Goal: Complete application form: Complete application form

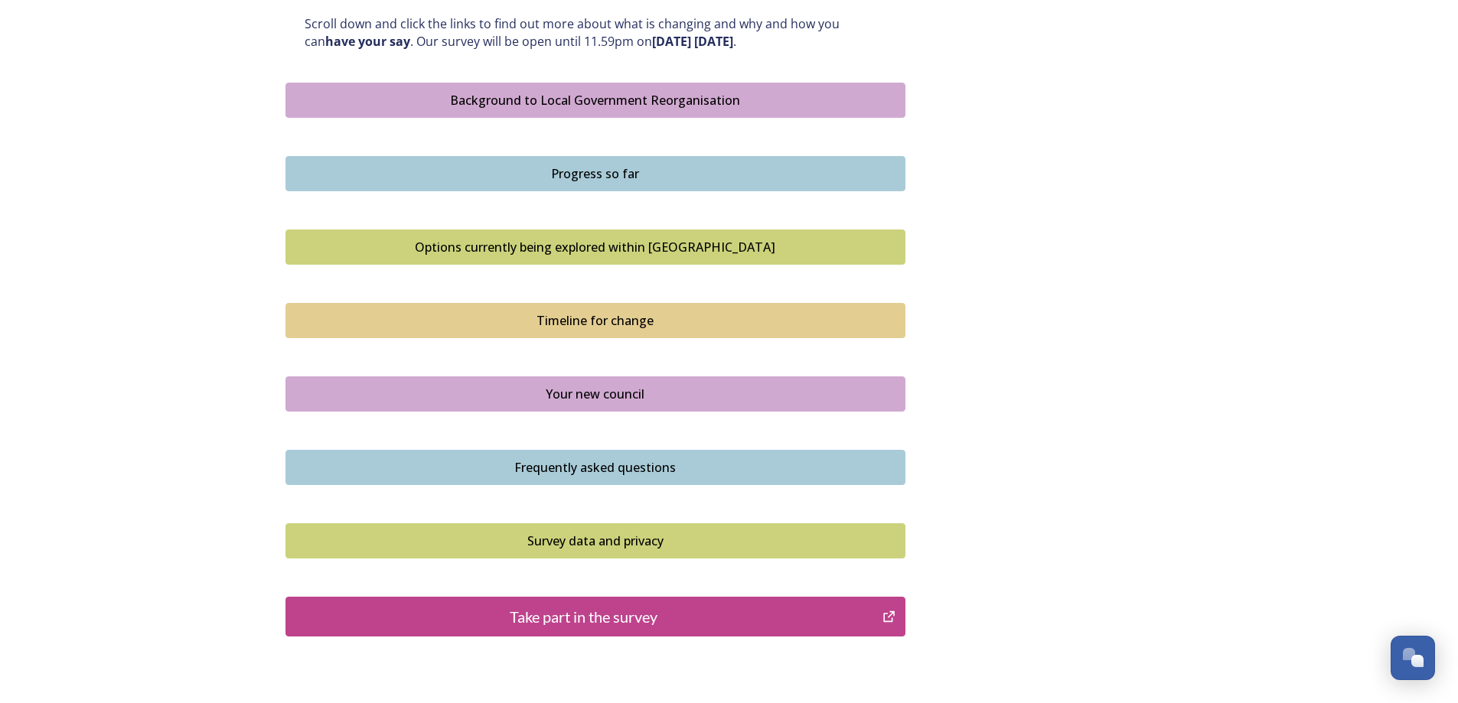
scroll to position [918, 0]
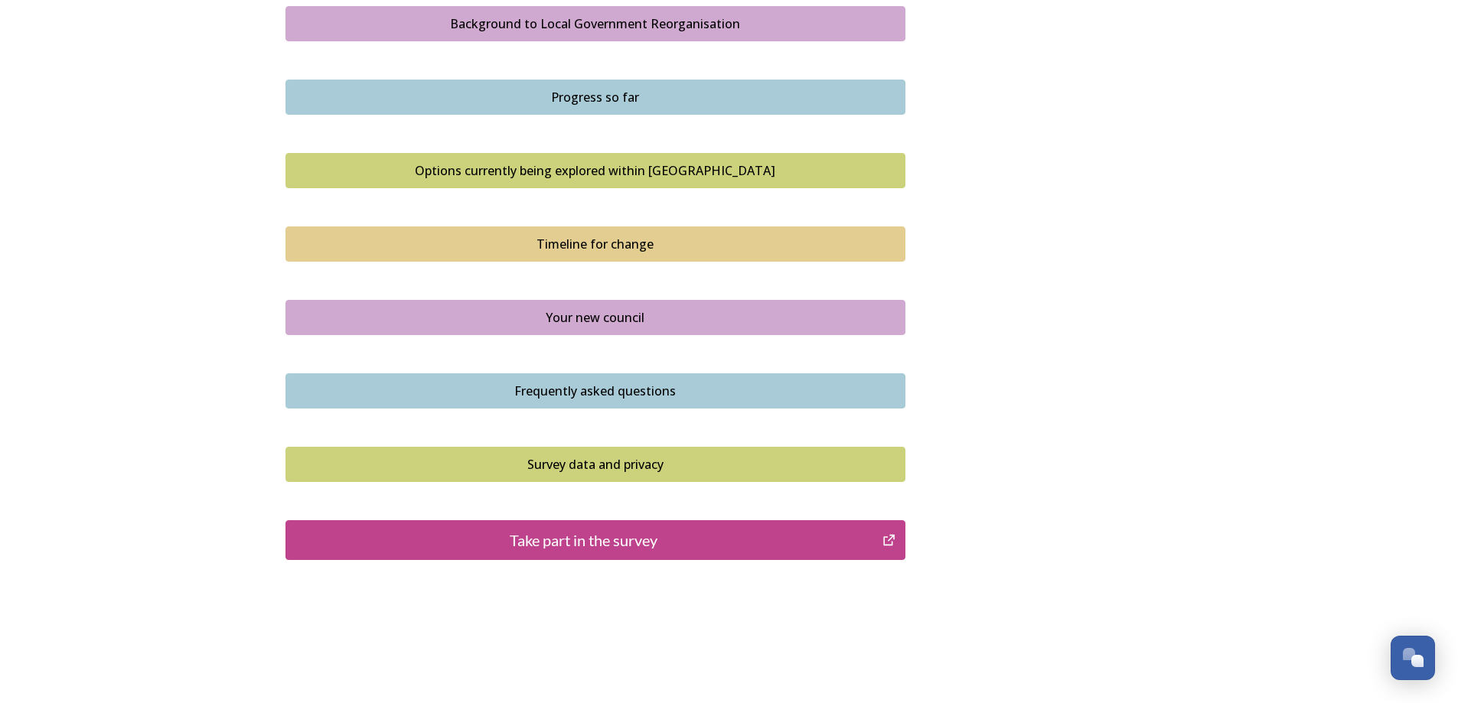
click at [561, 533] on div "Take part in the survey" at bounding box center [584, 540] width 581 height 23
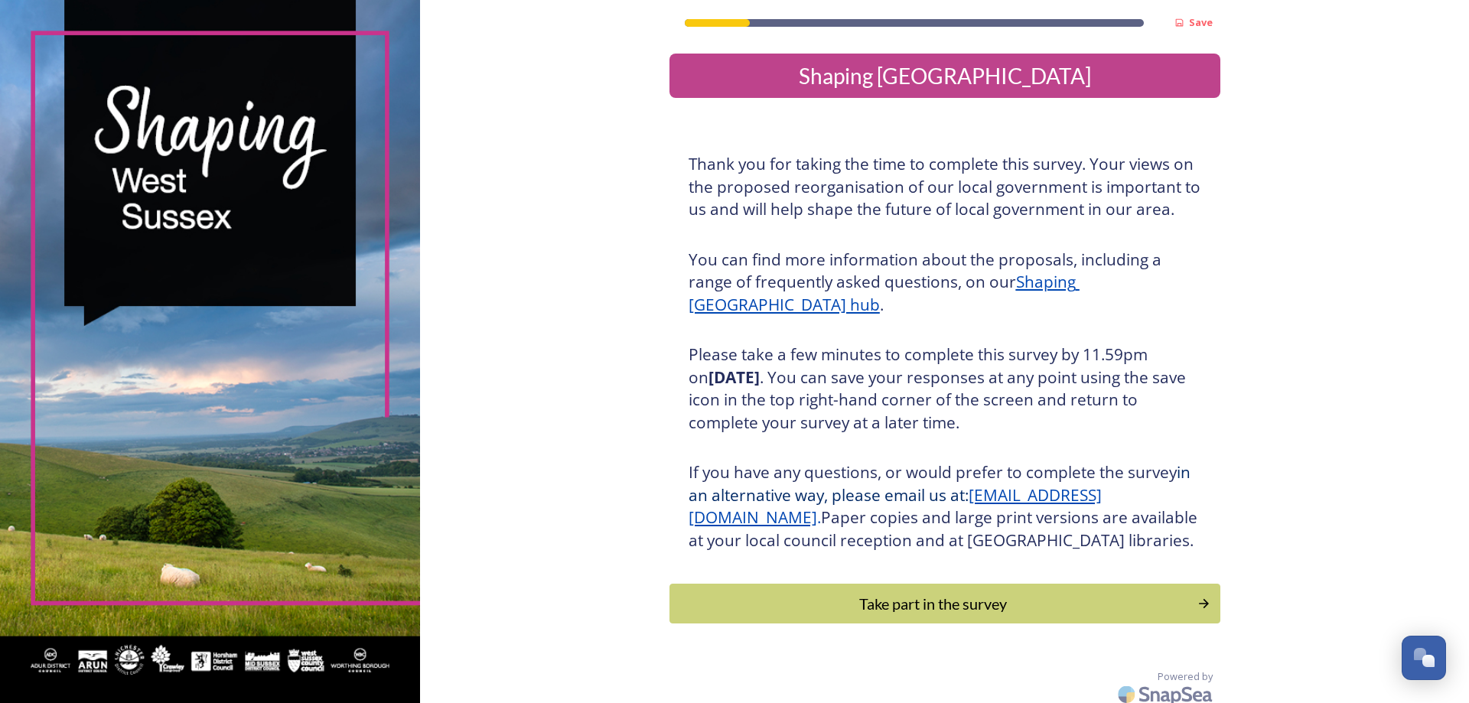
scroll to position [32, 0]
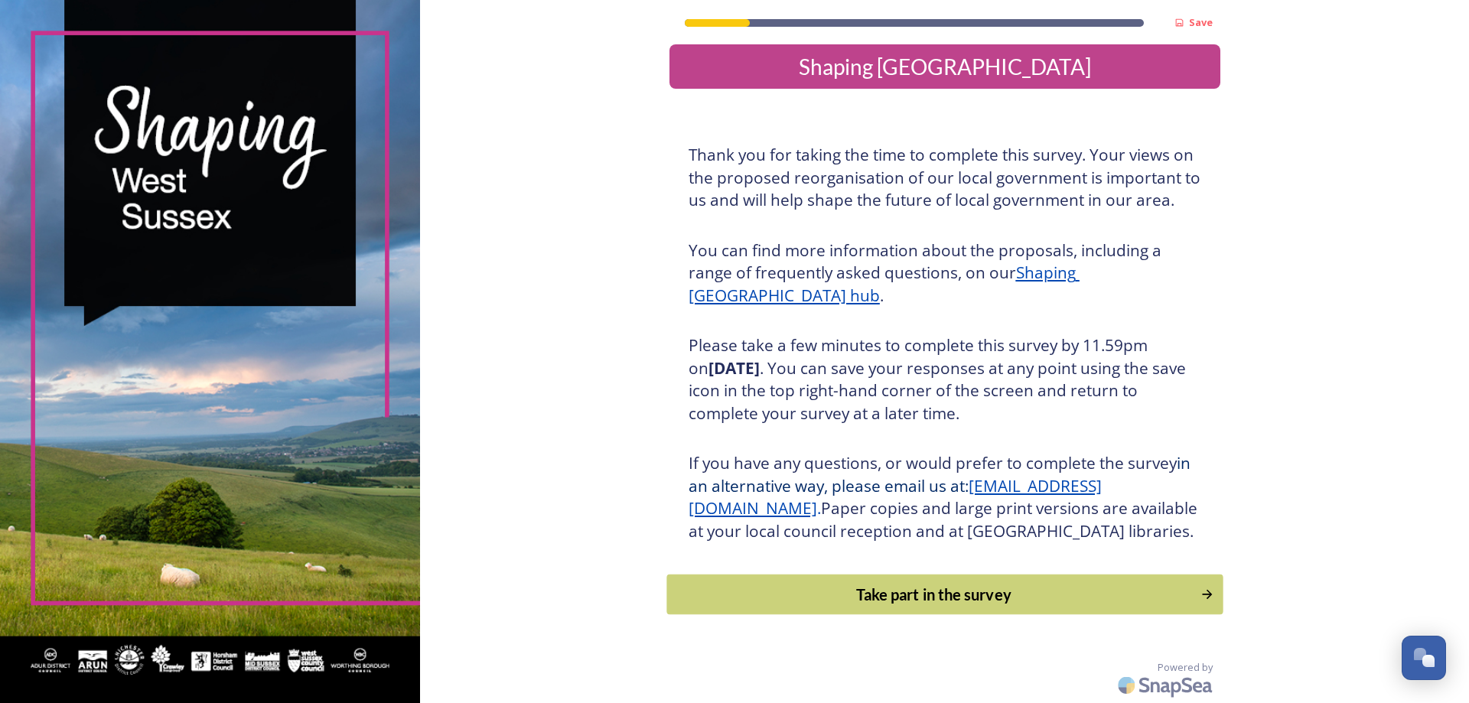
click at [802, 588] on div "Take part in the survey" at bounding box center [933, 594] width 517 height 23
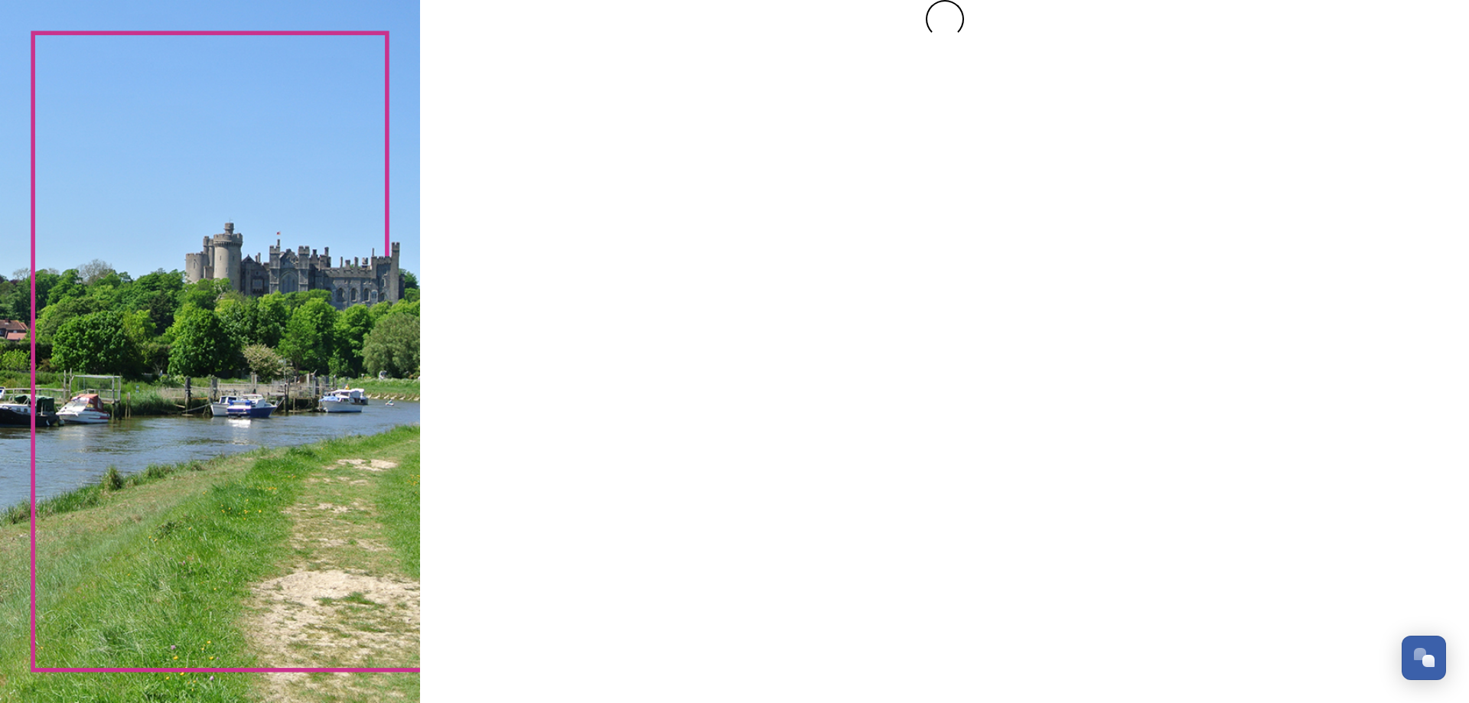
scroll to position [0, 0]
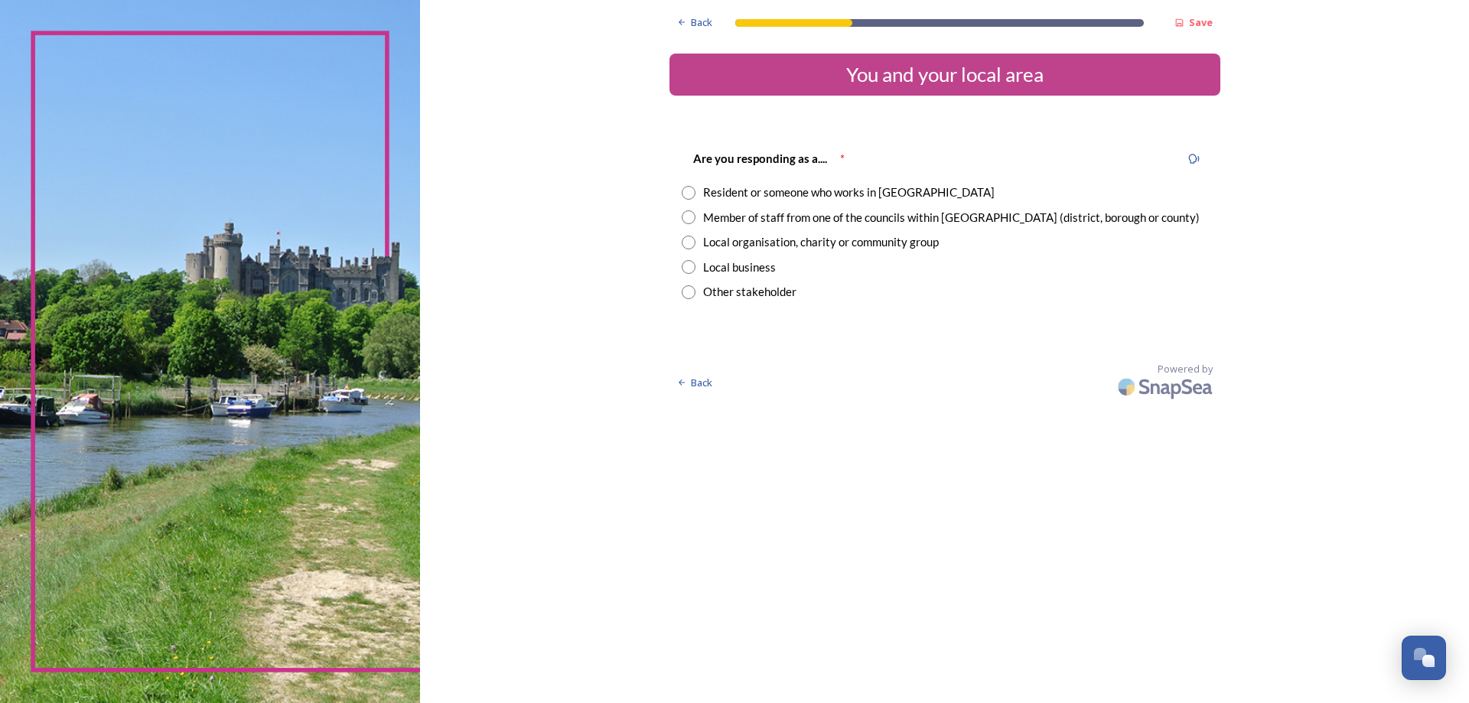
click at [687, 197] on input "radio" at bounding box center [689, 193] width 14 height 14
radio input "true"
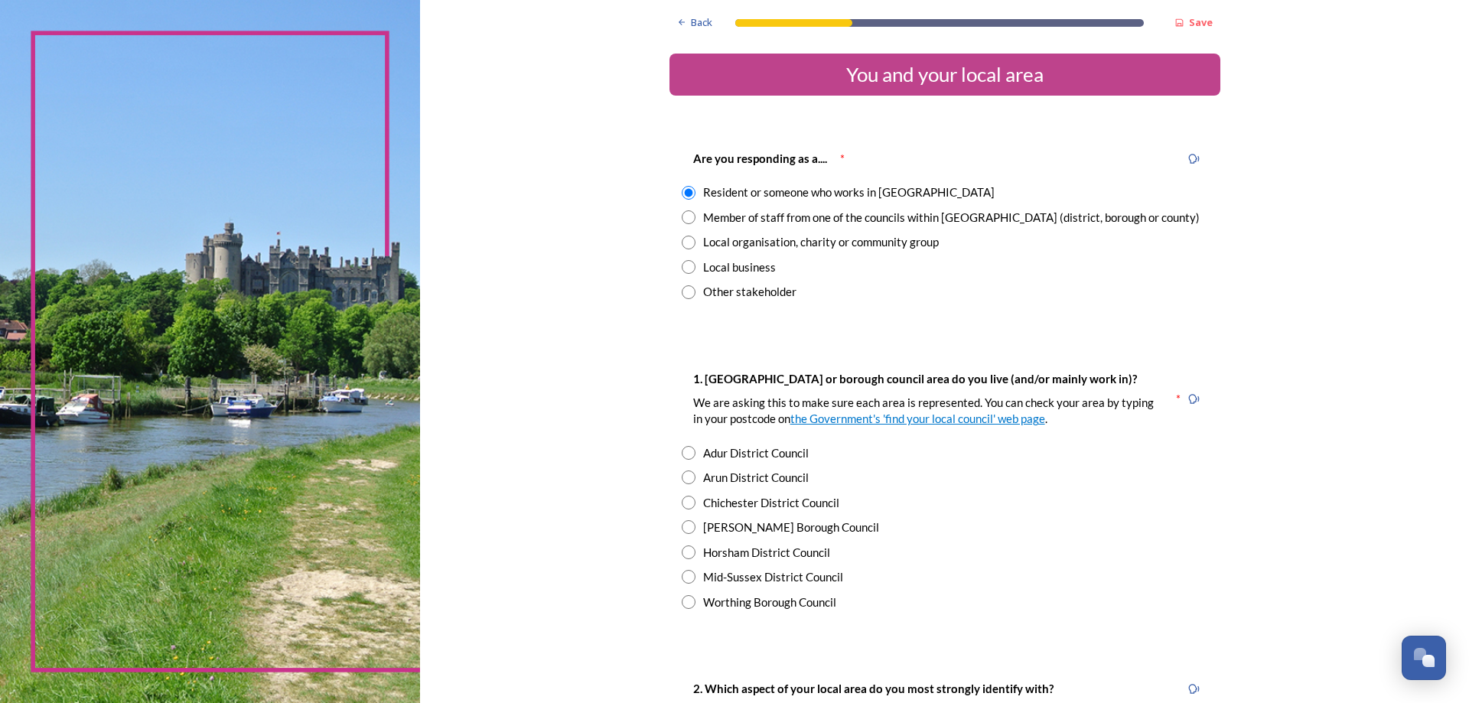
scroll to position [77, 0]
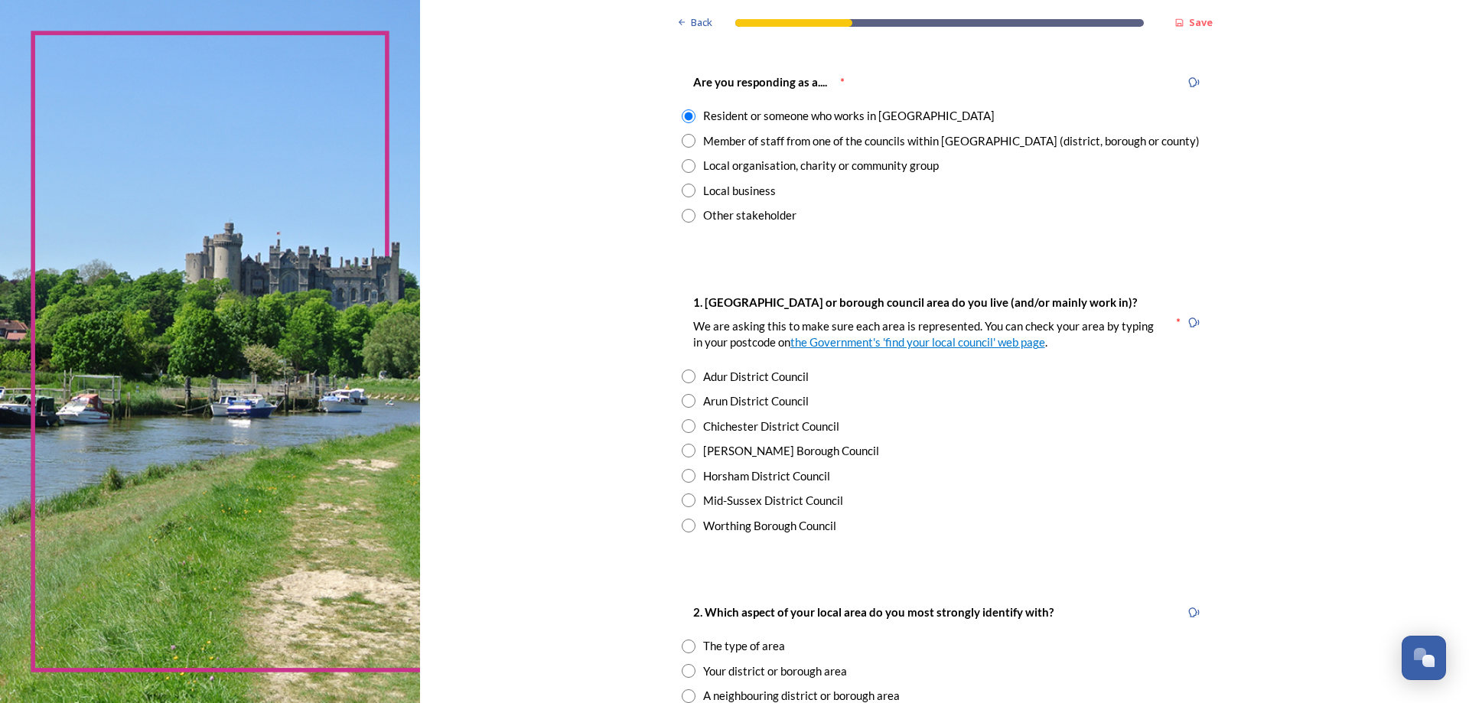
click at [675, 376] on div "1. [GEOGRAPHIC_DATA] or borough council area do you live (and/or mainly work in…" at bounding box center [945, 414] width 551 height 272
click at [686, 376] on input "radio" at bounding box center [689, 377] width 14 height 14
radio input "true"
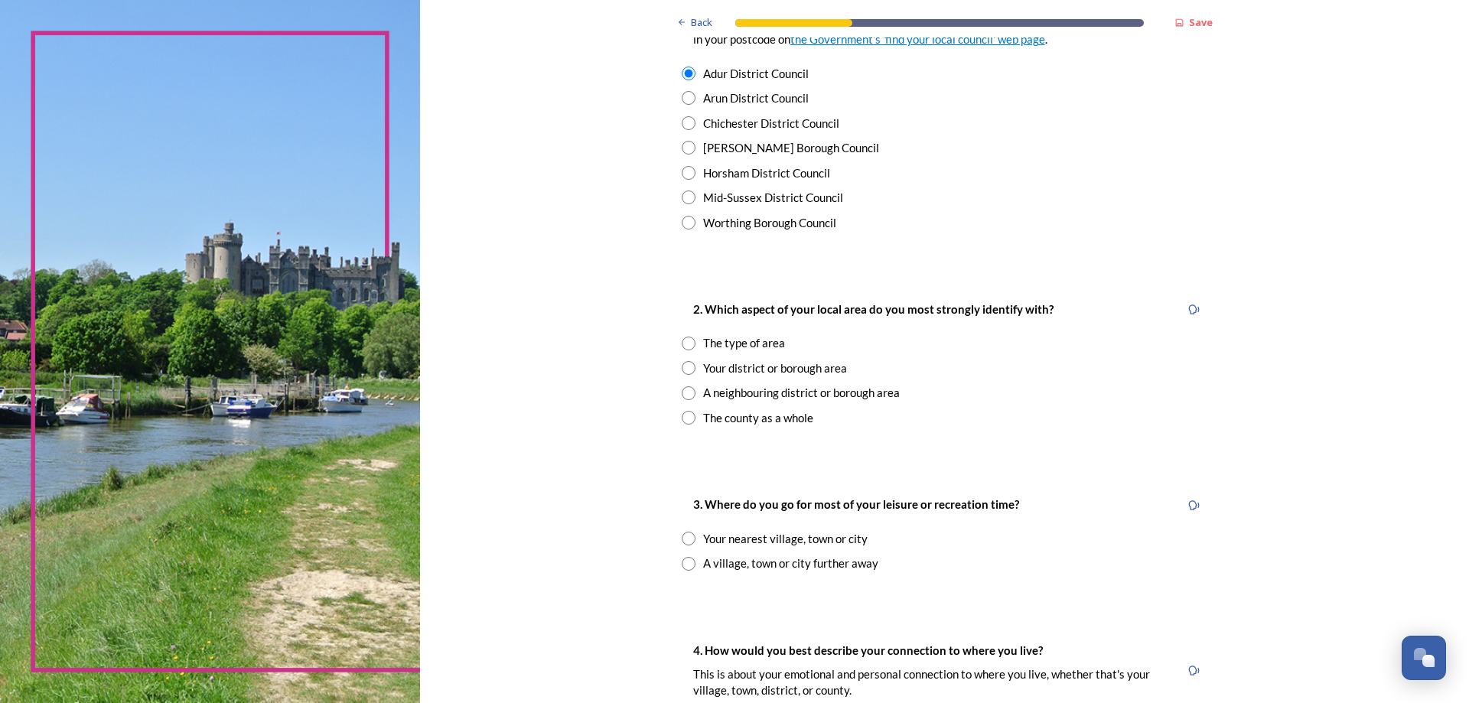
scroll to position [383, 0]
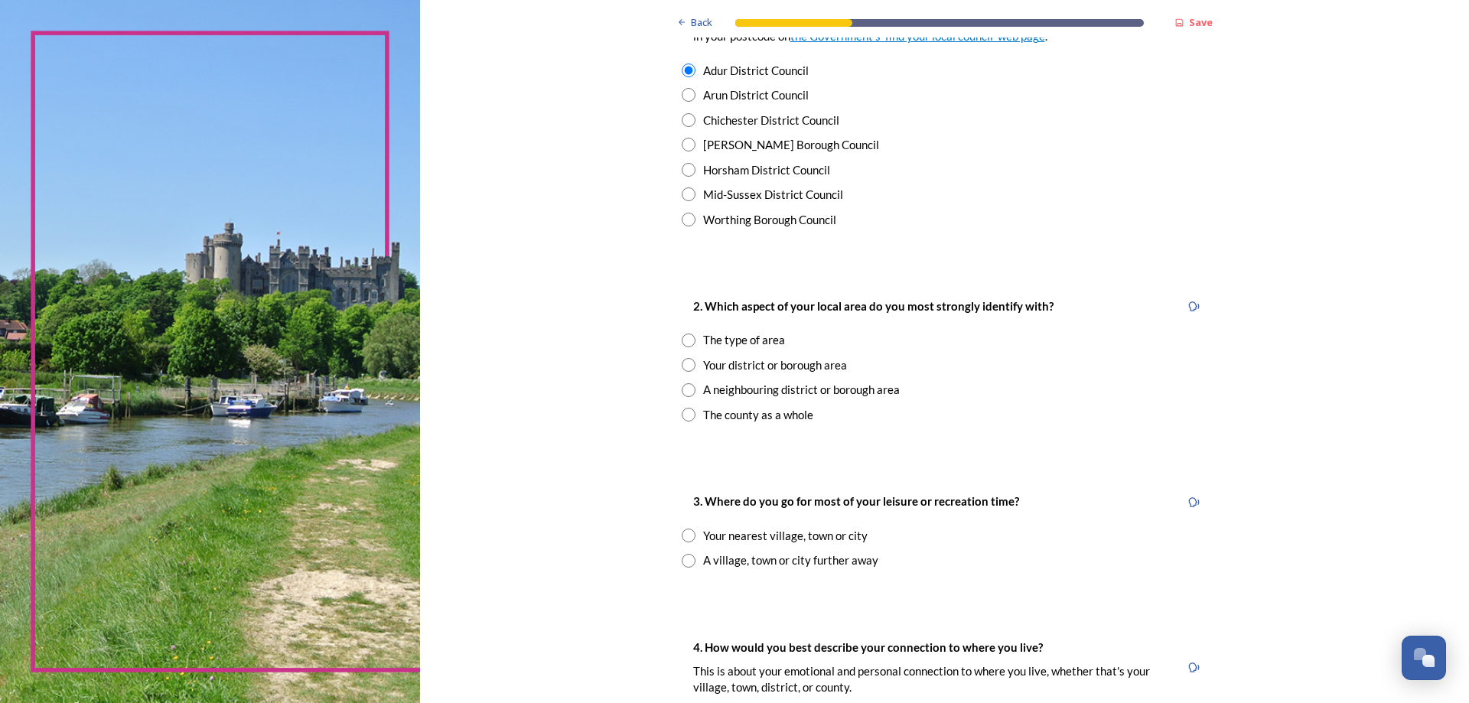
click at [682, 366] on input "radio" at bounding box center [689, 365] width 14 height 14
radio input "true"
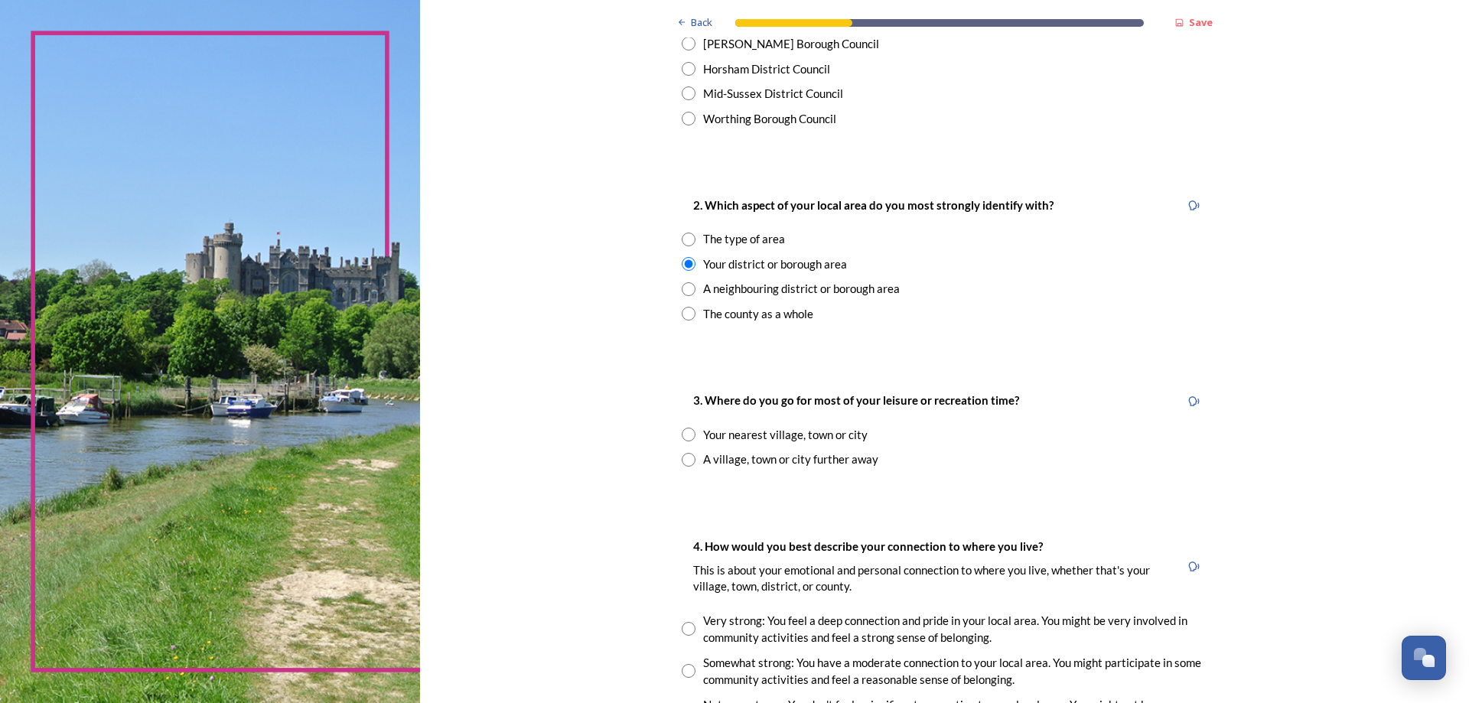
scroll to position [536, 0]
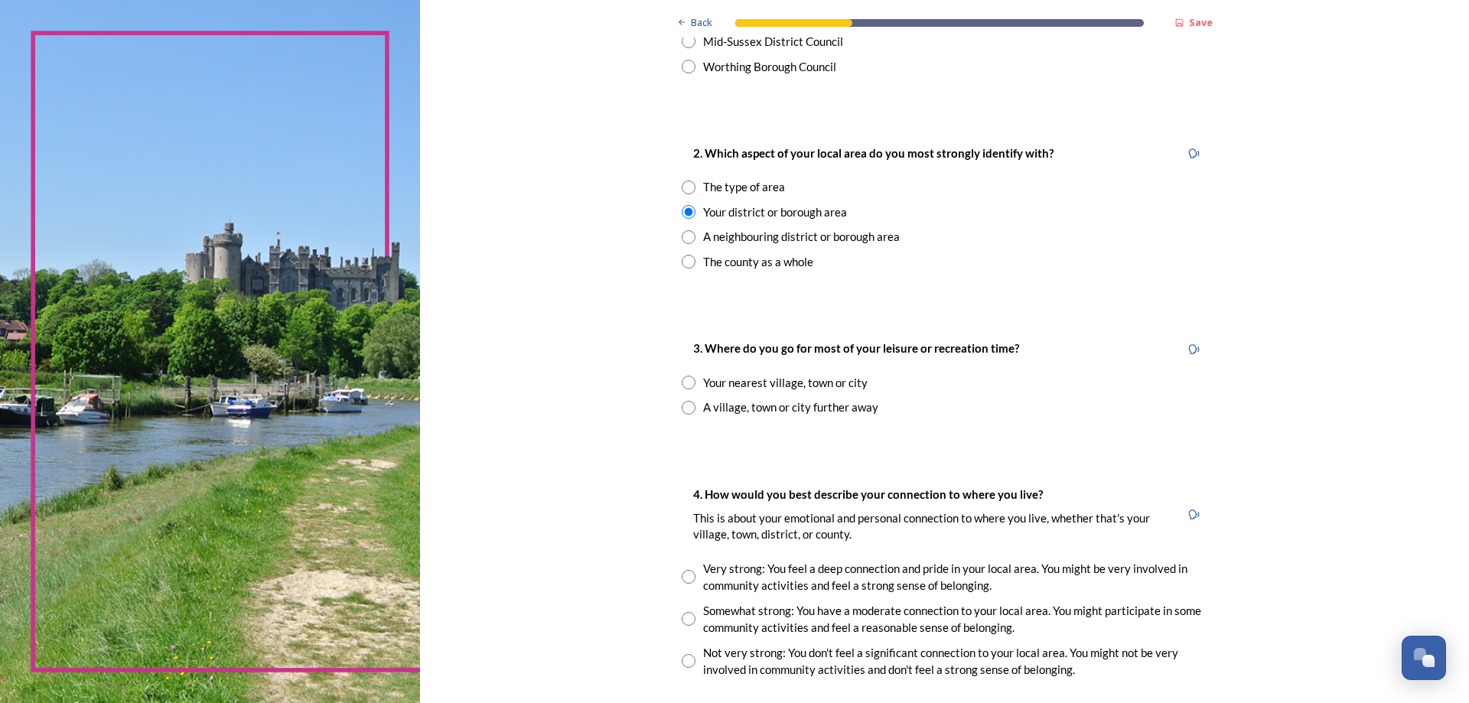
click at [682, 379] on input "radio" at bounding box center [689, 383] width 14 height 14
radio input "true"
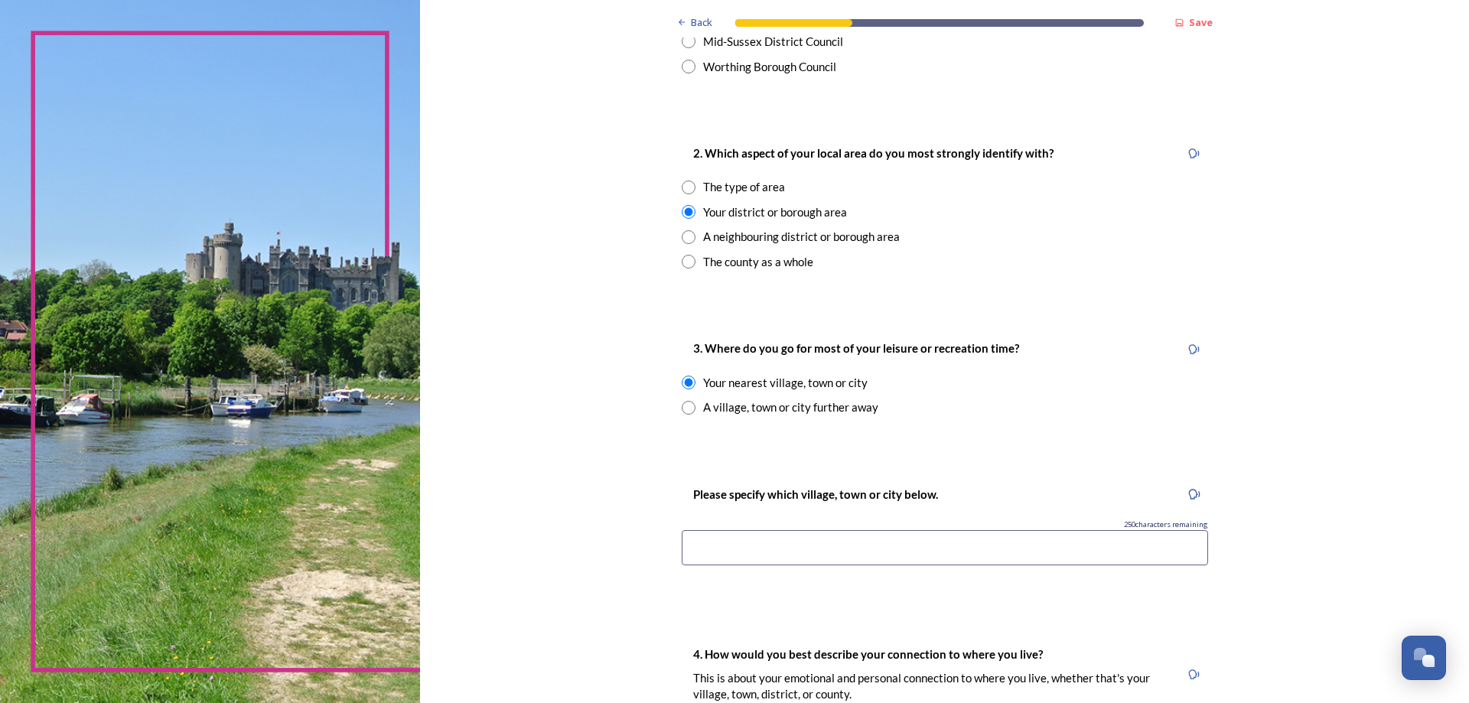
click at [721, 543] on input at bounding box center [945, 547] width 526 height 35
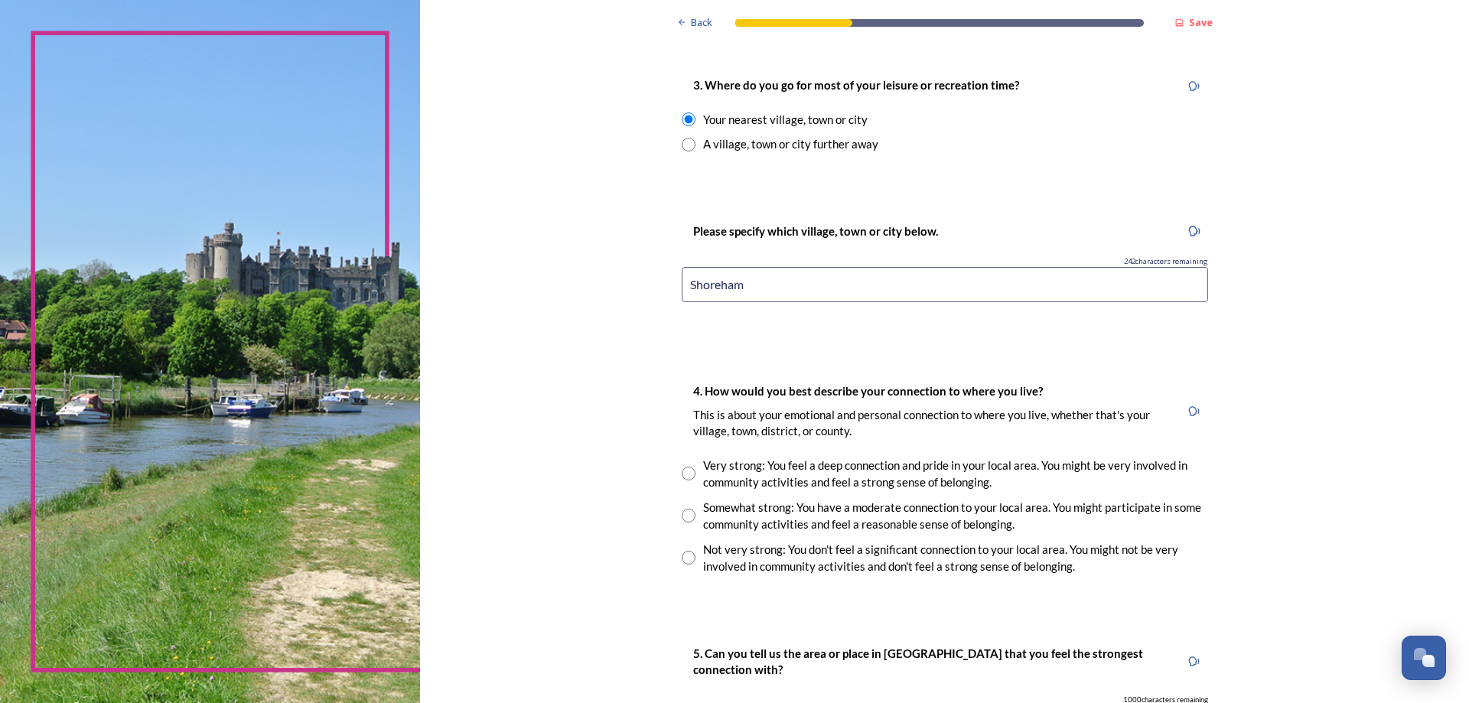
scroll to position [842, 0]
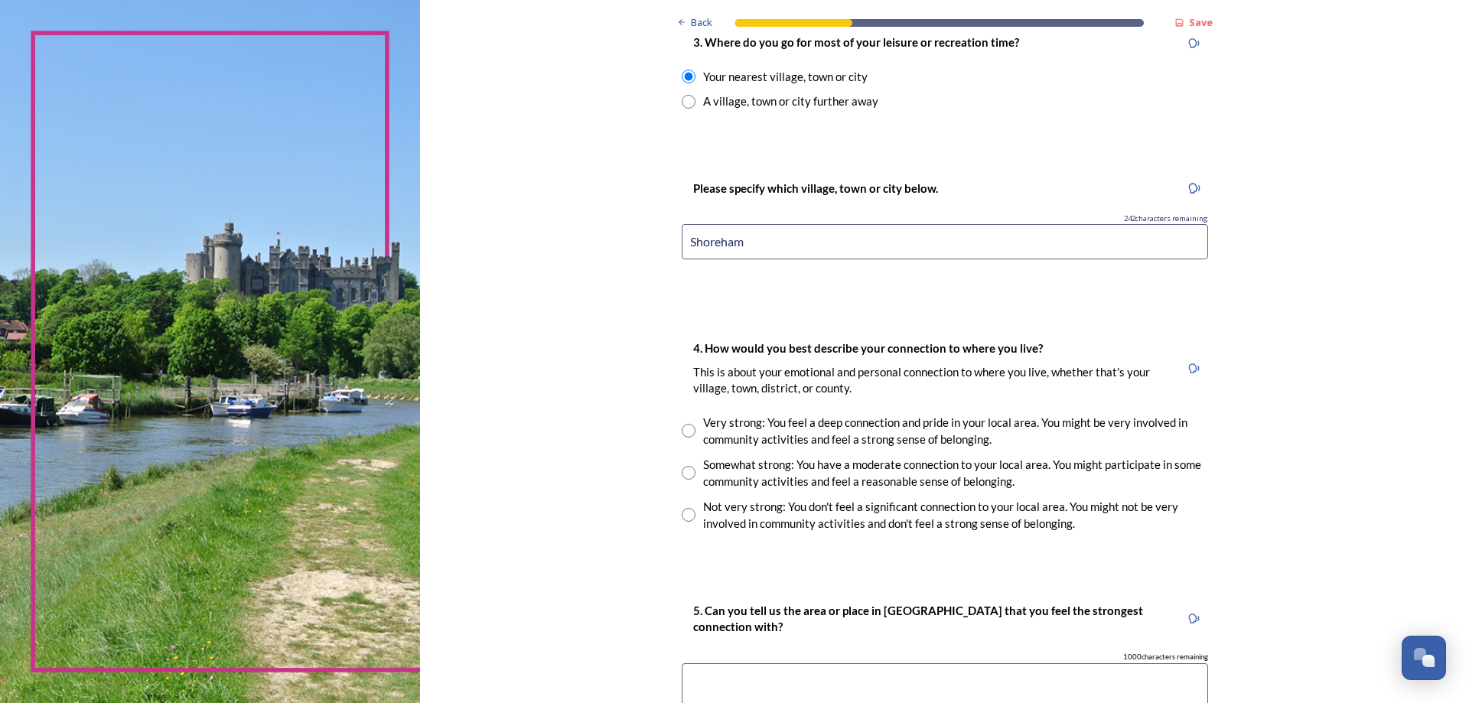
type input "Shoreham"
click at [684, 435] on input "radio" at bounding box center [689, 431] width 14 height 14
radio input "true"
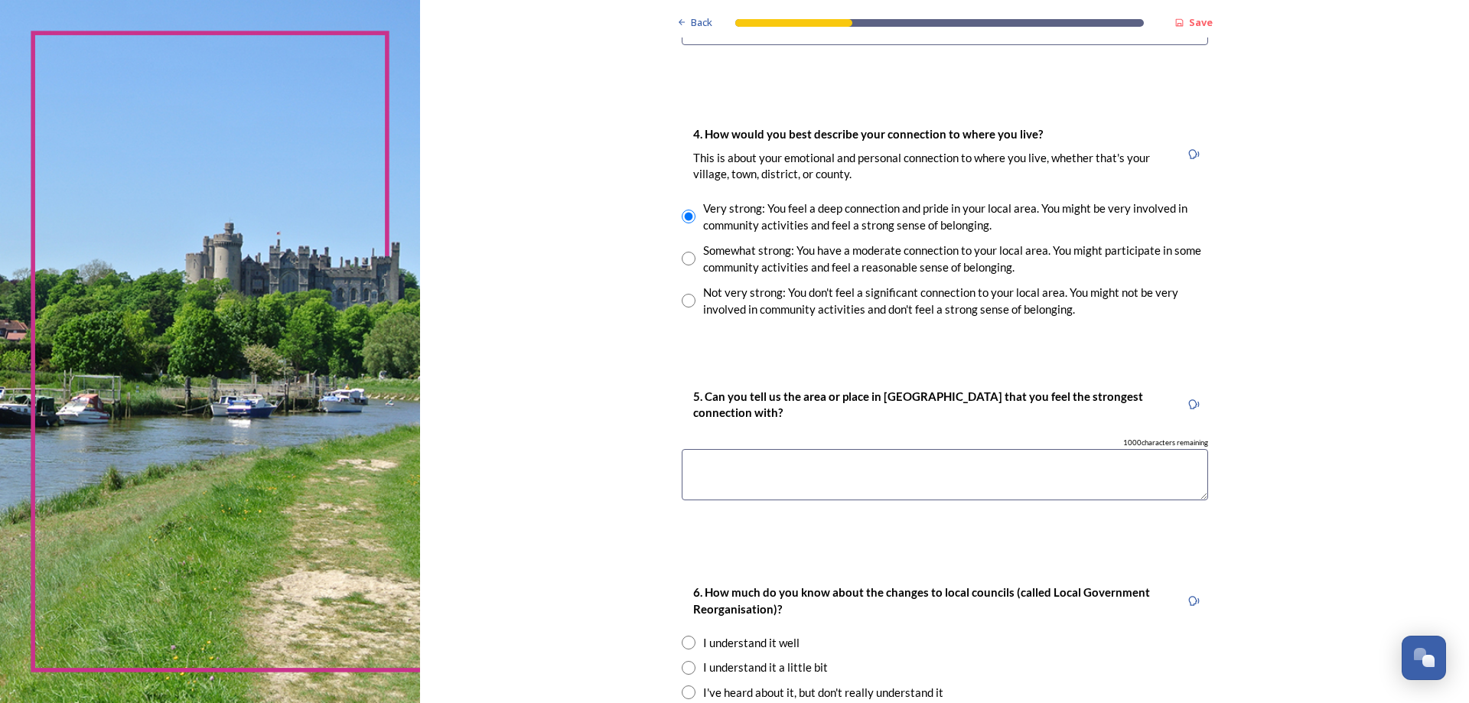
scroll to position [1071, 0]
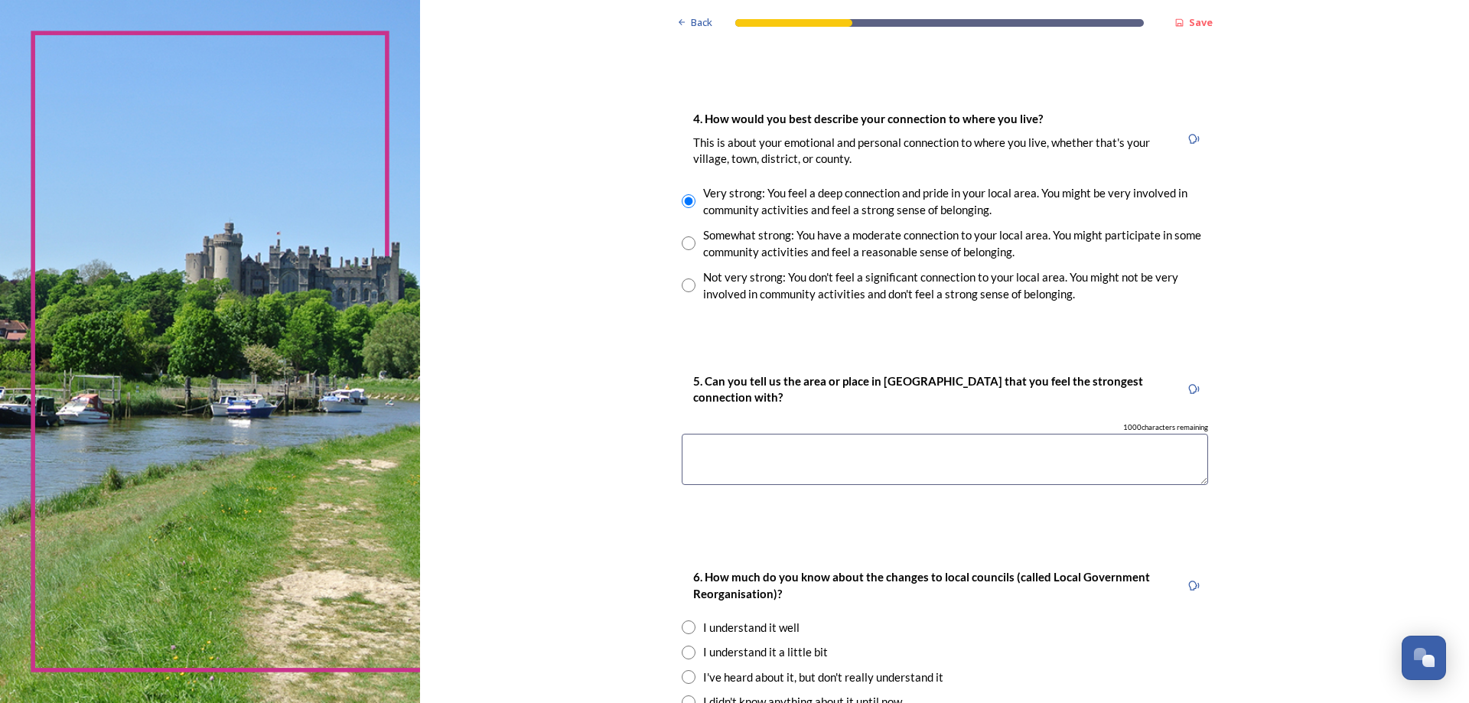
click at [714, 446] on textarea at bounding box center [945, 459] width 526 height 51
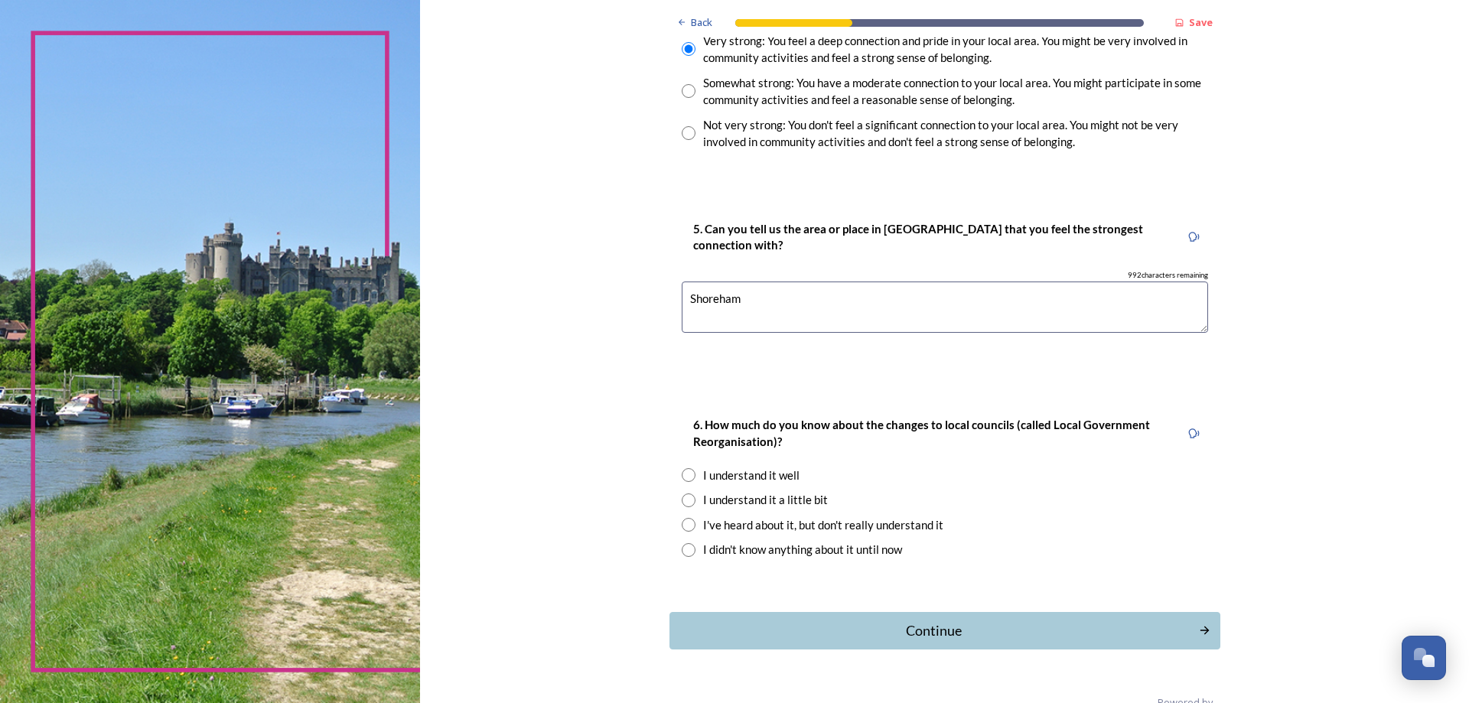
scroll to position [1224, 0]
type textarea "Shoreham"
click at [684, 525] on input "radio" at bounding box center [689, 524] width 14 height 14
radio input "true"
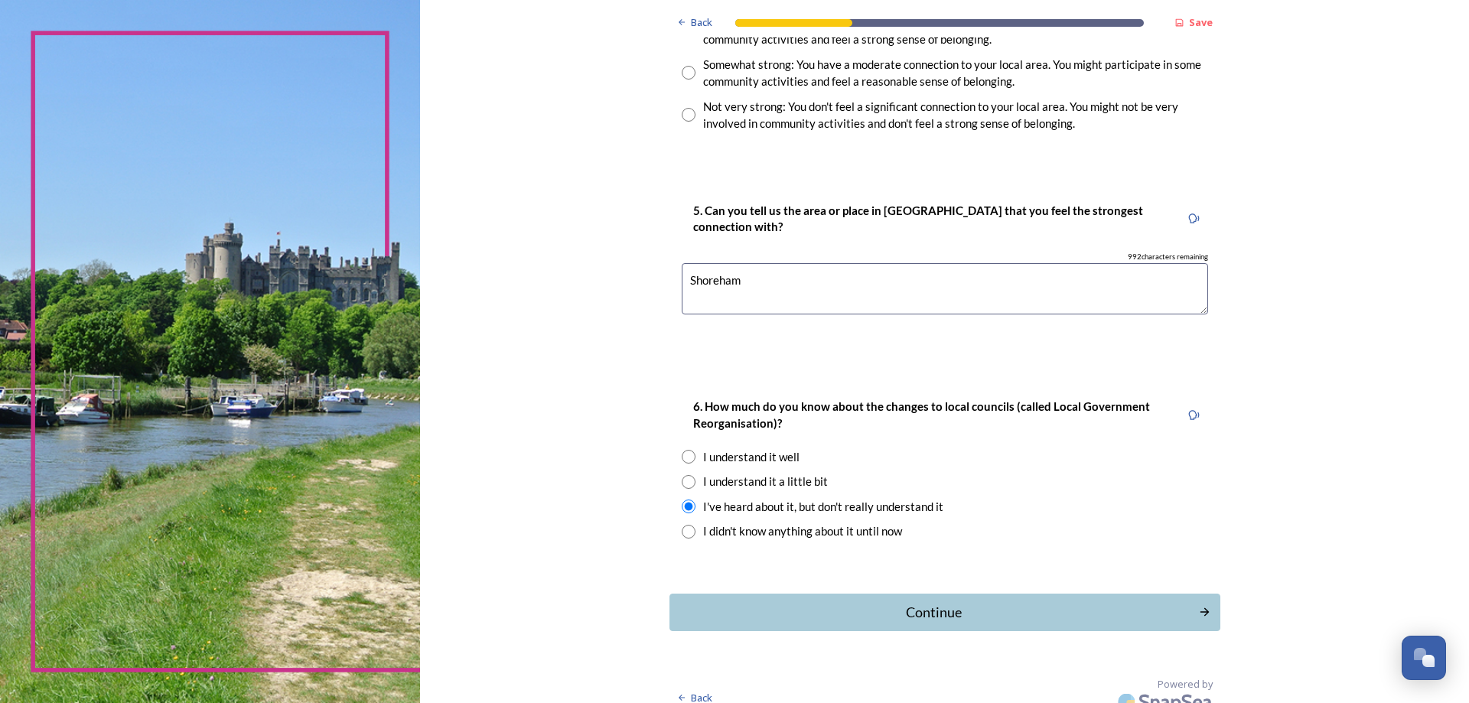
scroll to position [1259, 0]
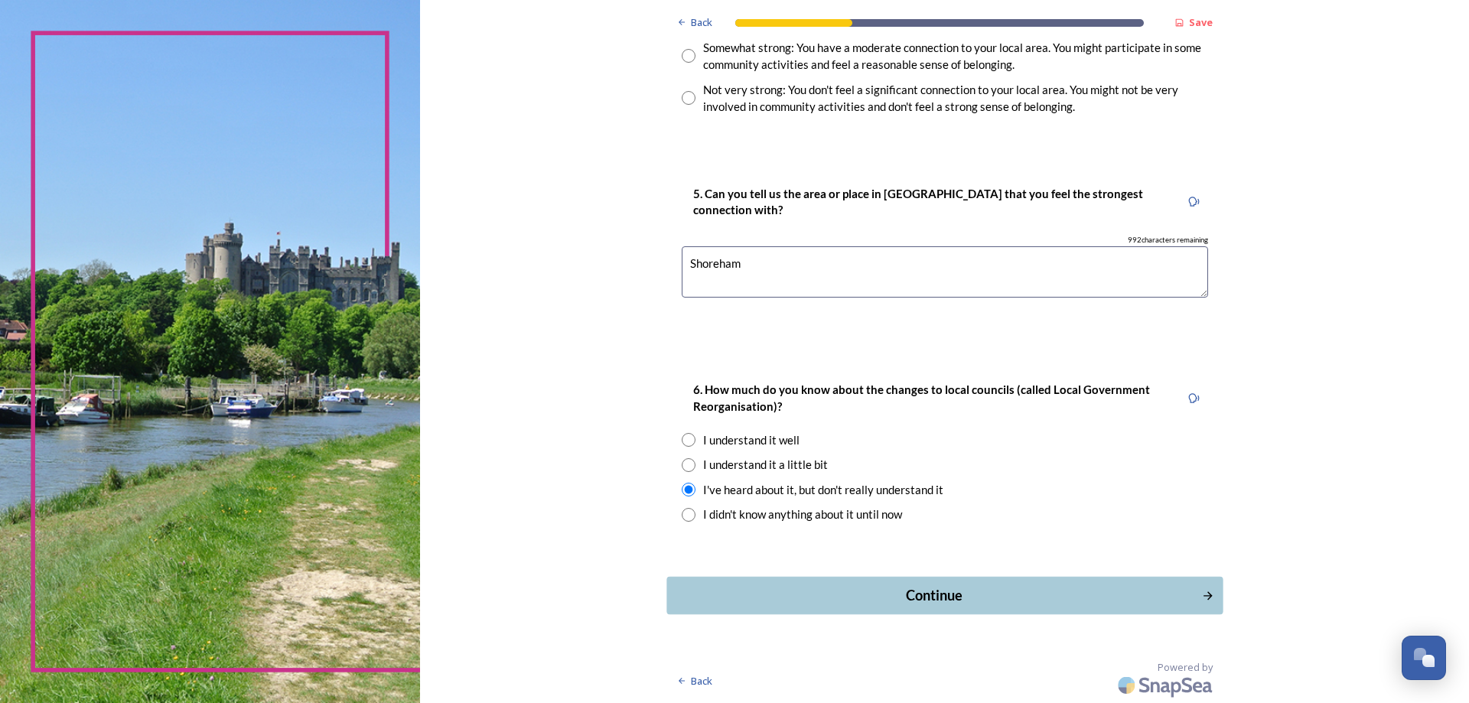
click at [721, 584] on button "Continue" at bounding box center [944, 595] width 556 height 37
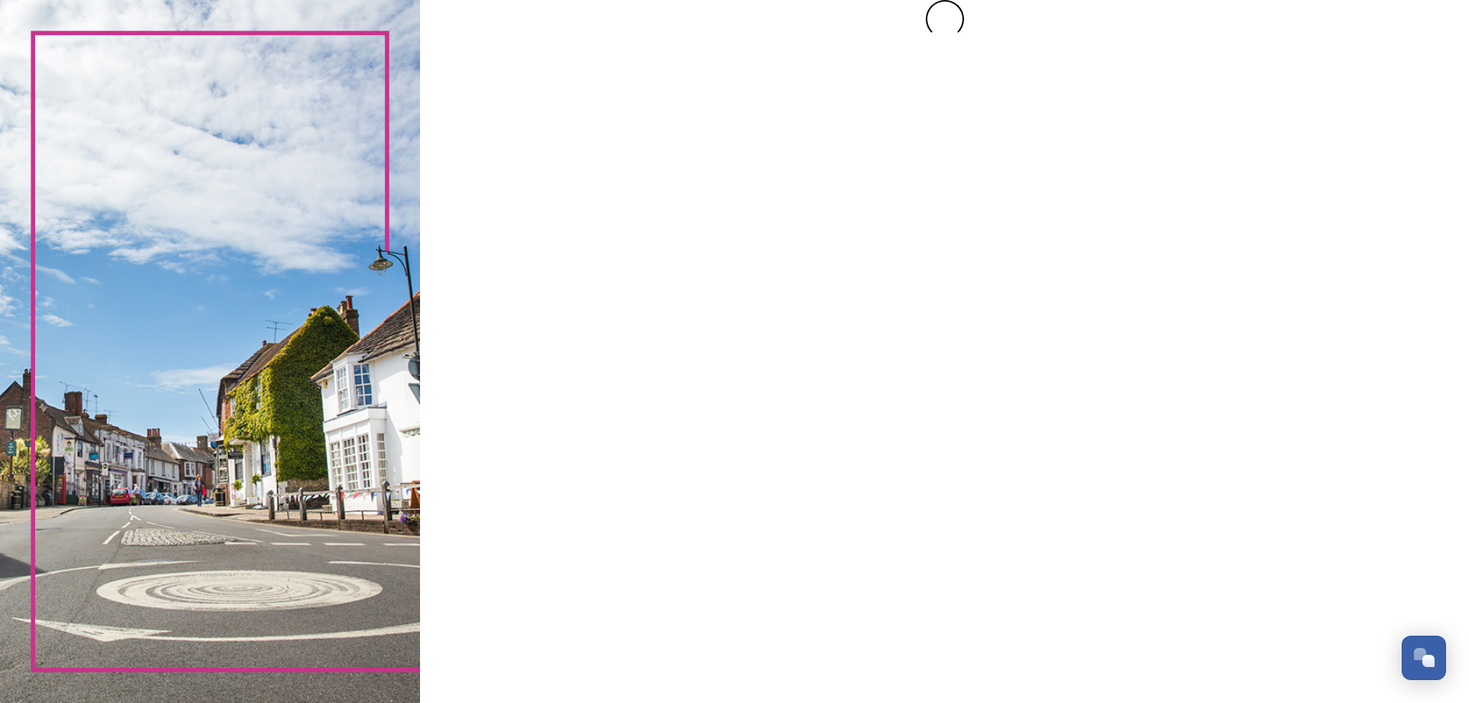
scroll to position [0, 0]
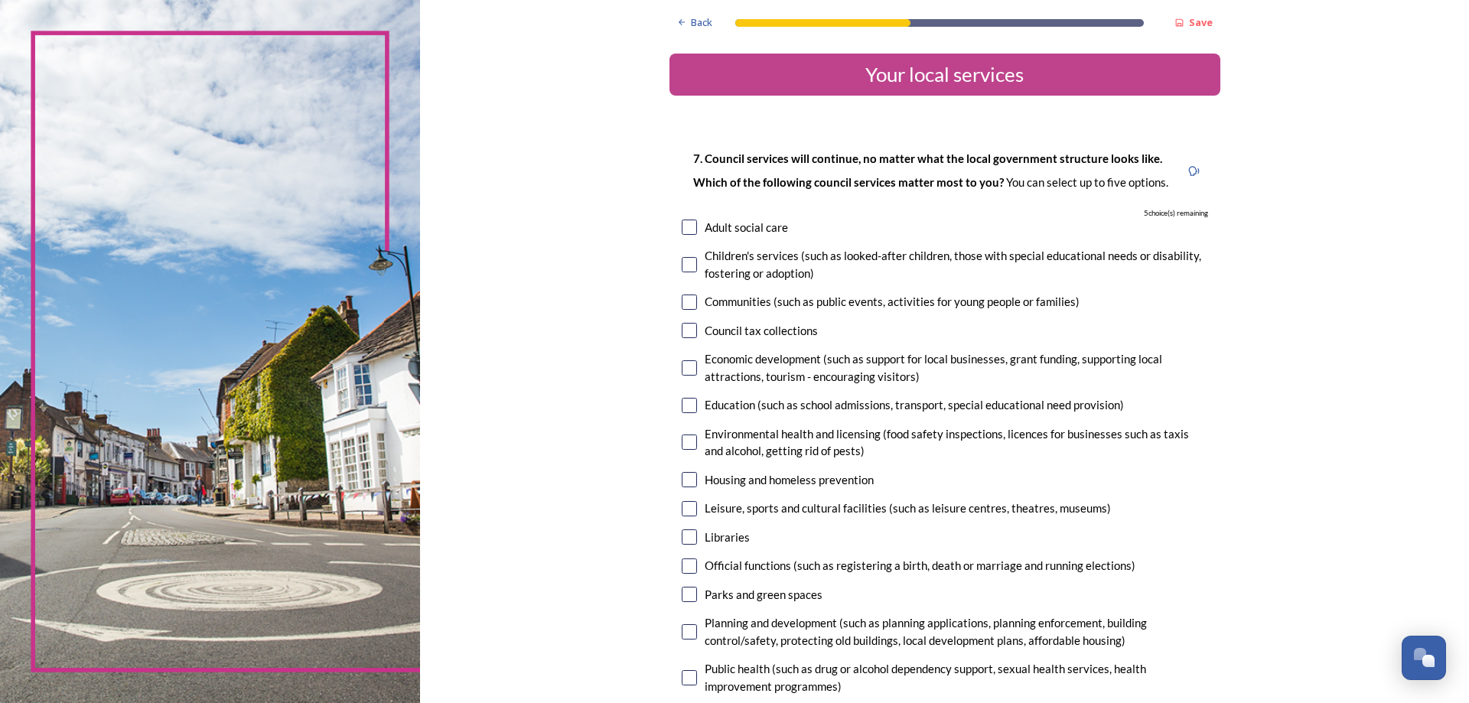
click at [674, 263] on div "7. Council services will continue, no matter what the local government structur…" at bounding box center [945, 496] width 551 height 724
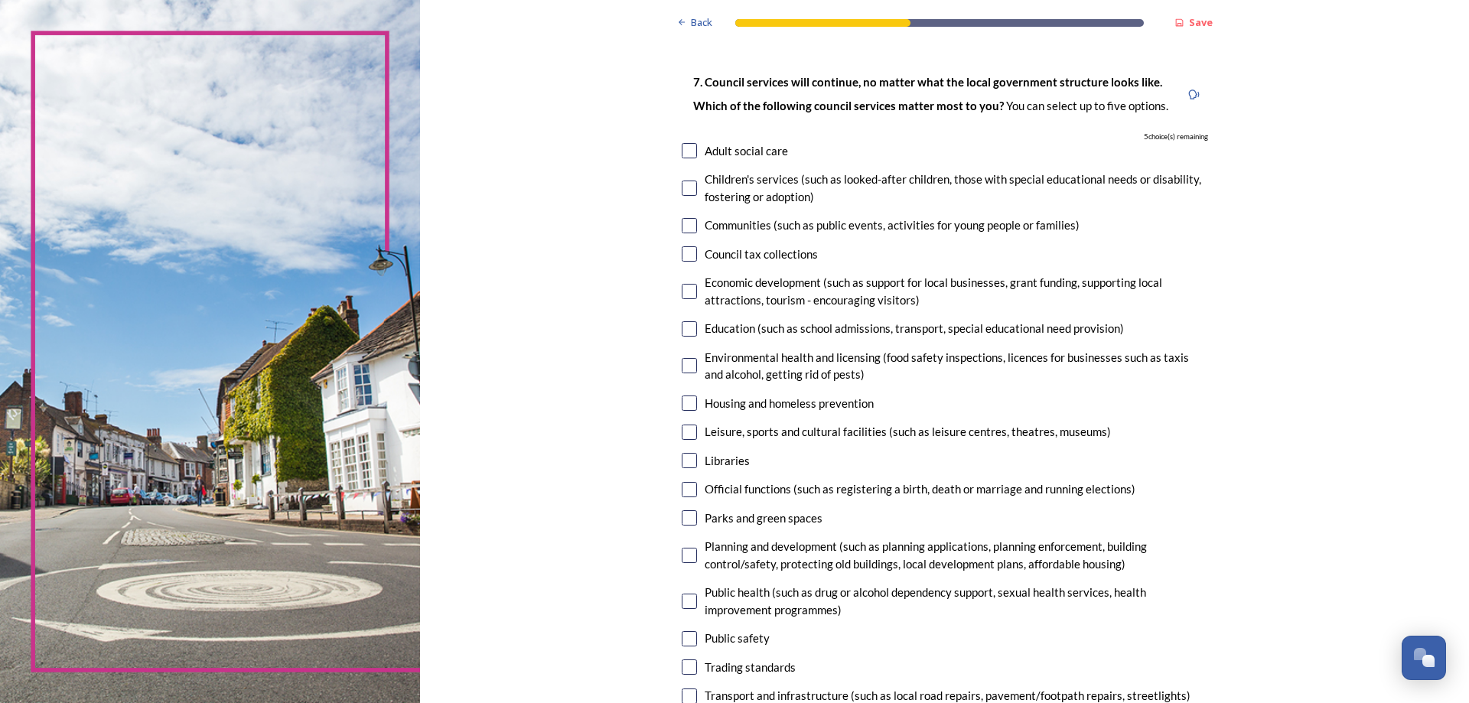
click at [676, 319] on div "7. Council services will continue, no matter what the local government structur…" at bounding box center [945, 419] width 551 height 724
click at [683, 326] on input "checkbox" at bounding box center [689, 328] width 15 height 15
checkbox input "true"
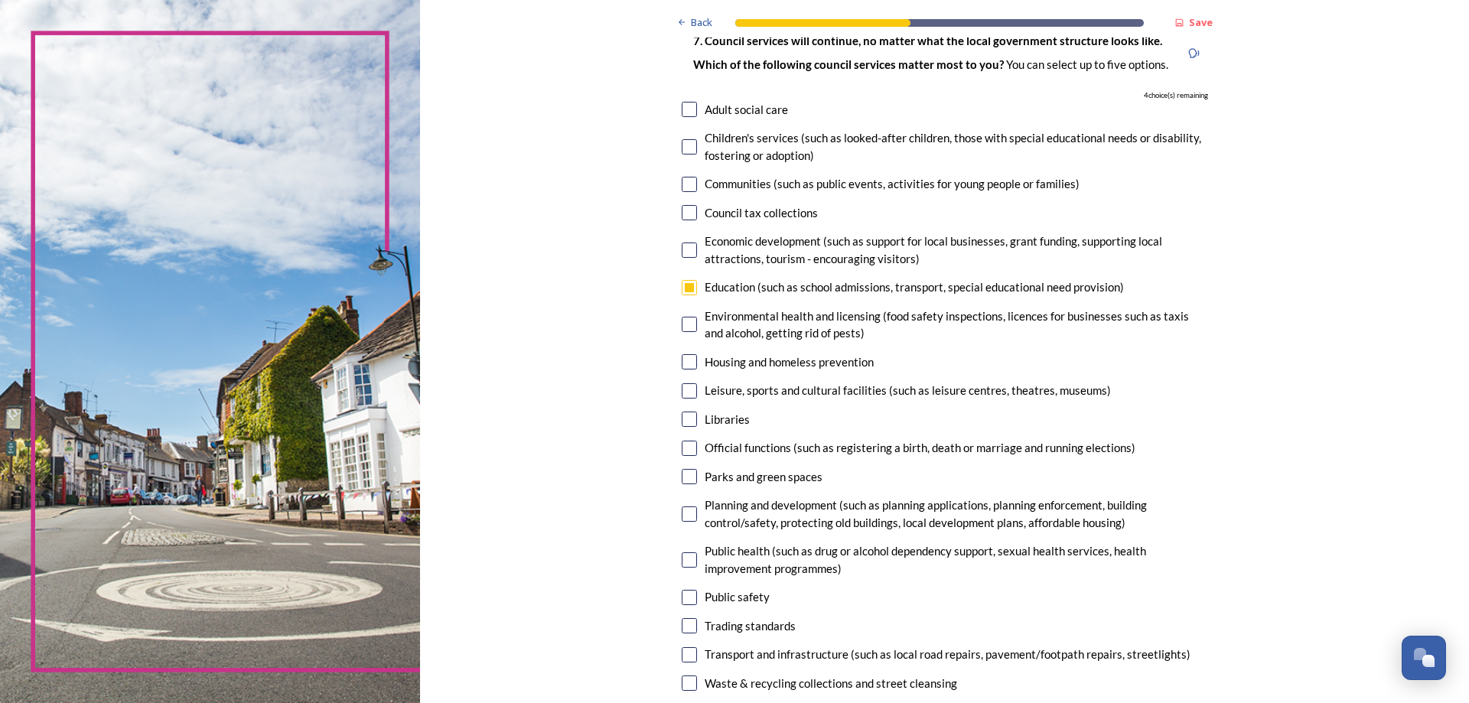
scroll to position [153, 0]
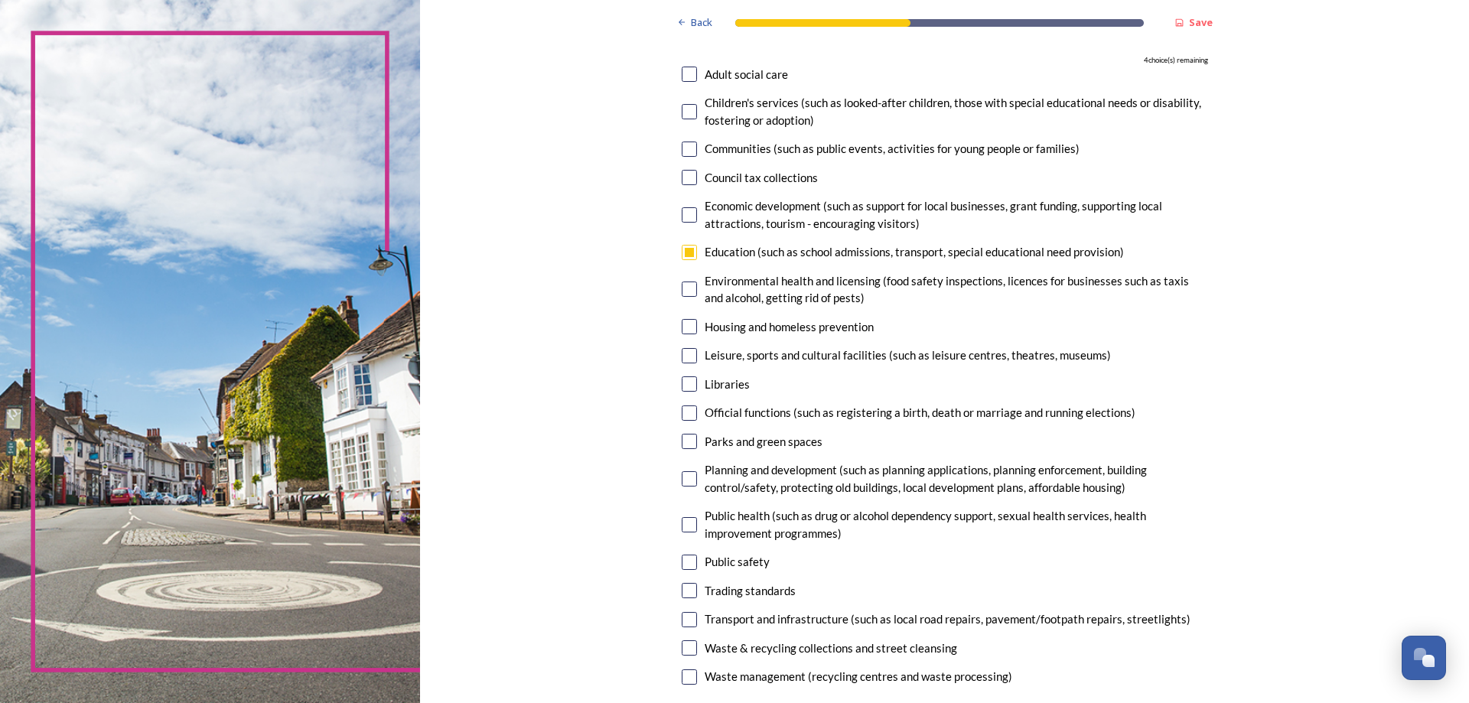
click at [682, 358] on input "checkbox" at bounding box center [689, 355] width 15 height 15
checkbox input "true"
click at [682, 380] on input "checkbox" at bounding box center [689, 383] width 15 height 15
checkbox input "true"
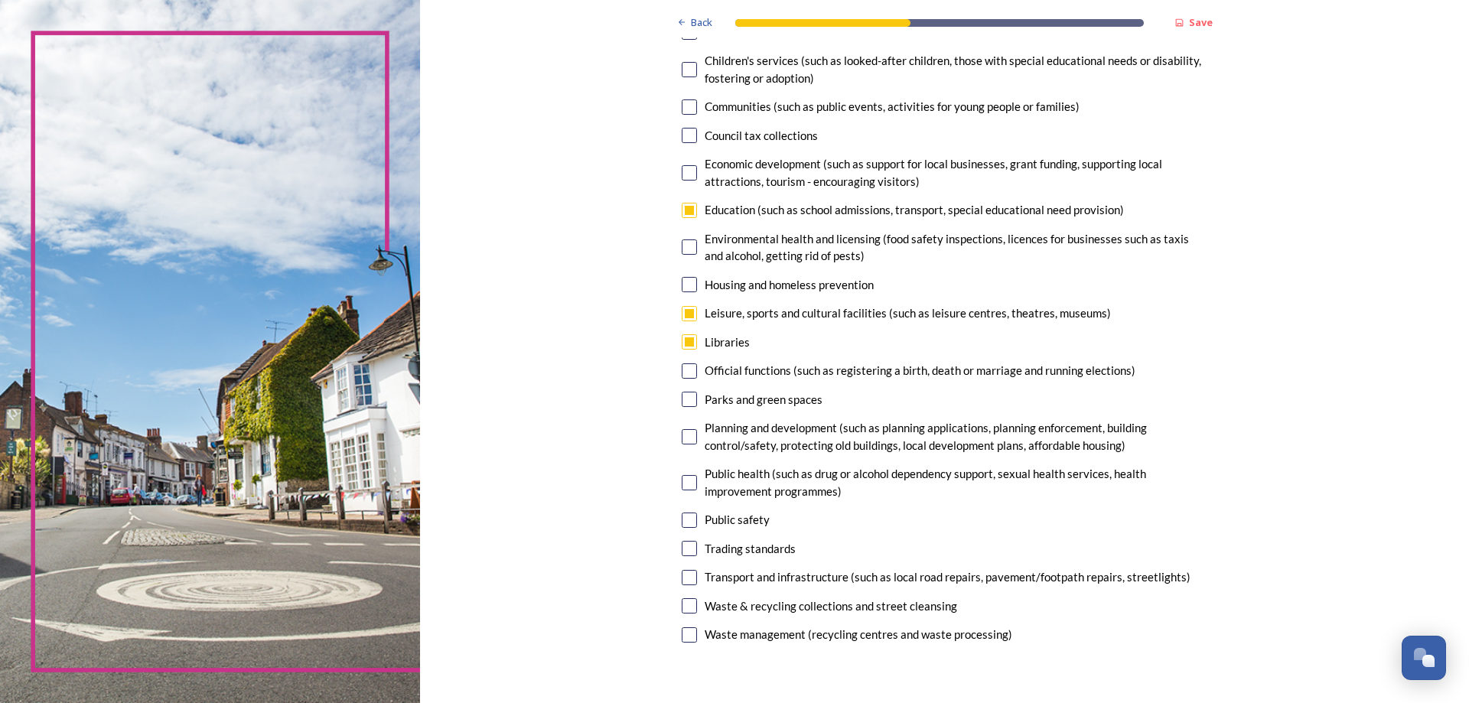
scroll to position [230, 0]
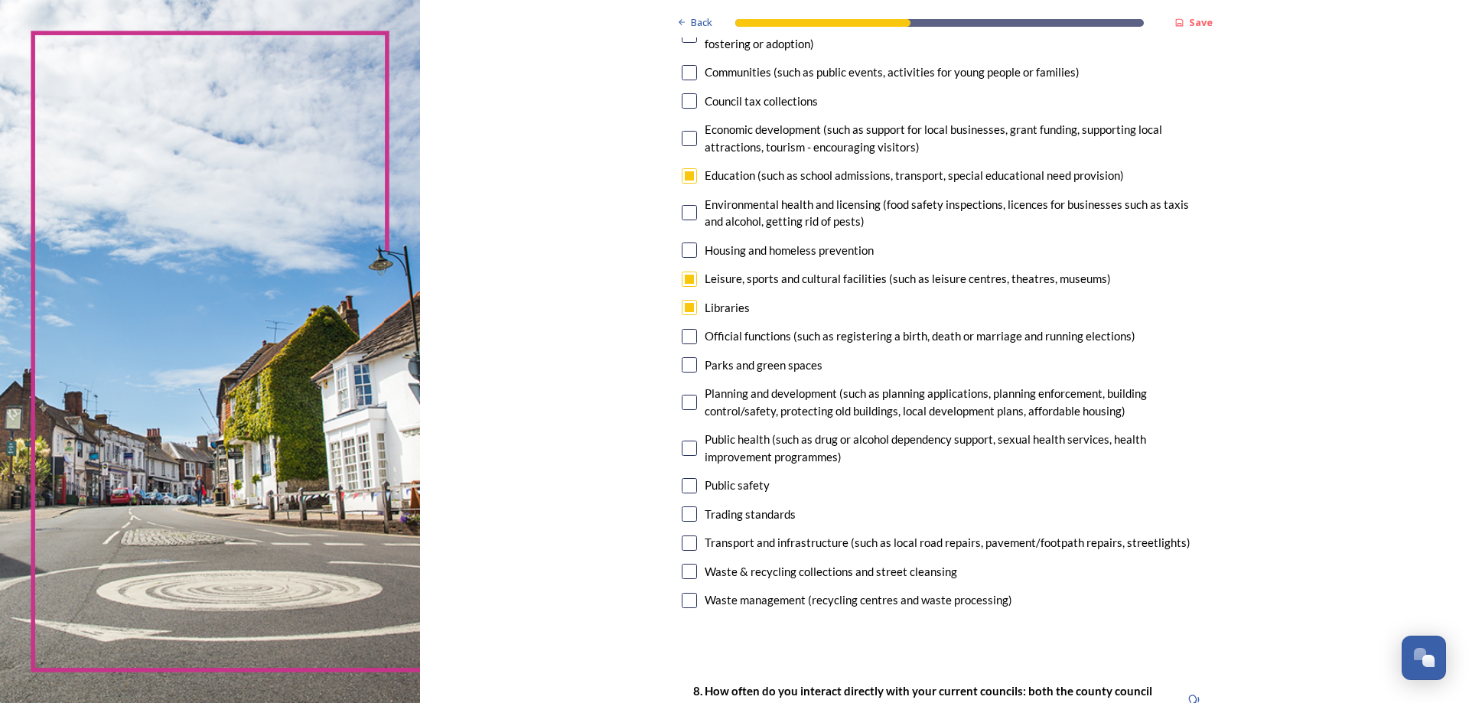
click at [683, 568] on input "checkbox" at bounding box center [689, 571] width 15 height 15
checkbox input "true"
click at [688, 370] on input "checkbox" at bounding box center [689, 364] width 15 height 15
checkbox input "true"
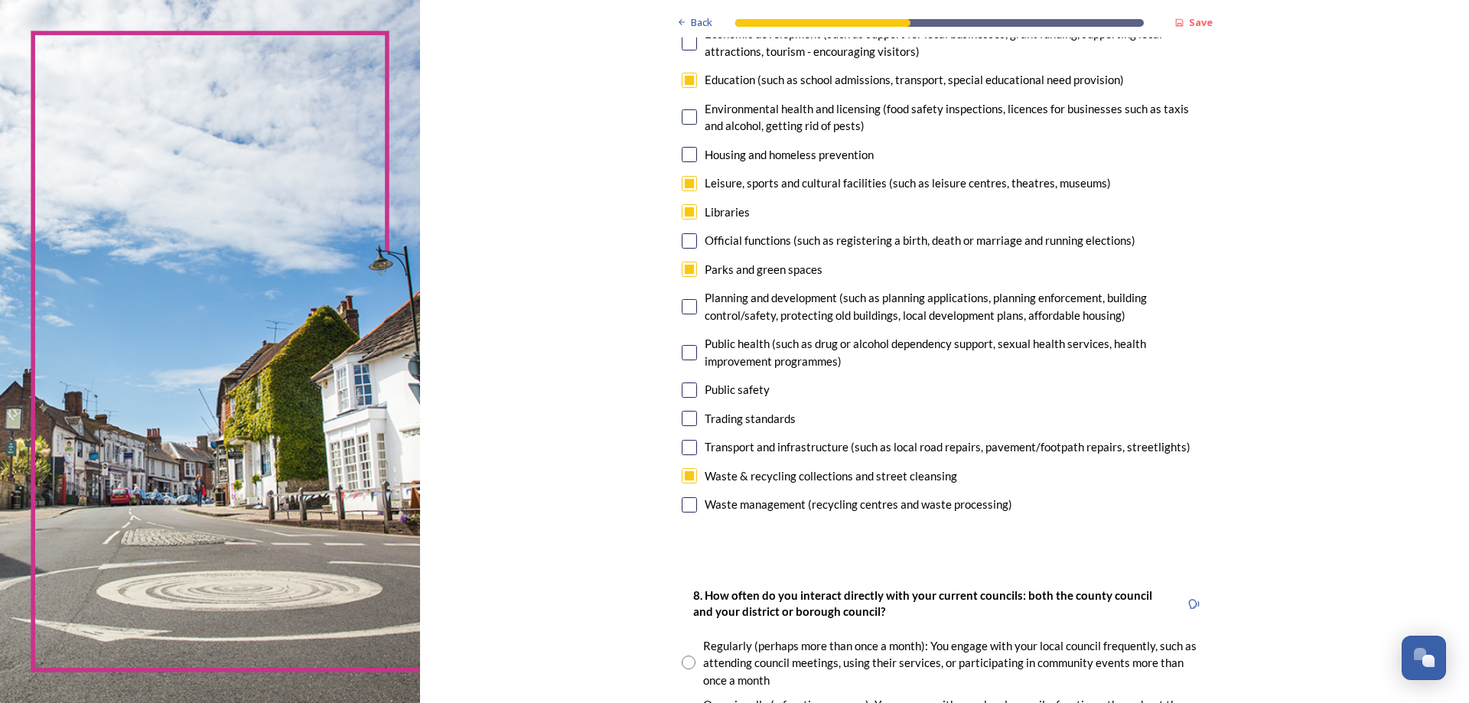
scroll to position [459, 0]
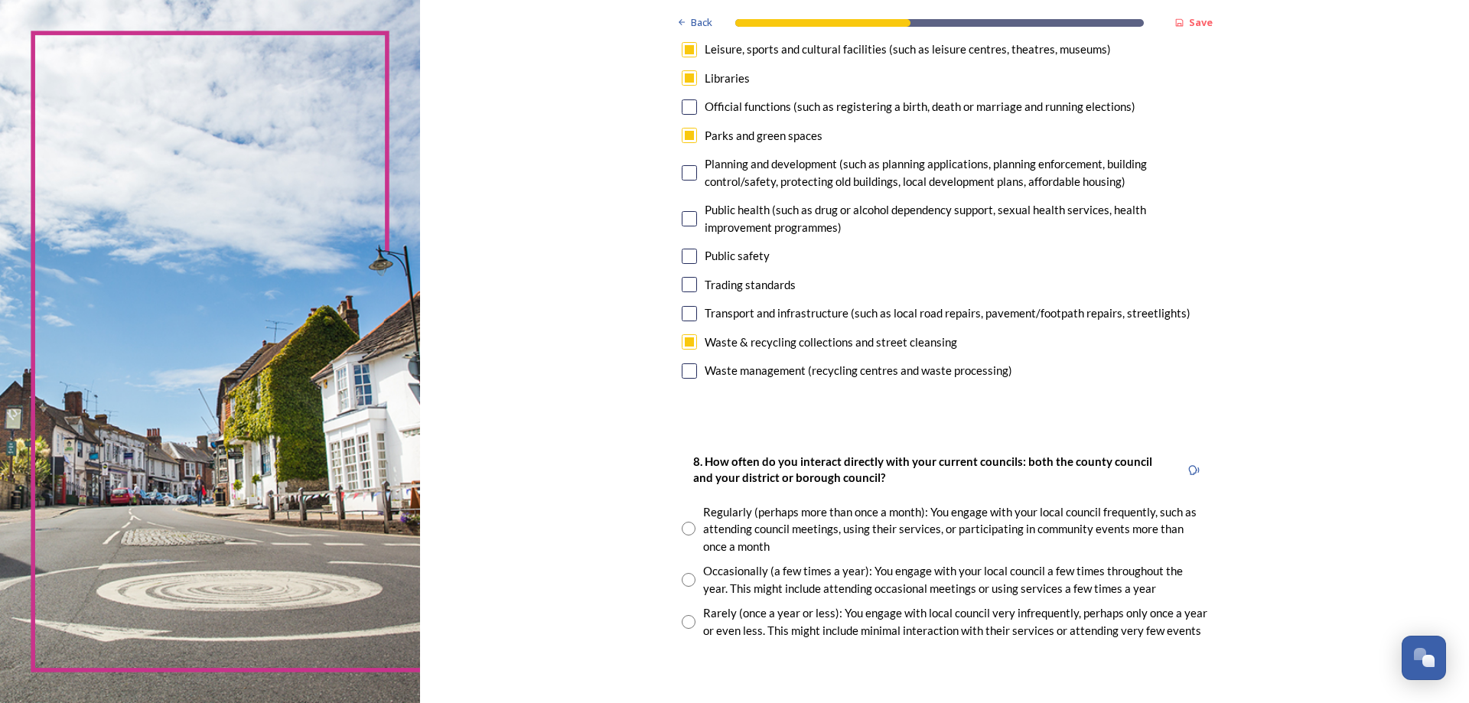
click at [683, 580] on input "radio" at bounding box center [689, 580] width 14 height 14
radio input "true"
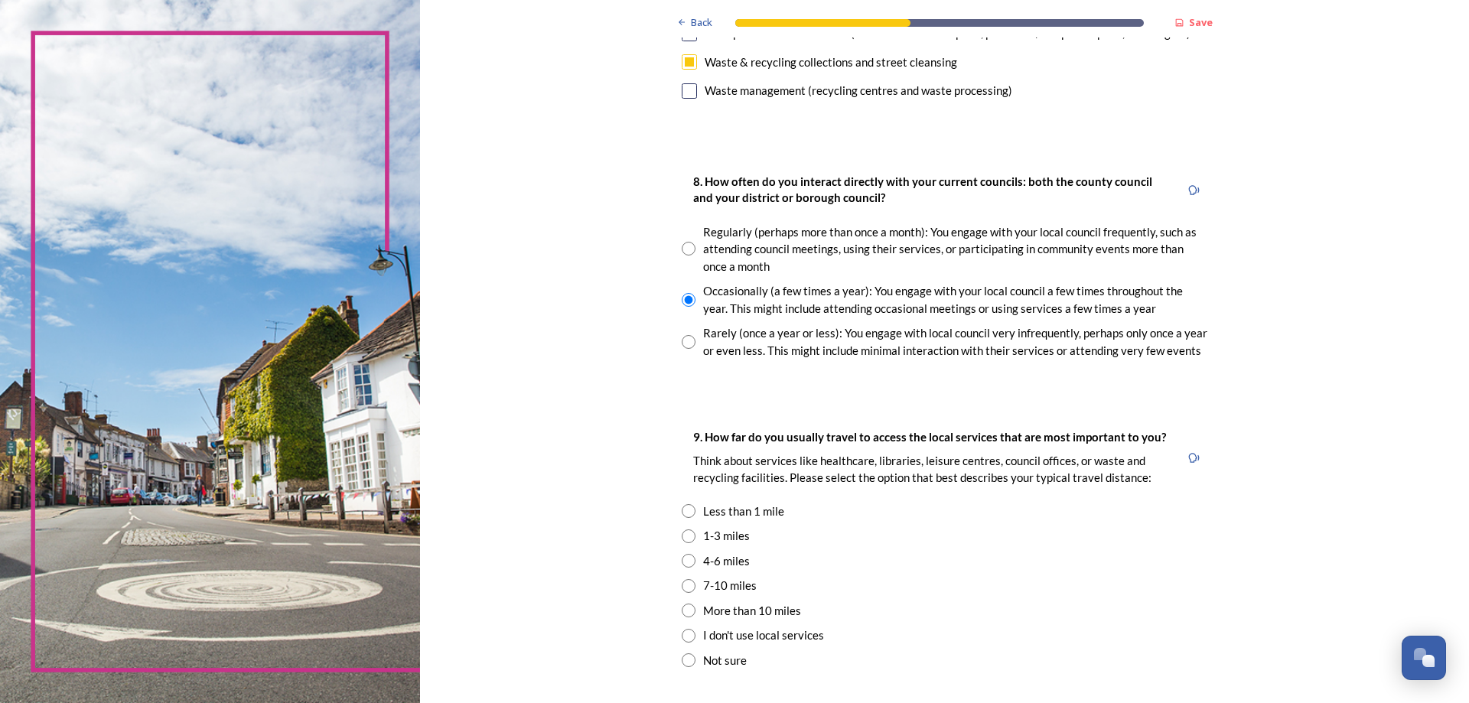
scroll to position [765, 0]
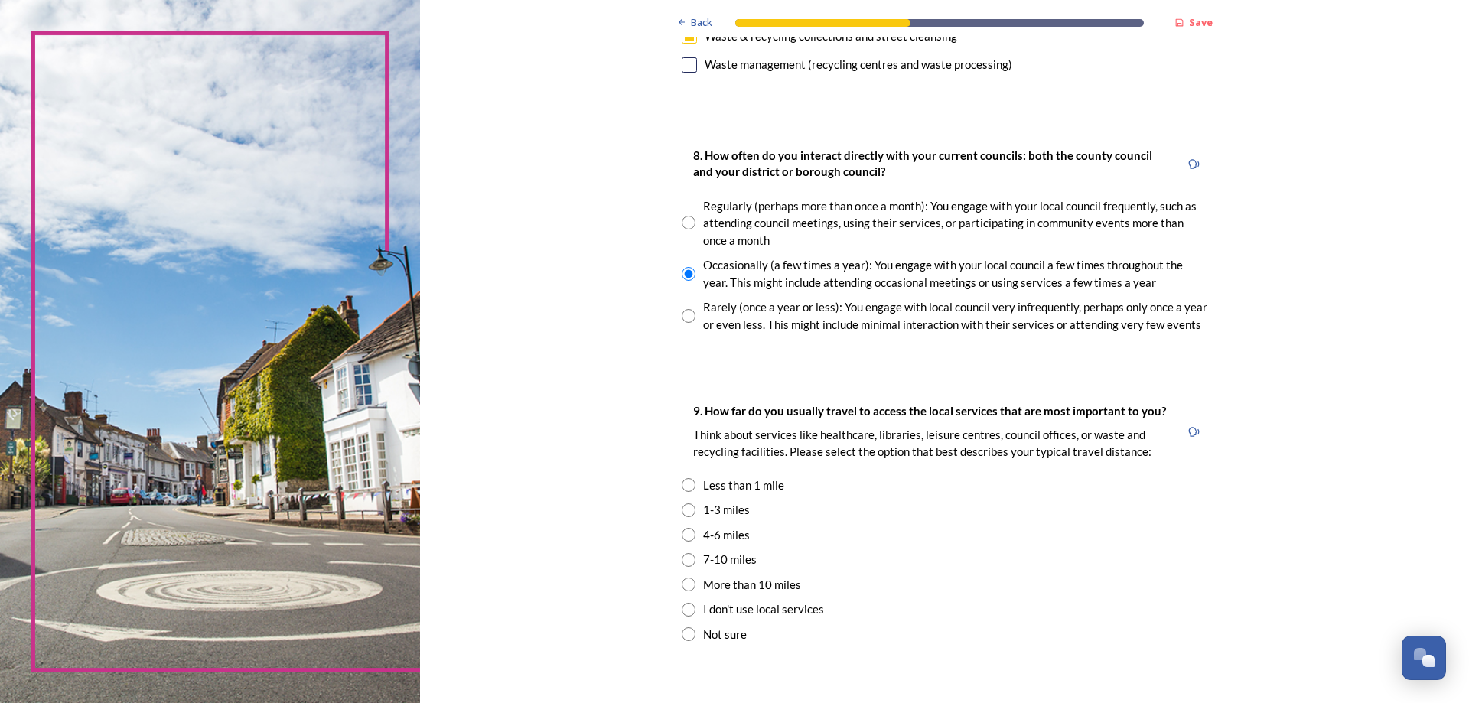
click at [683, 515] on input "radio" at bounding box center [689, 510] width 14 height 14
radio input "true"
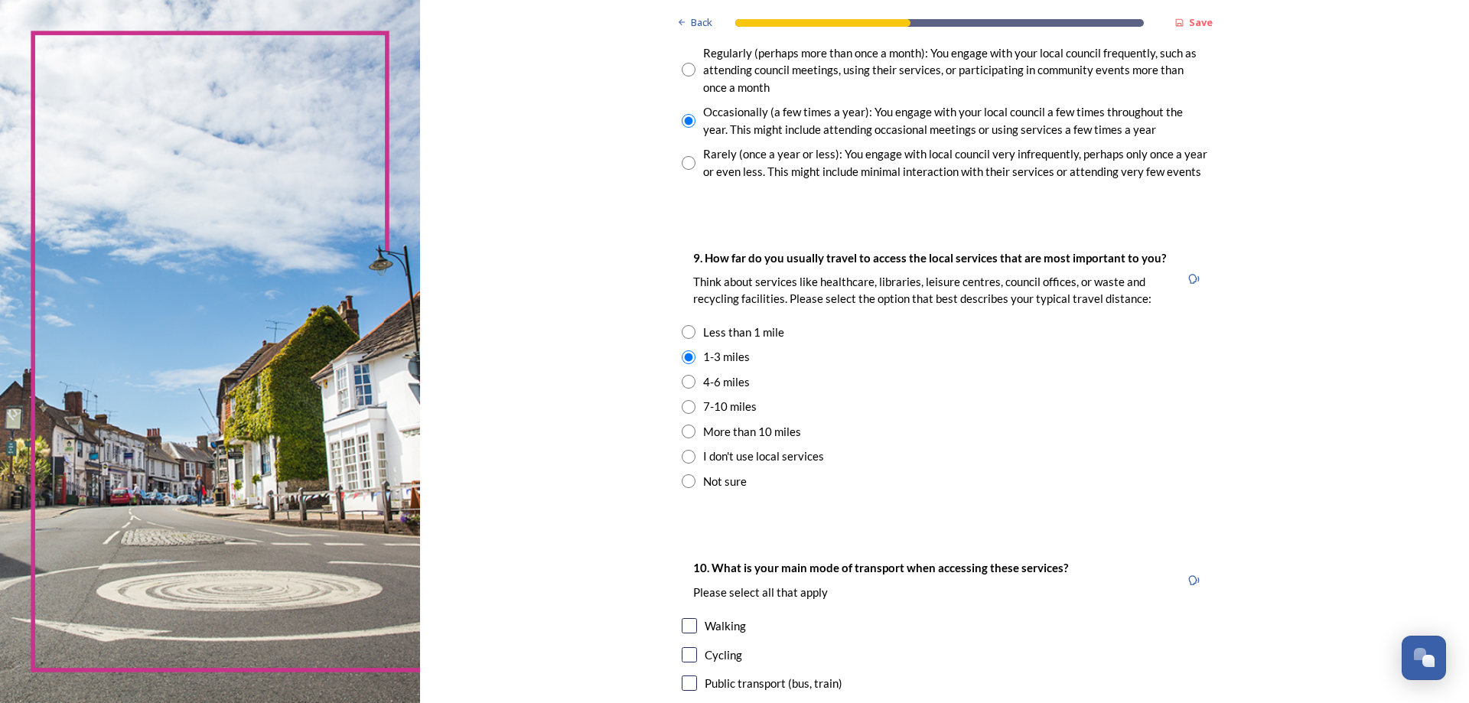
scroll to position [995, 0]
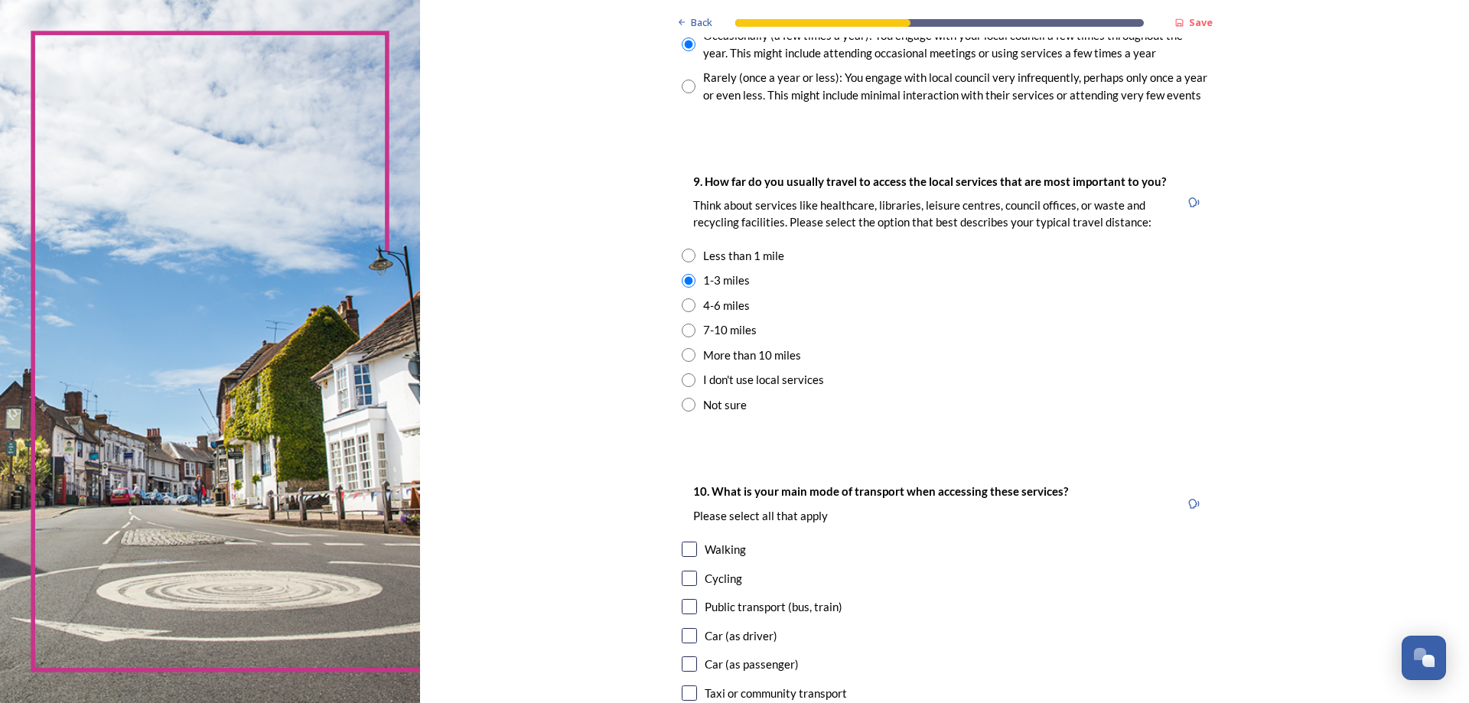
click at [683, 305] on input "radio" at bounding box center [689, 305] width 14 height 14
radio input "true"
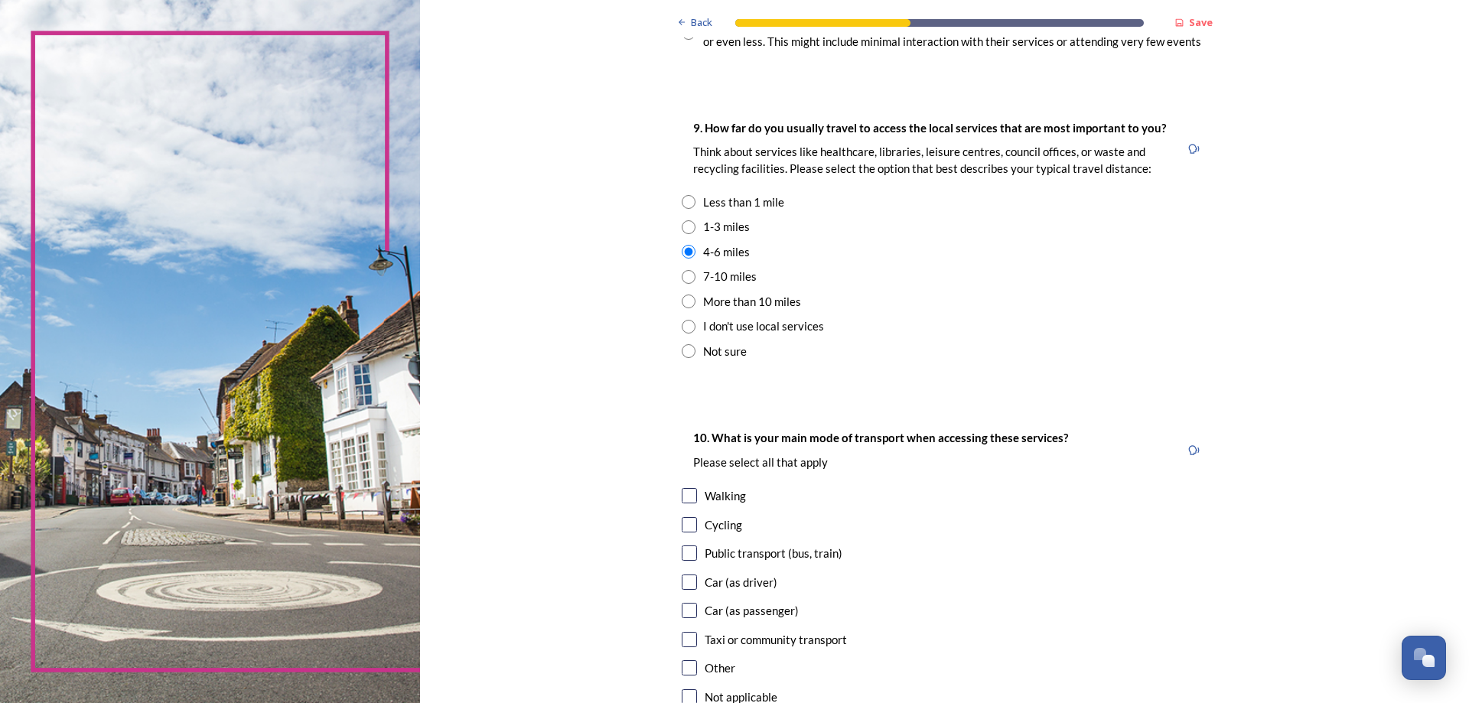
scroll to position [1071, 0]
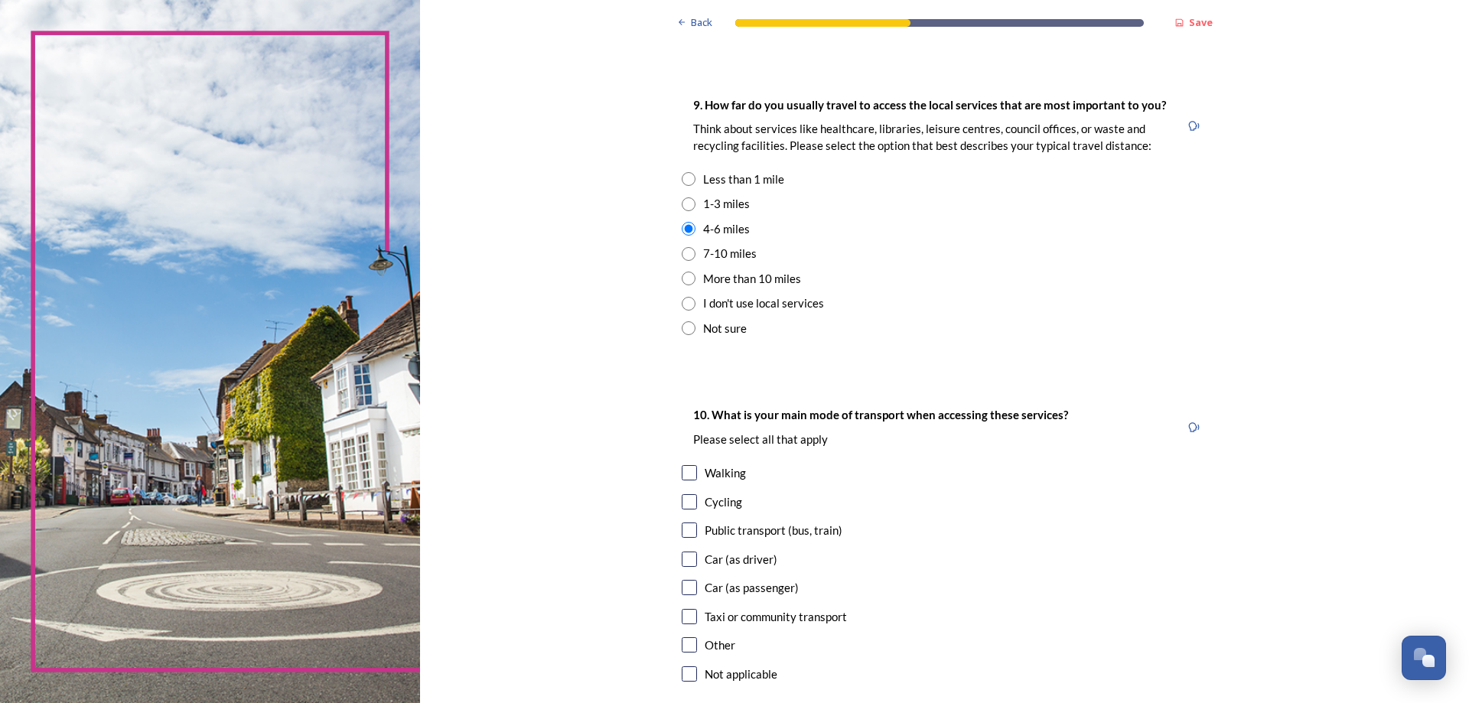
click at [683, 477] on input "checkbox" at bounding box center [689, 472] width 15 height 15
checkbox input "true"
click at [688, 505] on input "checkbox" at bounding box center [689, 501] width 15 height 15
checkbox input "true"
click at [683, 561] on input "checkbox" at bounding box center [689, 559] width 15 height 15
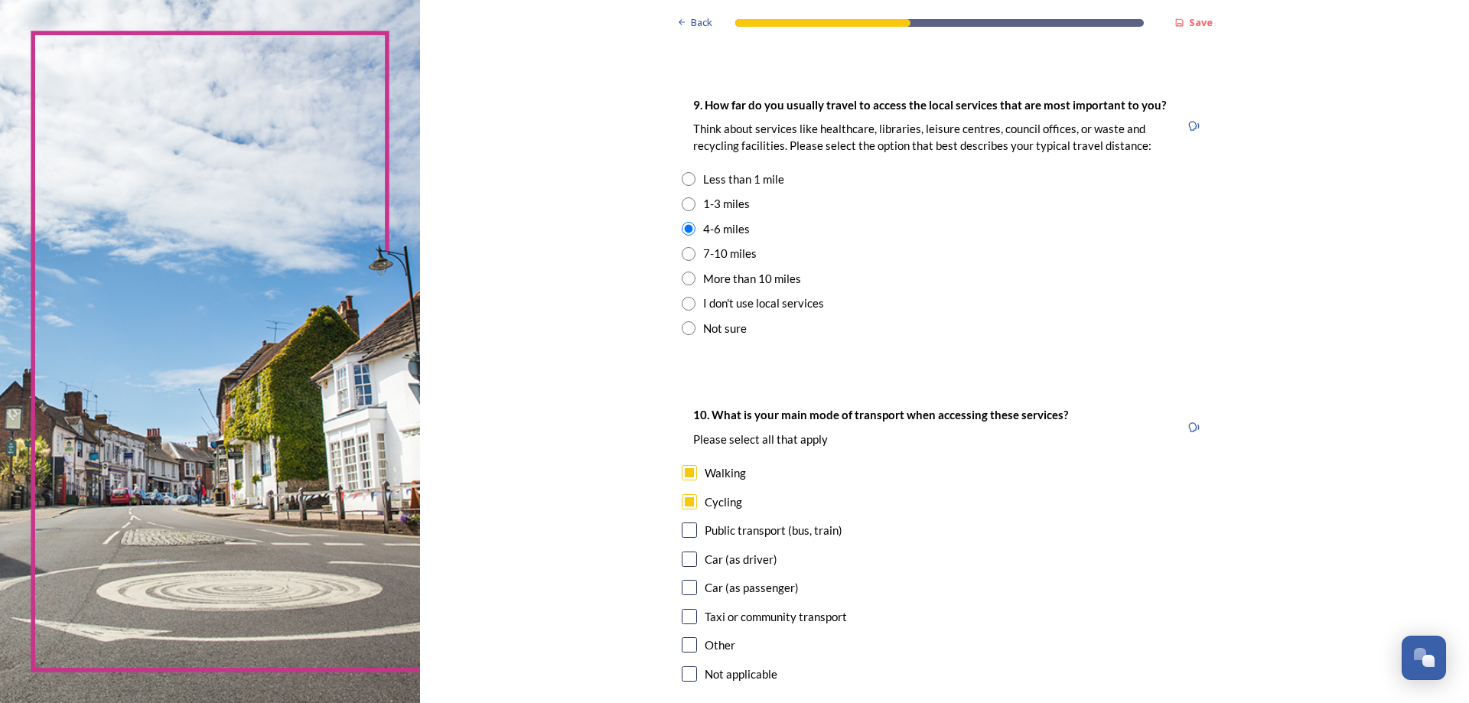
checkbox input "true"
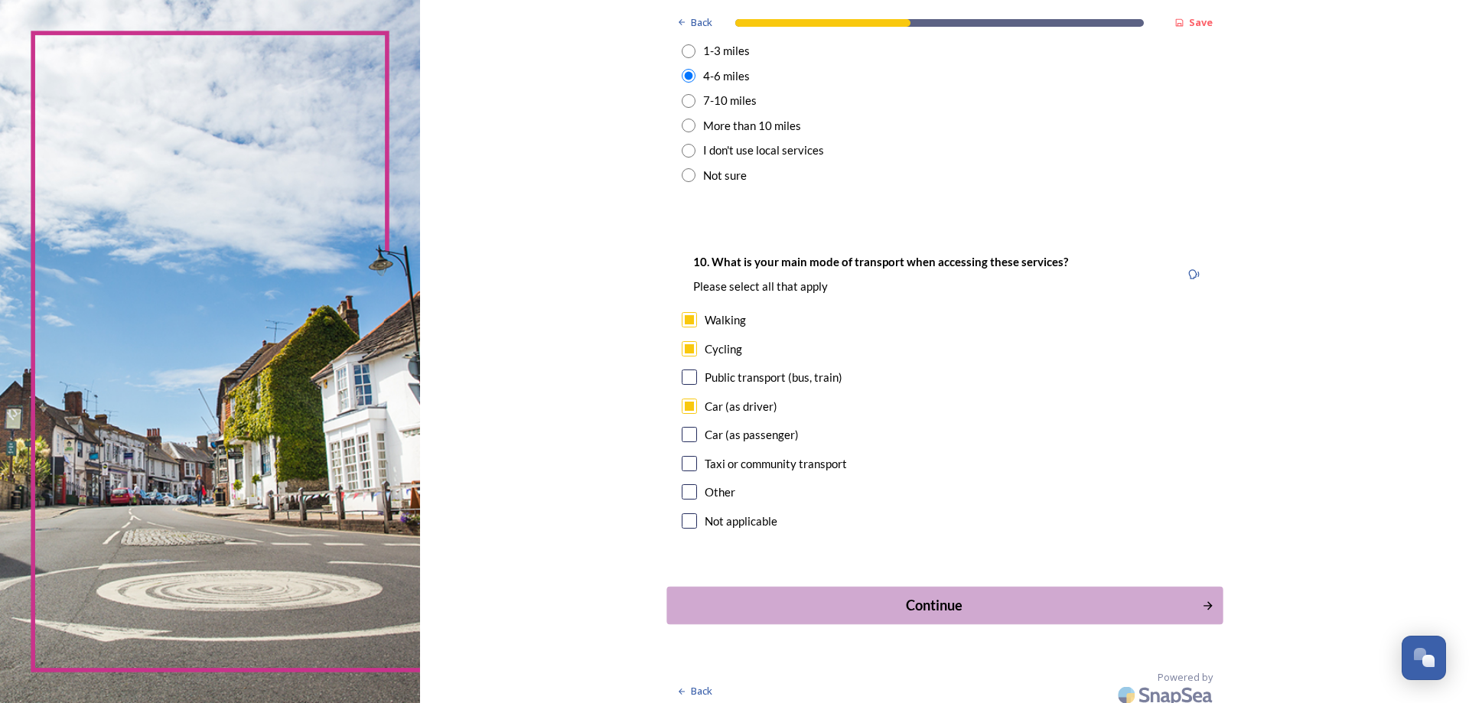
click at [751, 609] on div "Continue" at bounding box center [934, 605] width 518 height 21
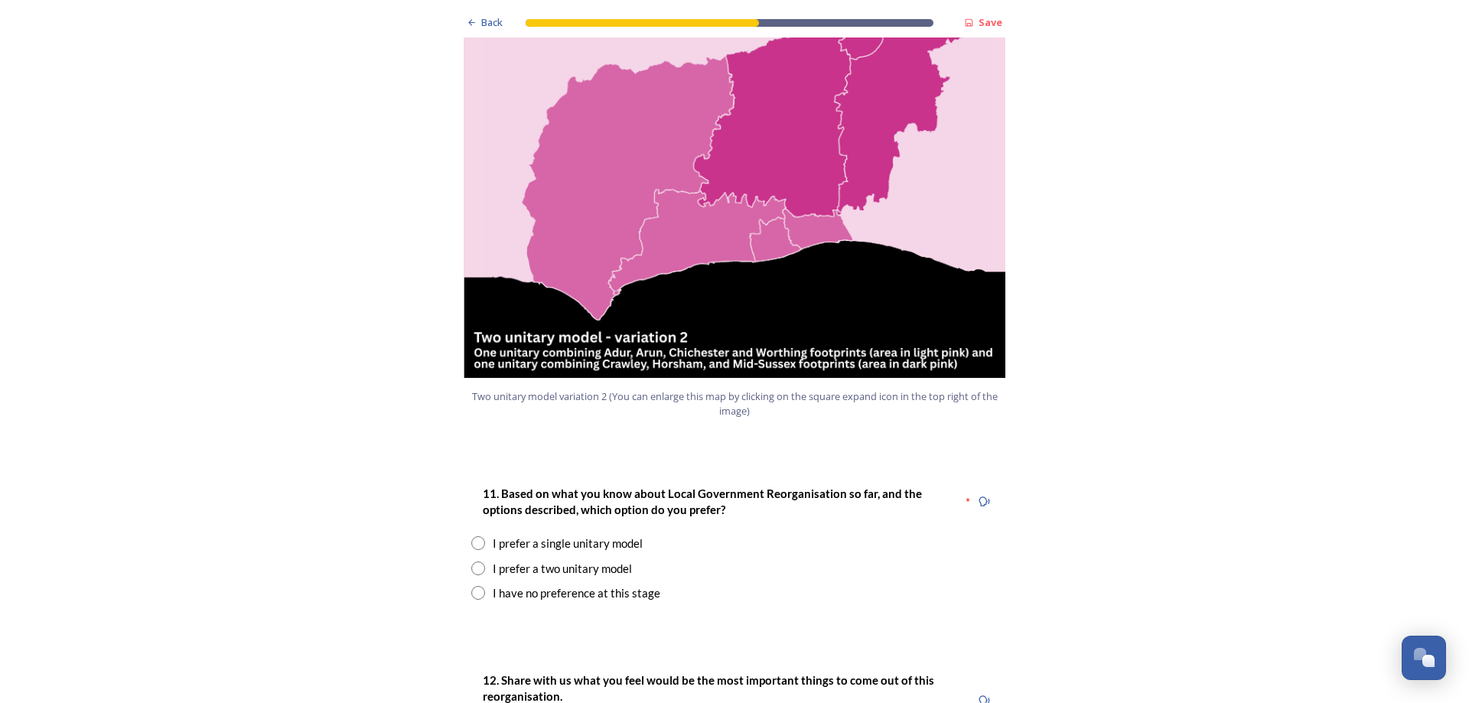
scroll to position [1683, 0]
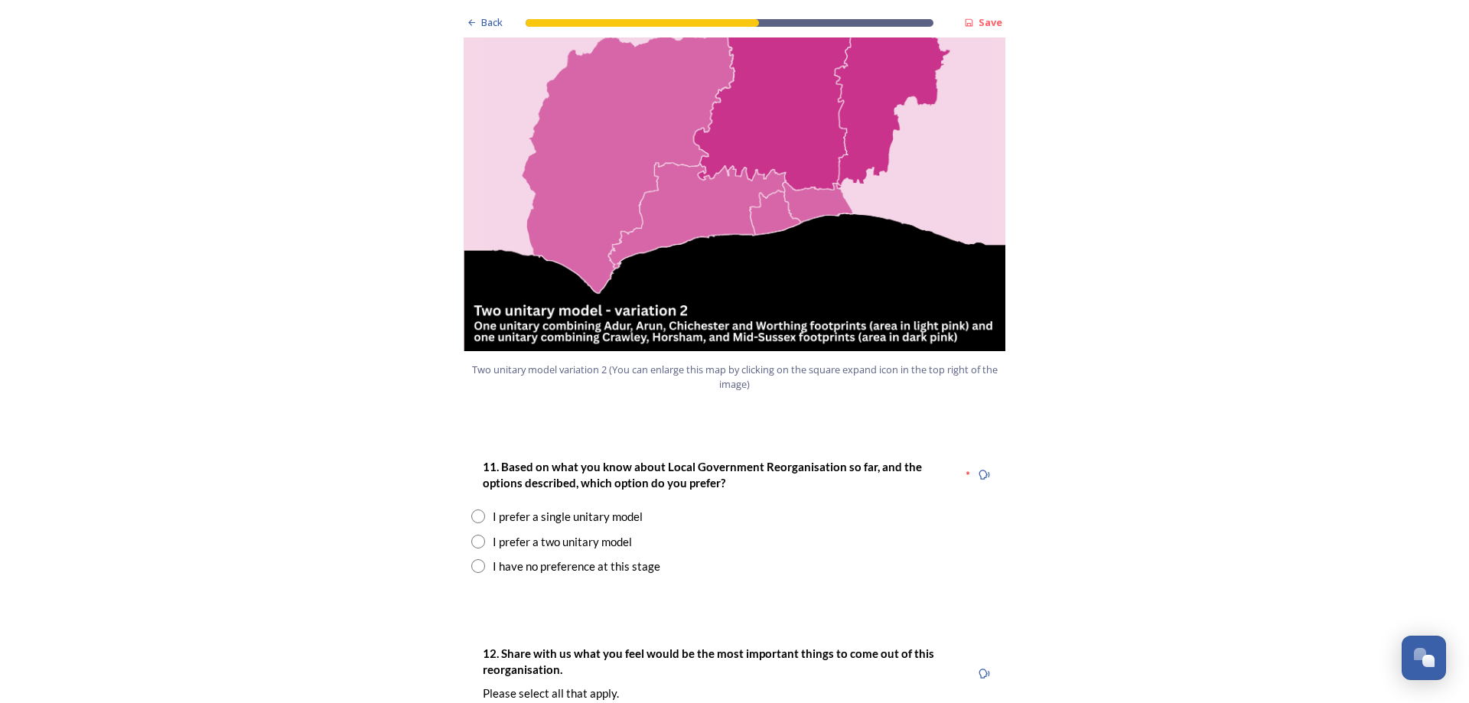
click at [473, 510] on input "radio" at bounding box center [478, 517] width 14 height 14
radio input "true"
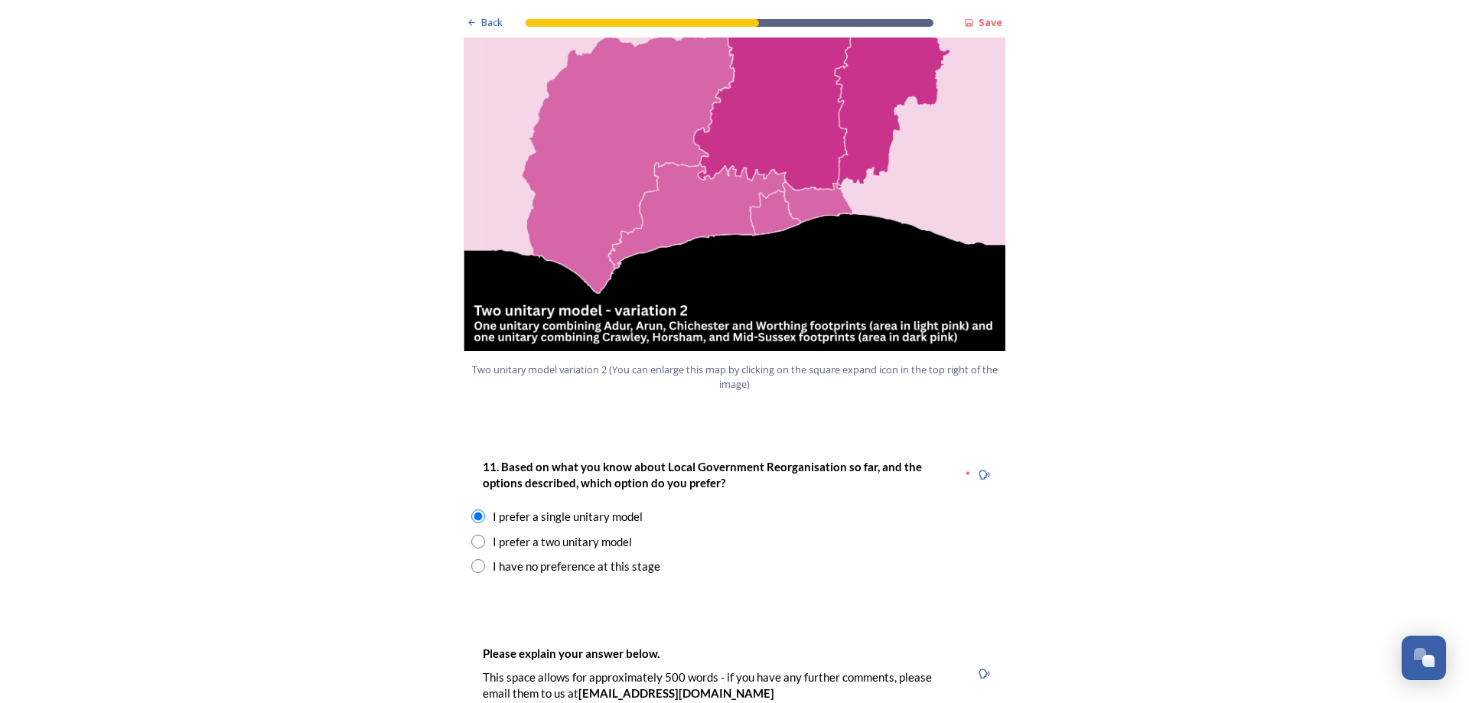
click at [473, 535] on input "radio" at bounding box center [478, 542] width 14 height 14
radio input "true"
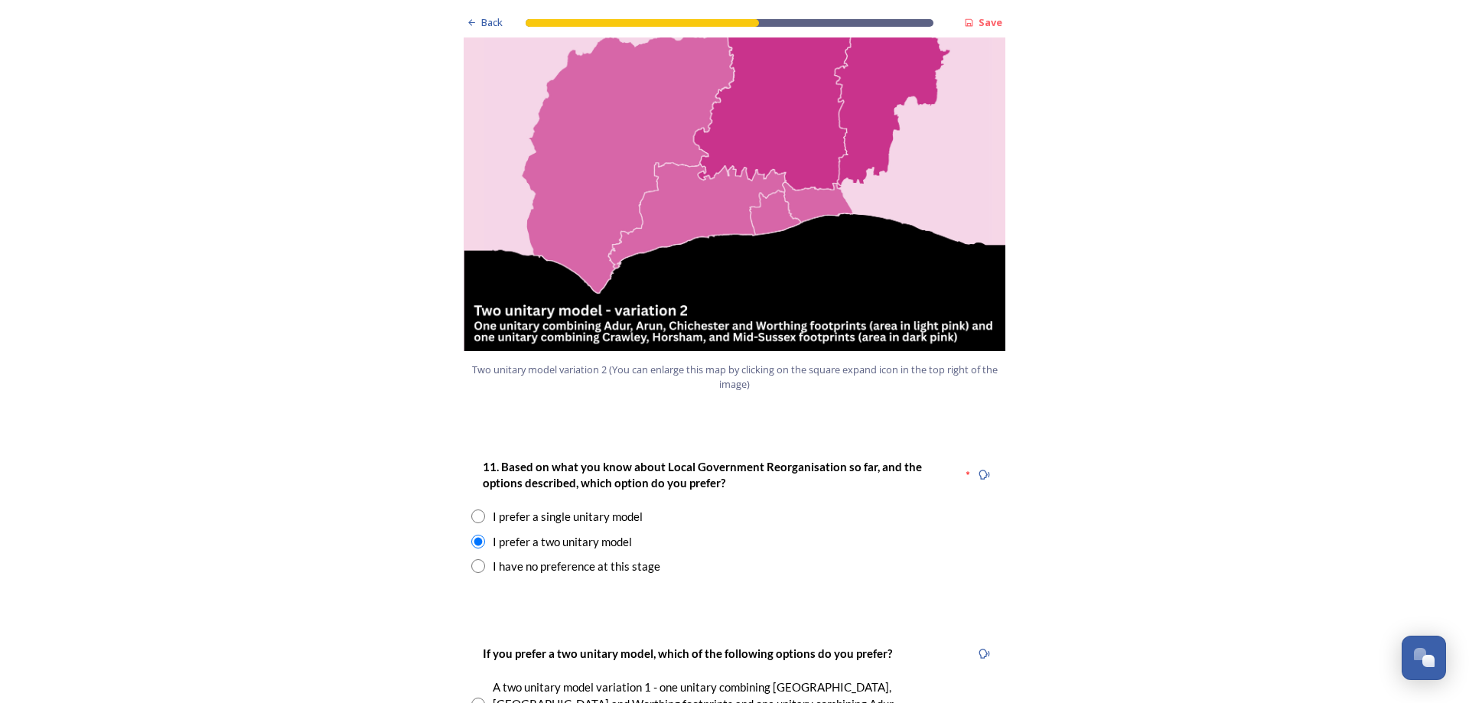
click at [477, 510] on input "radio" at bounding box center [478, 517] width 14 height 14
radio input "true"
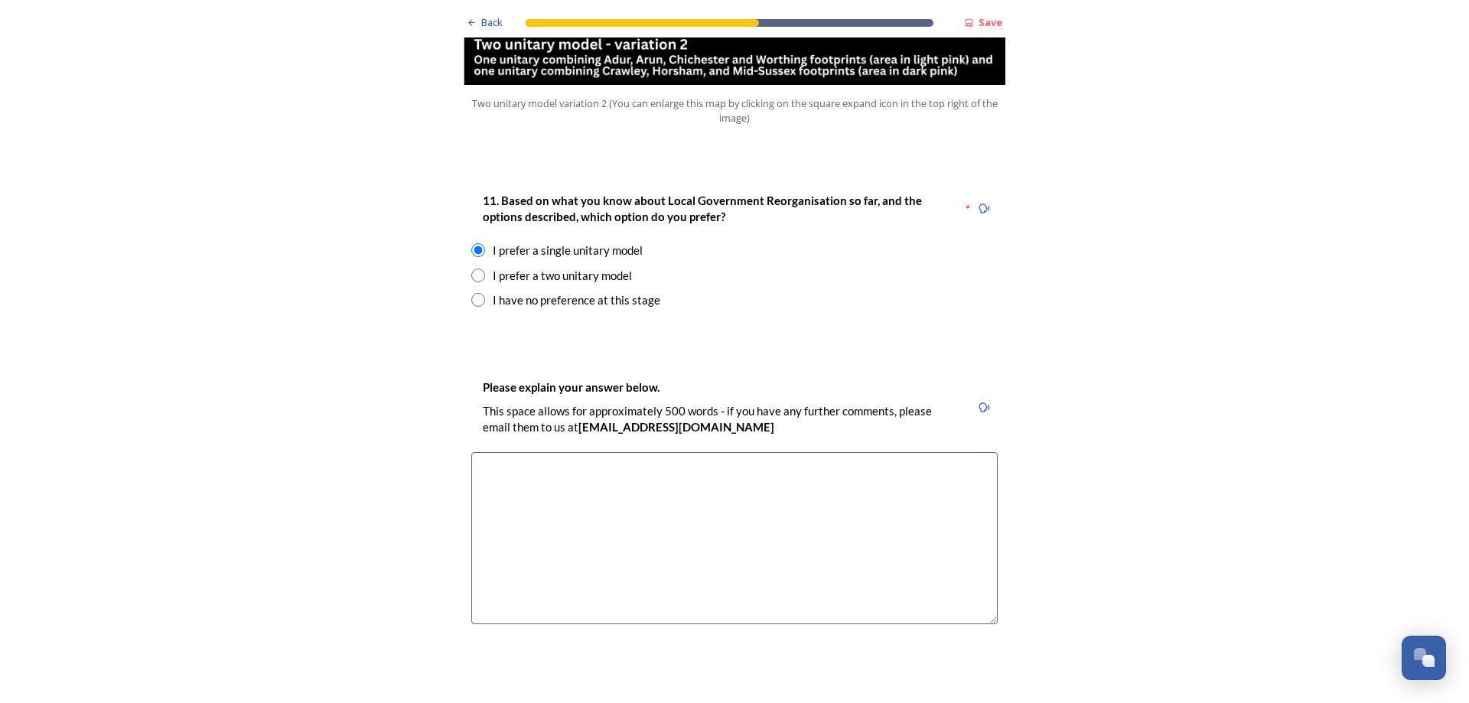
scroll to position [1913, 0]
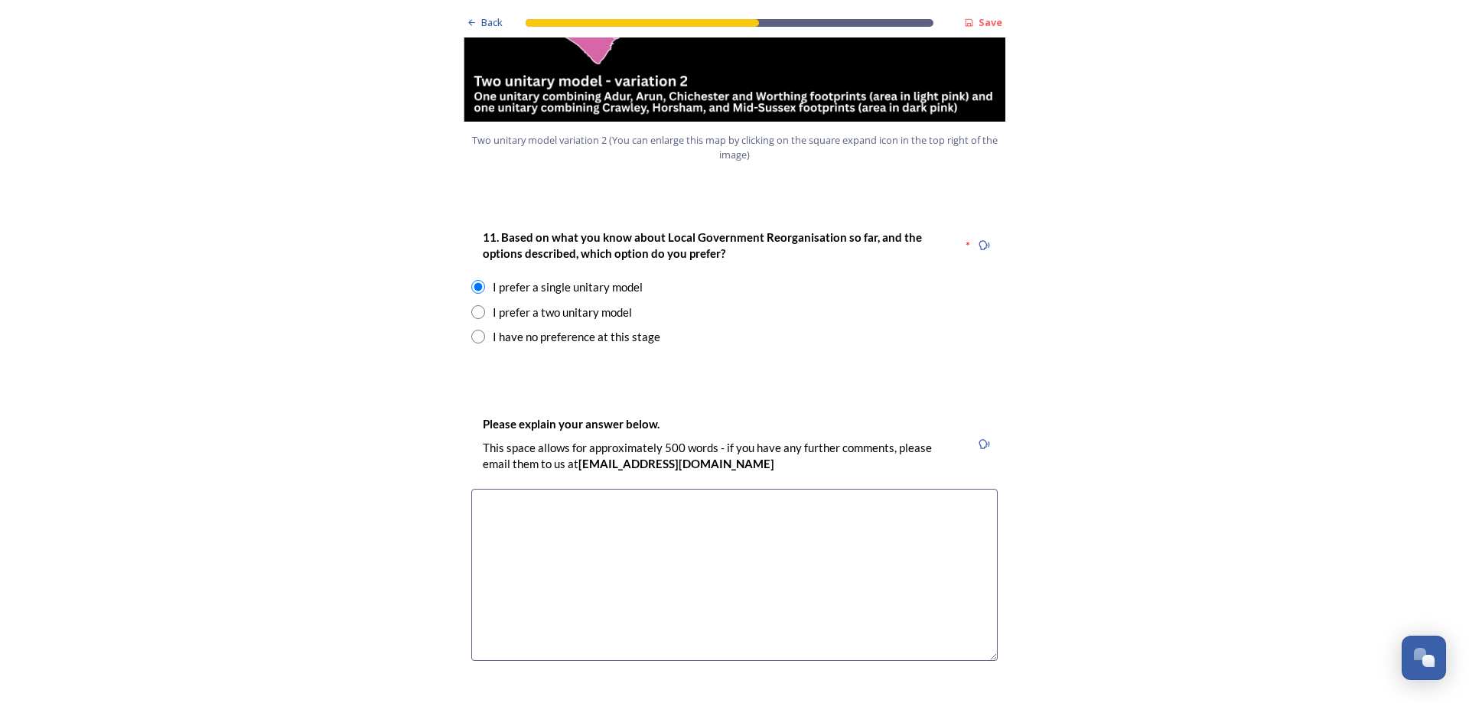
click at [473, 330] on input "radio" at bounding box center [478, 337] width 14 height 14
radio input "true"
click at [523, 489] on textarea at bounding box center [734, 575] width 526 height 172
type textarea "I"
click at [940, 489] on textarea "Adur NEEDS to be in partnership with the other coastal towns heading west." at bounding box center [734, 575] width 526 height 172
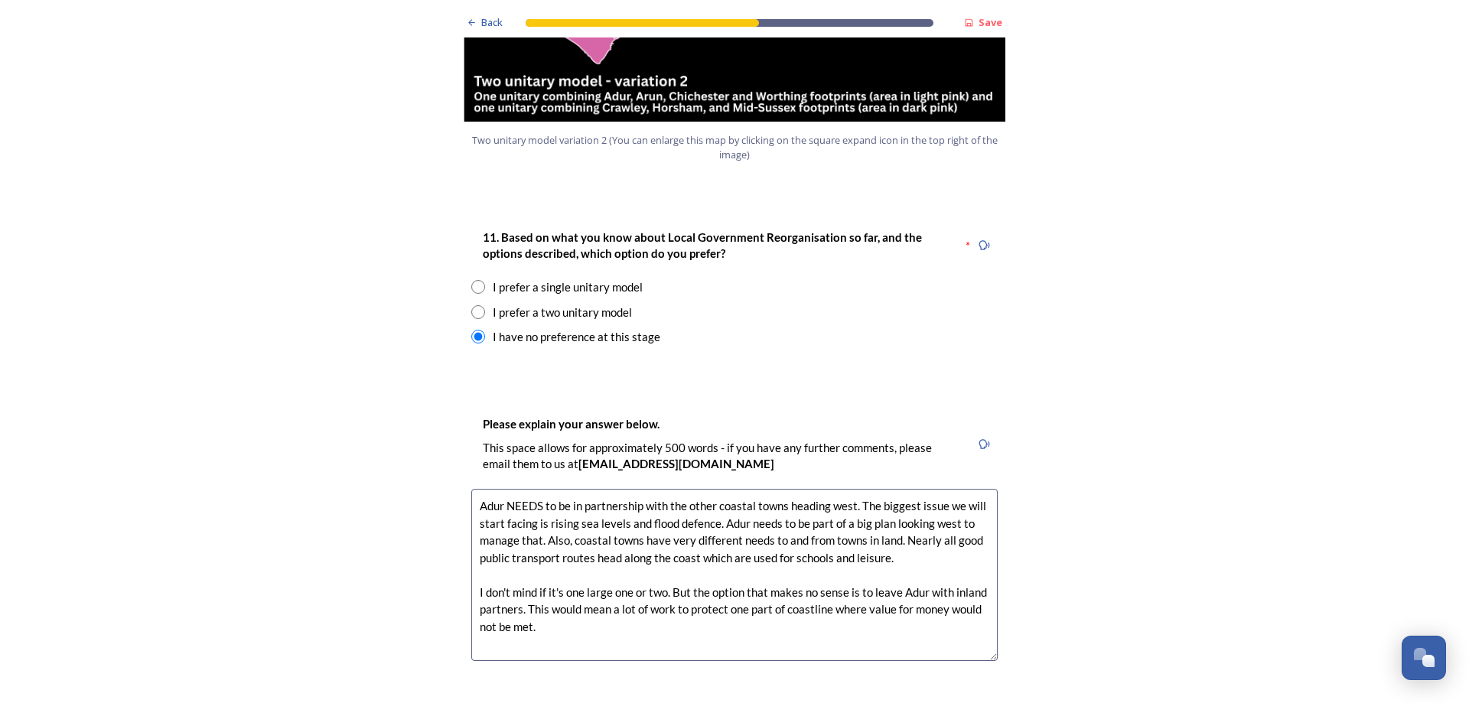
scroll to position [2449, 0]
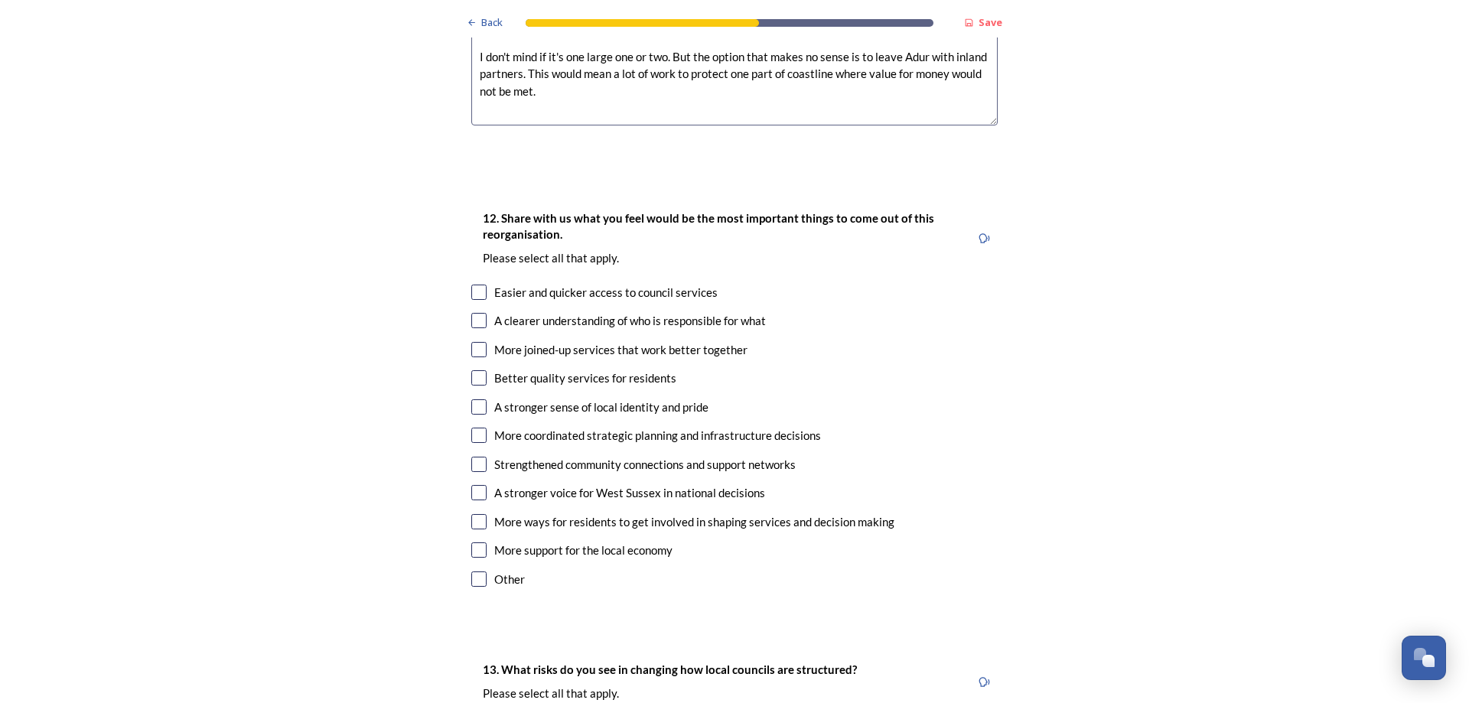
type textarea "Adur NEEDS to be in partnership with the other coastal towns heading west. The …"
click at [471, 313] on input "checkbox" at bounding box center [478, 320] width 15 height 15
checkbox input "true"
click at [483, 341] on div "More joined-up services that work better together" at bounding box center [734, 350] width 526 height 18
checkbox input "true"
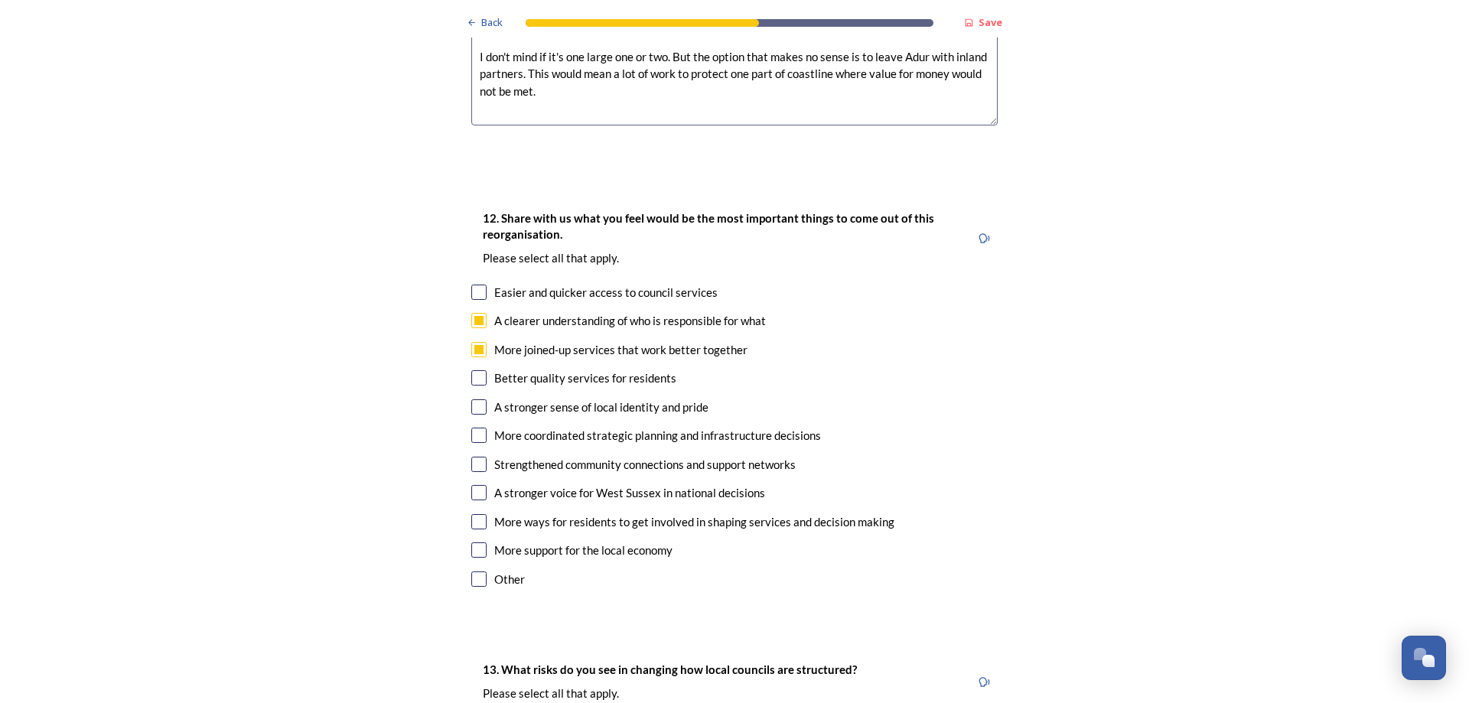
click at [481, 456] on div "Strengthened community connections and support networks" at bounding box center [734, 465] width 526 height 18
checkbox input "true"
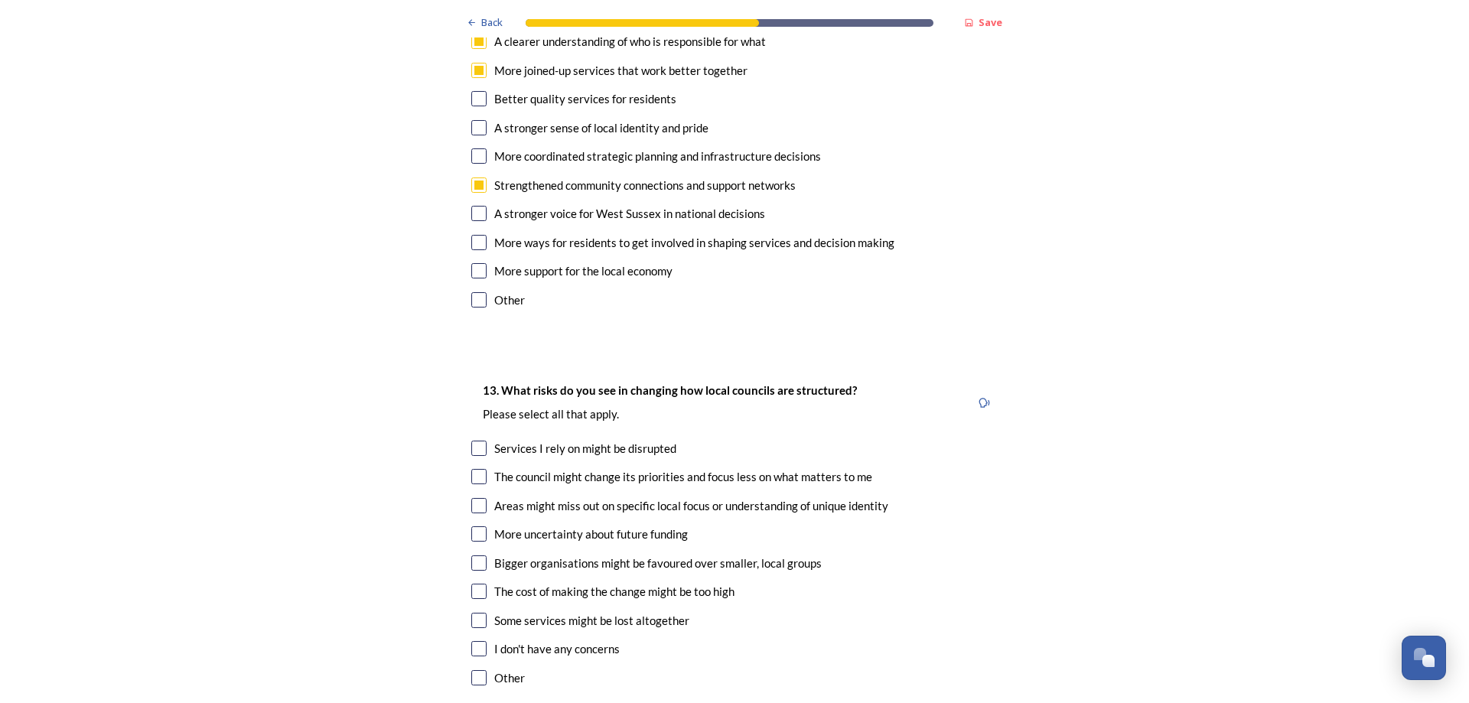
scroll to position [2755, 0]
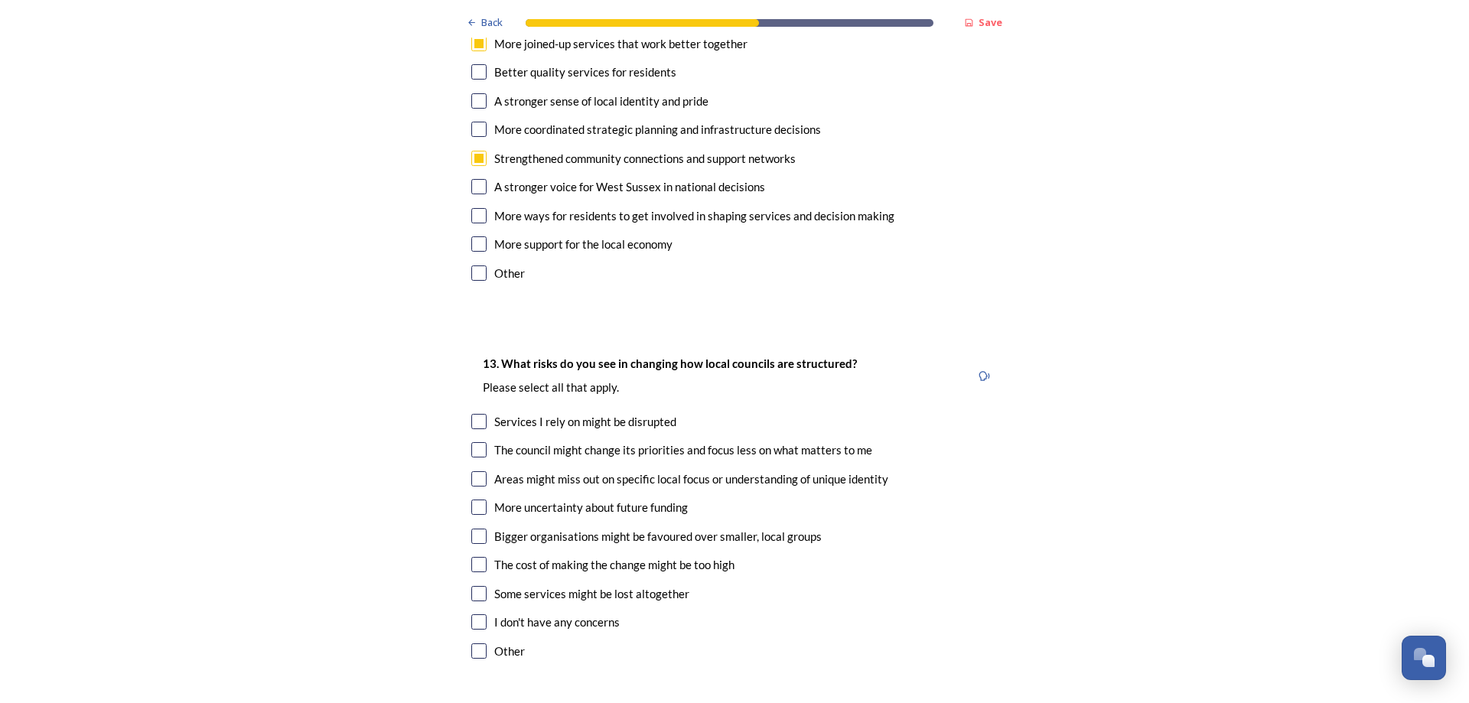
click at [472, 414] on input "checkbox" at bounding box center [478, 421] width 15 height 15
checkbox input "true"
click at [471, 586] on input "checkbox" at bounding box center [478, 593] width 15 height 15
checkbox input "true"
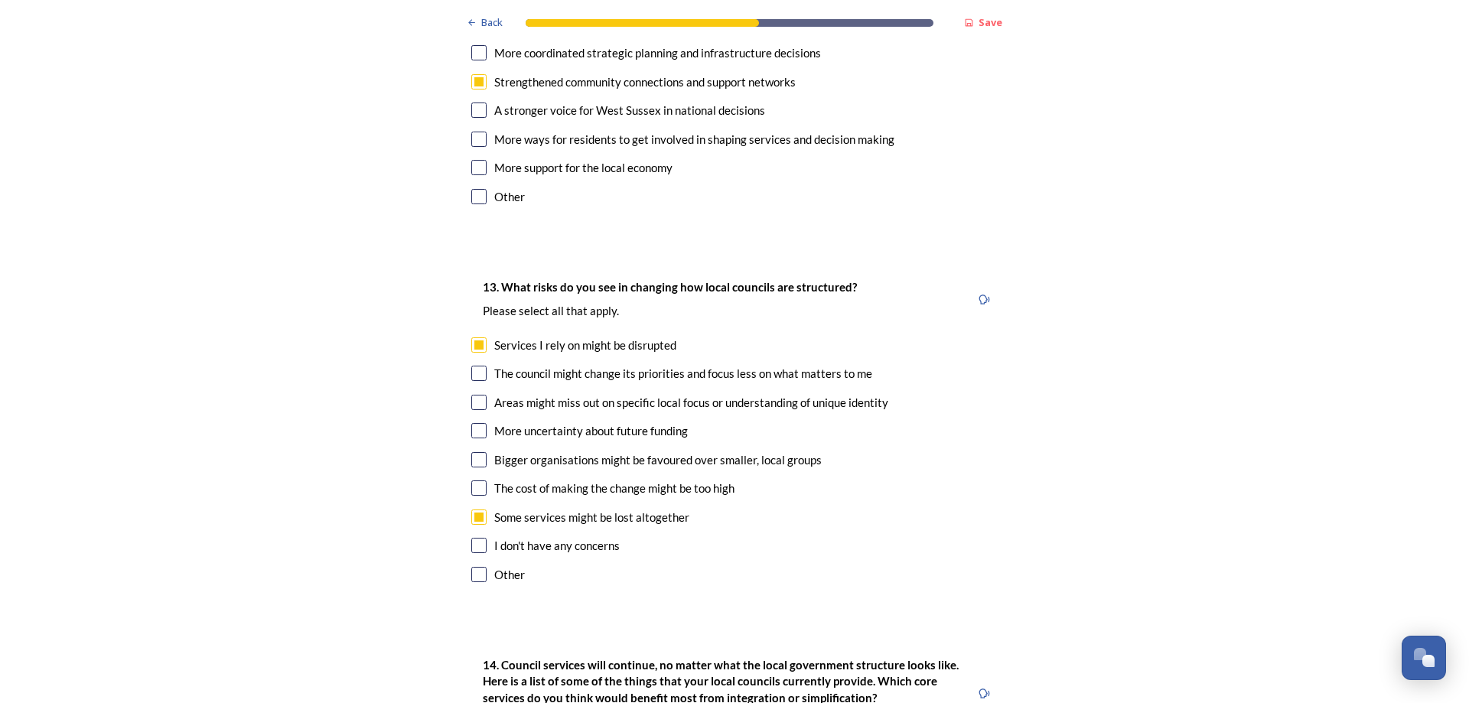
scroll to position [2908, 0]
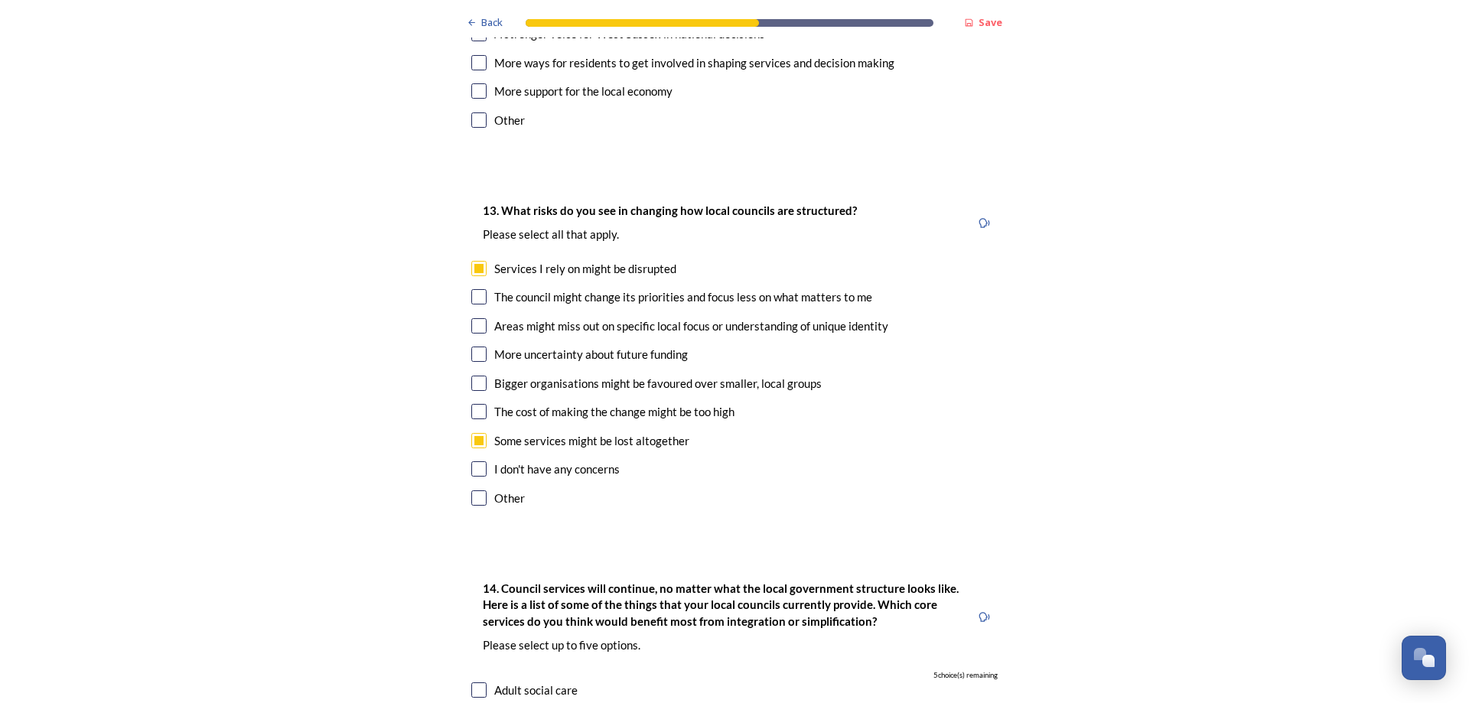
click at [471, 490] on input "checkbox" at bounding box center [478, 497] width 15 height 15
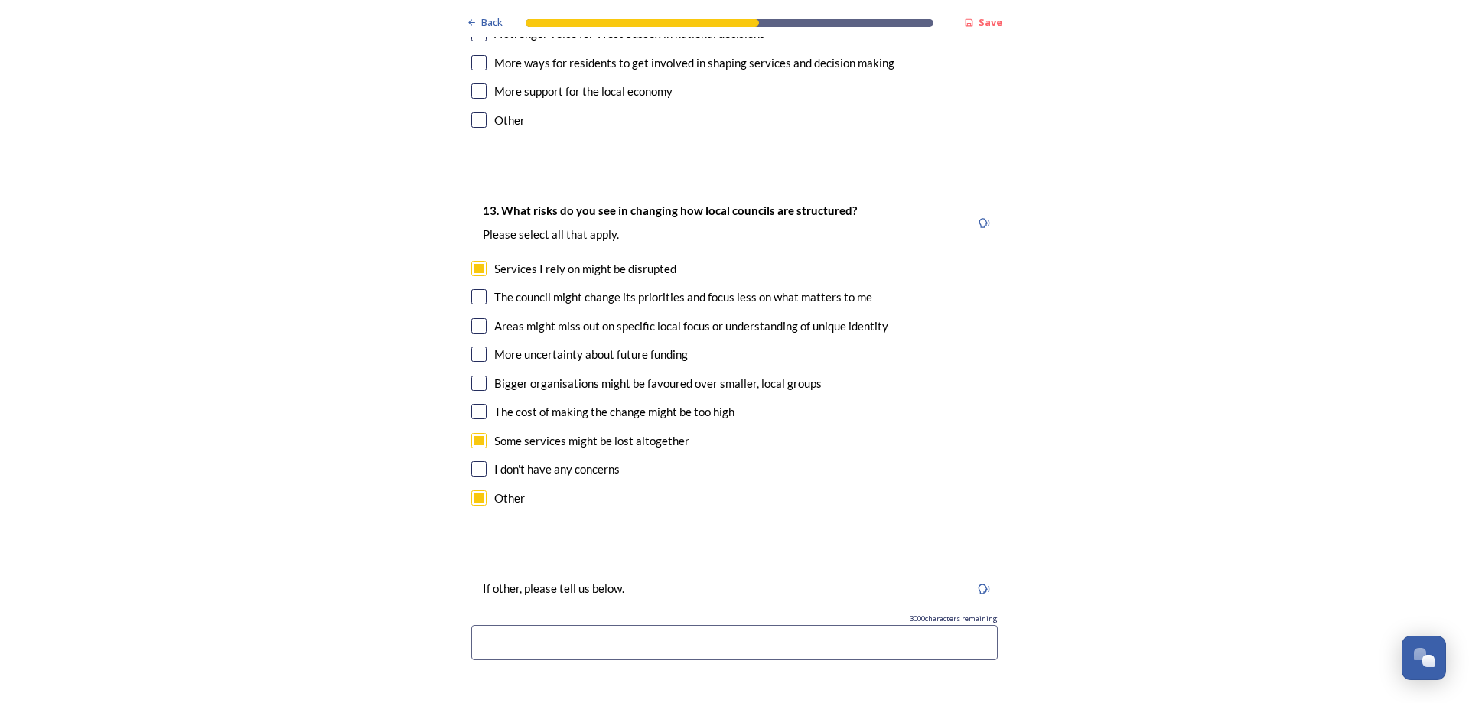
click at [476, 490] on input "checkbox" at bounding box center [478, 497] width 15 height 15
checkbox input "false"
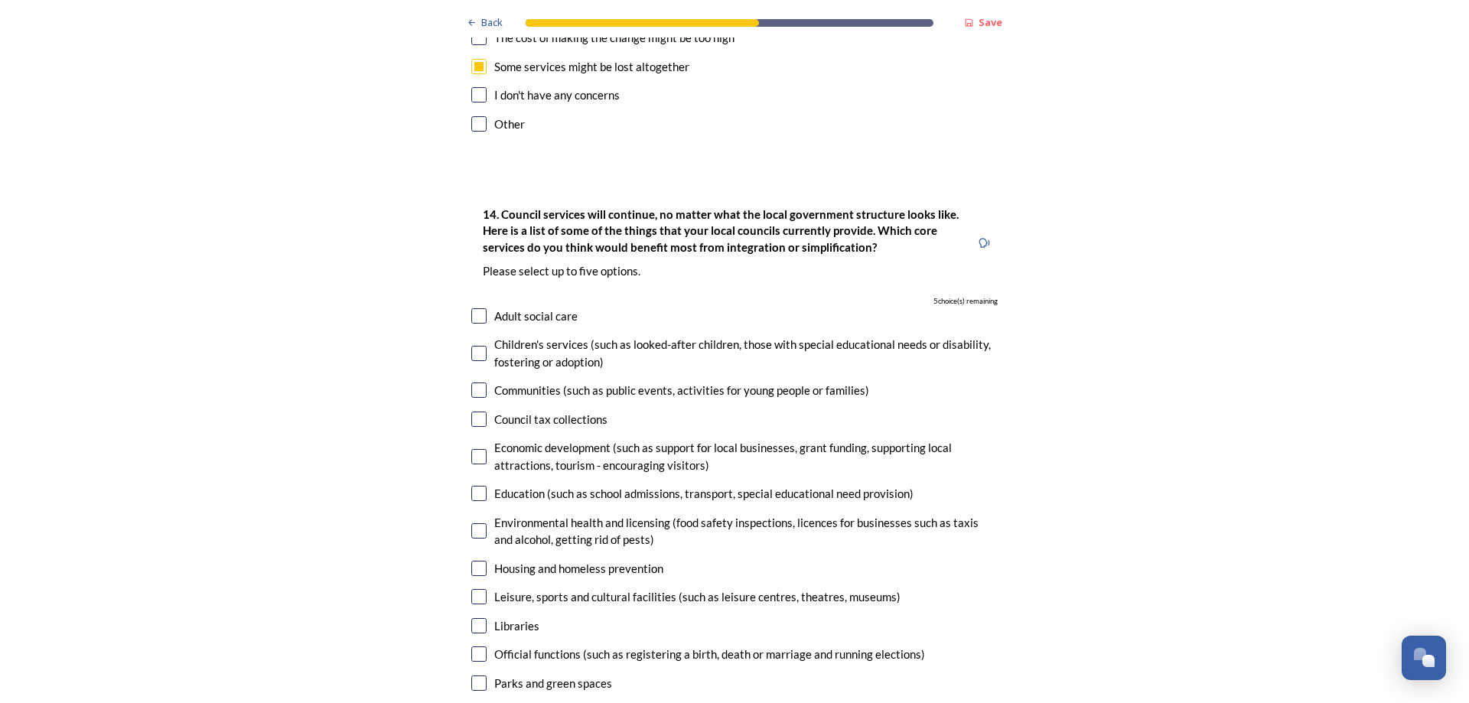
scroll to position [3290, 0]
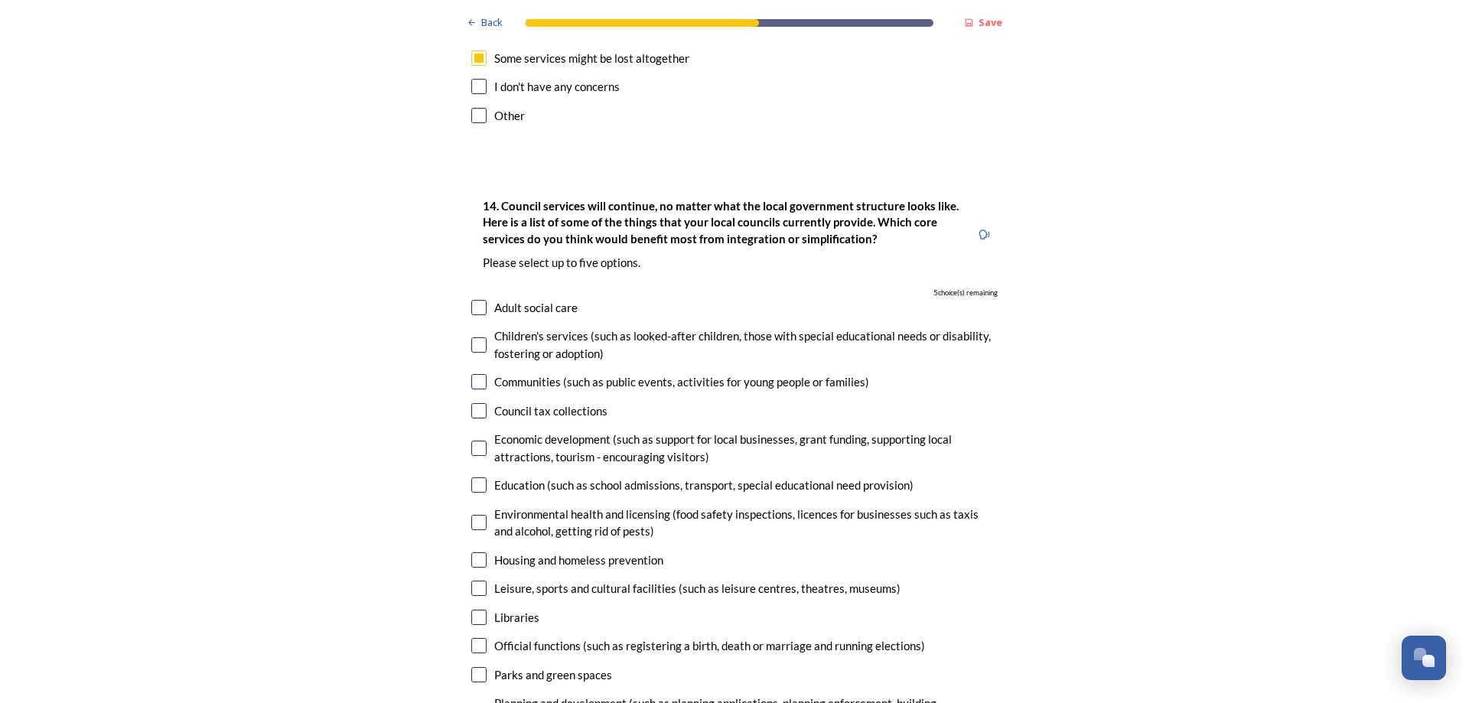
click at [475, 441] on input "checkbox" at bounding box center [478, 448] width 15 height 15
checkbox input "true"
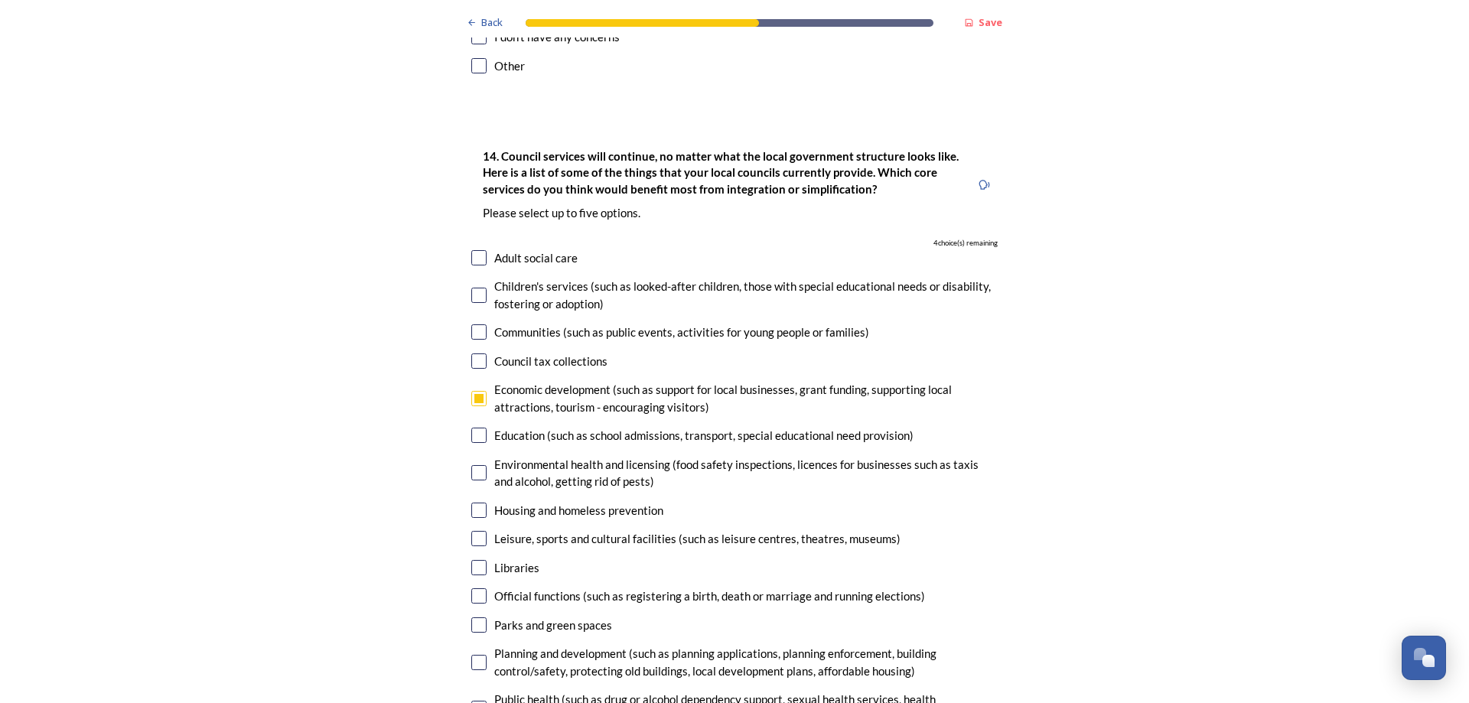
scroll to position [3367, 0]
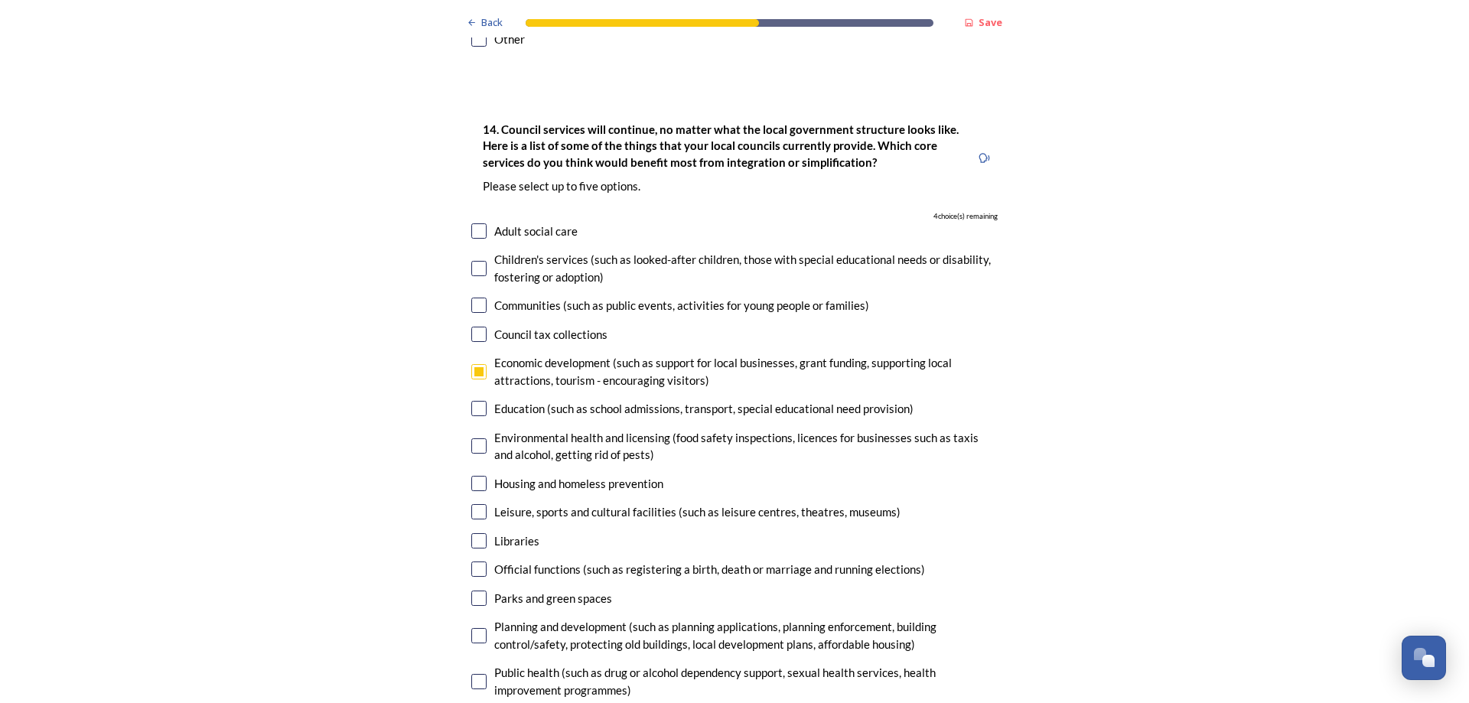
click at [474, 401] on input "checkbox" at bounding box center [478, 408] width 15 height 15
checkbox input "true"
click at [476, 504] on input "checkbox" at bounding box center [478, 511] width 15 height 15
checkbox input "true"
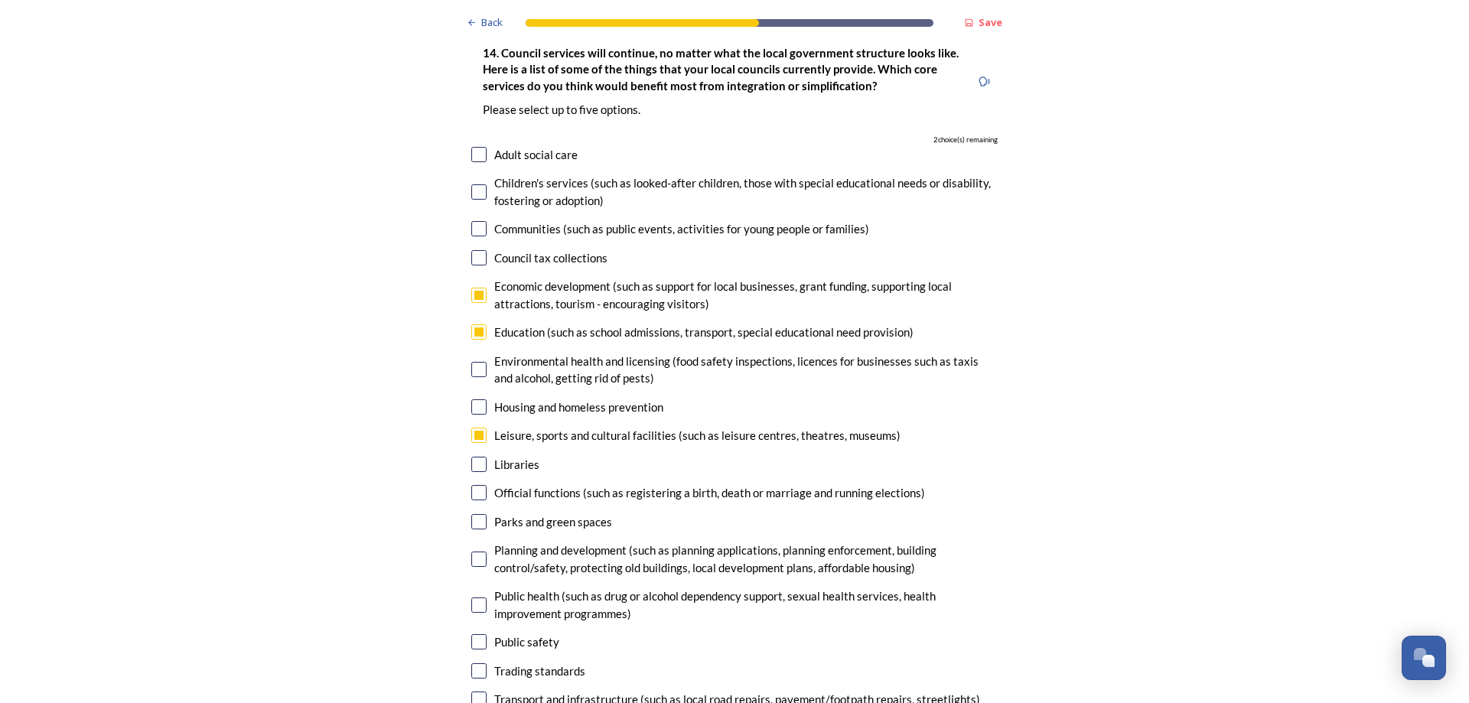
scroll to position [3520, 0]
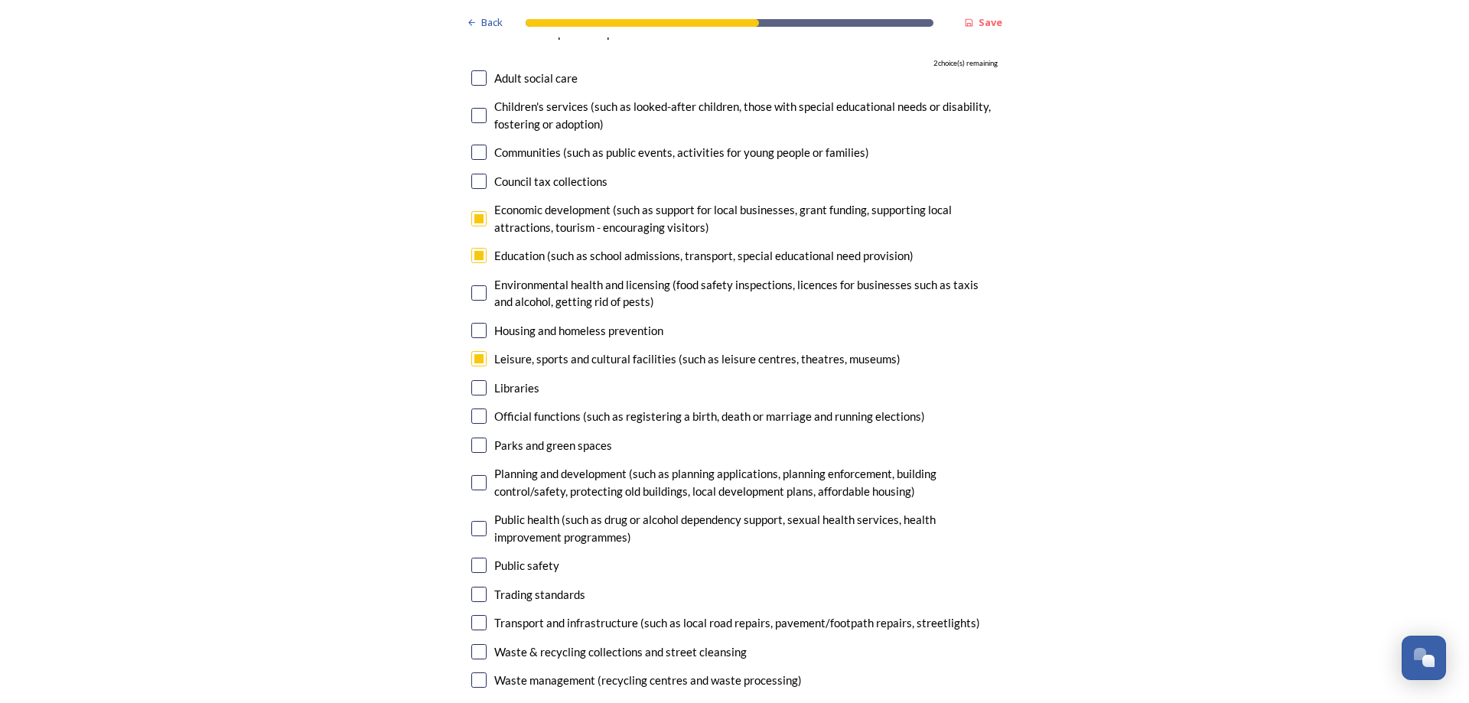
click at [476, 438] on input "checkbox" at bounding box center [478, 445] width 15 height 15
checkbox input "true"
click at [471, 475] on input "checkbox" at bounding box center [478, 482] width 15 height 15
checkbox input "true"
click at [474, 558] on input "checkbox" at bounding box center [478, 565] width 15 height 15
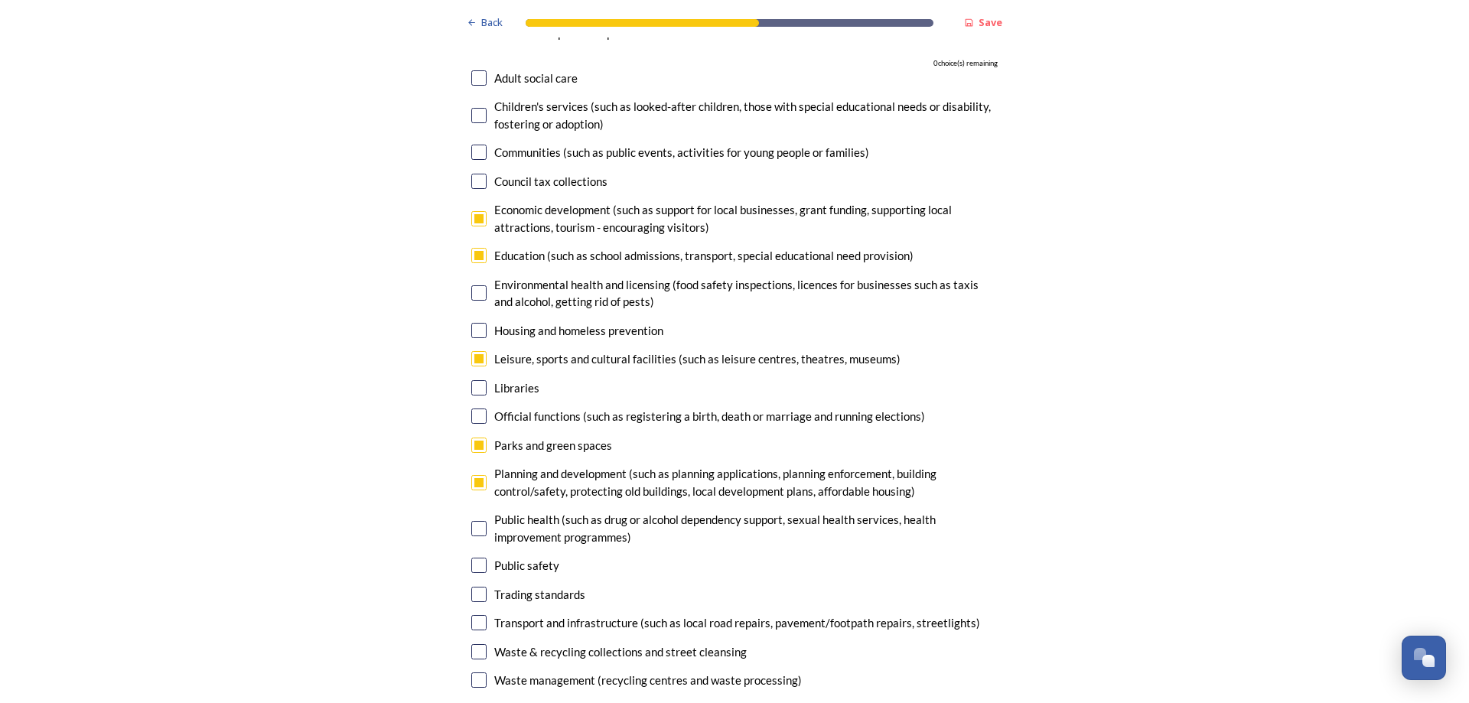
click at [474, 558] on input "checkbox" at bounding box center [478, 565] width 15 height 15
checkbox input "false"
click at [471, 475] on input "checkbox" at bounding box center [478, 482] width 15 height 15
checkbox input "false"
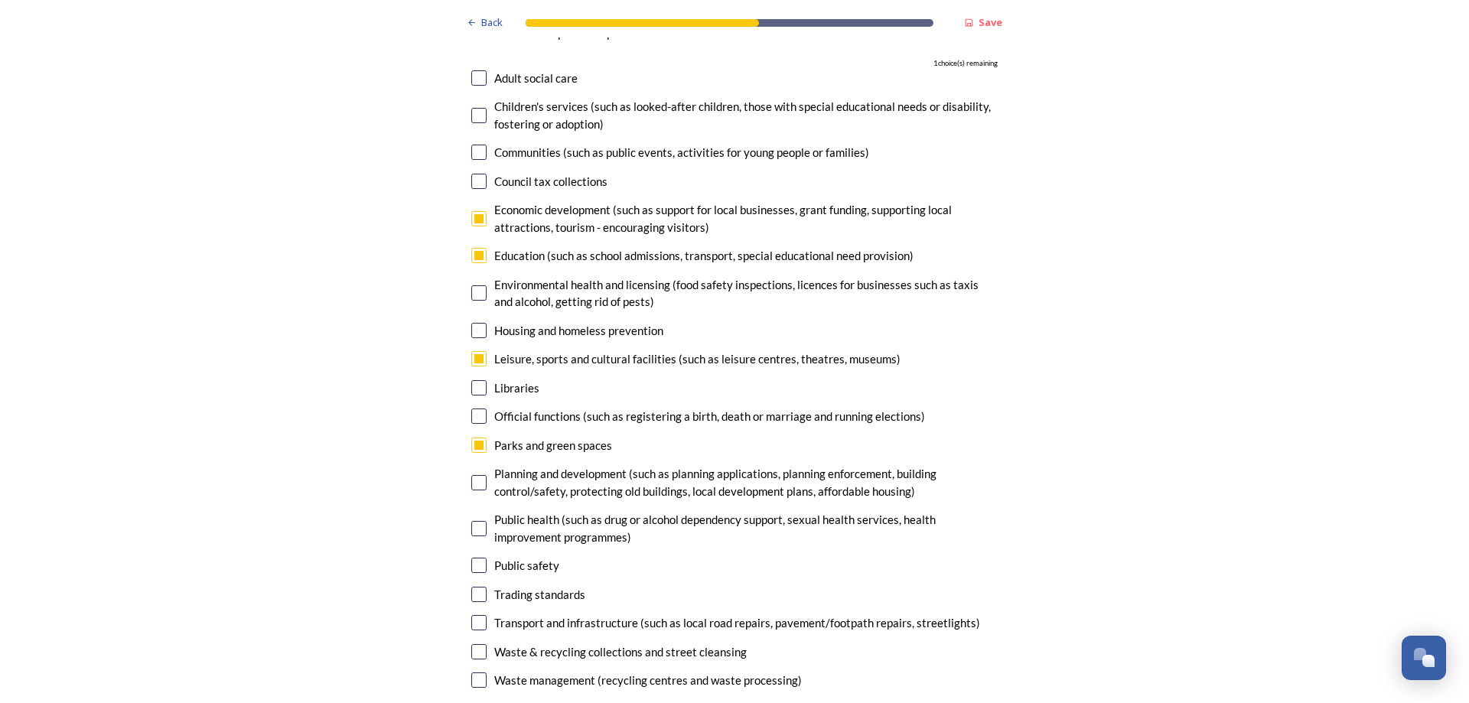
click at [480, 558] on input "checkbox" at bounding box center [478, 565] width 15 height 15
checkbox input "true"
click at [478, 211] on input "checkbox" at bounding box center [478, 218] width 15 height 15
checkbox input "false"
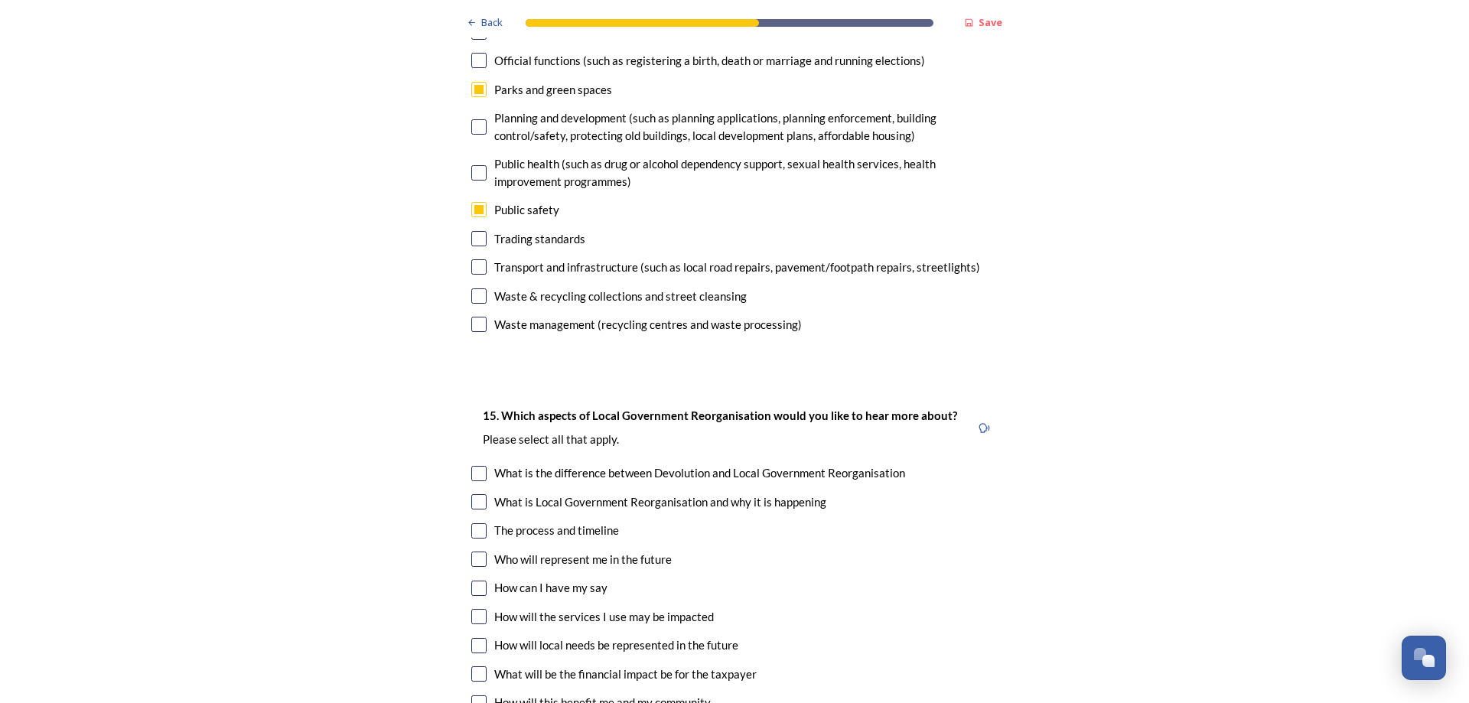
scroll to position [3902, 0]
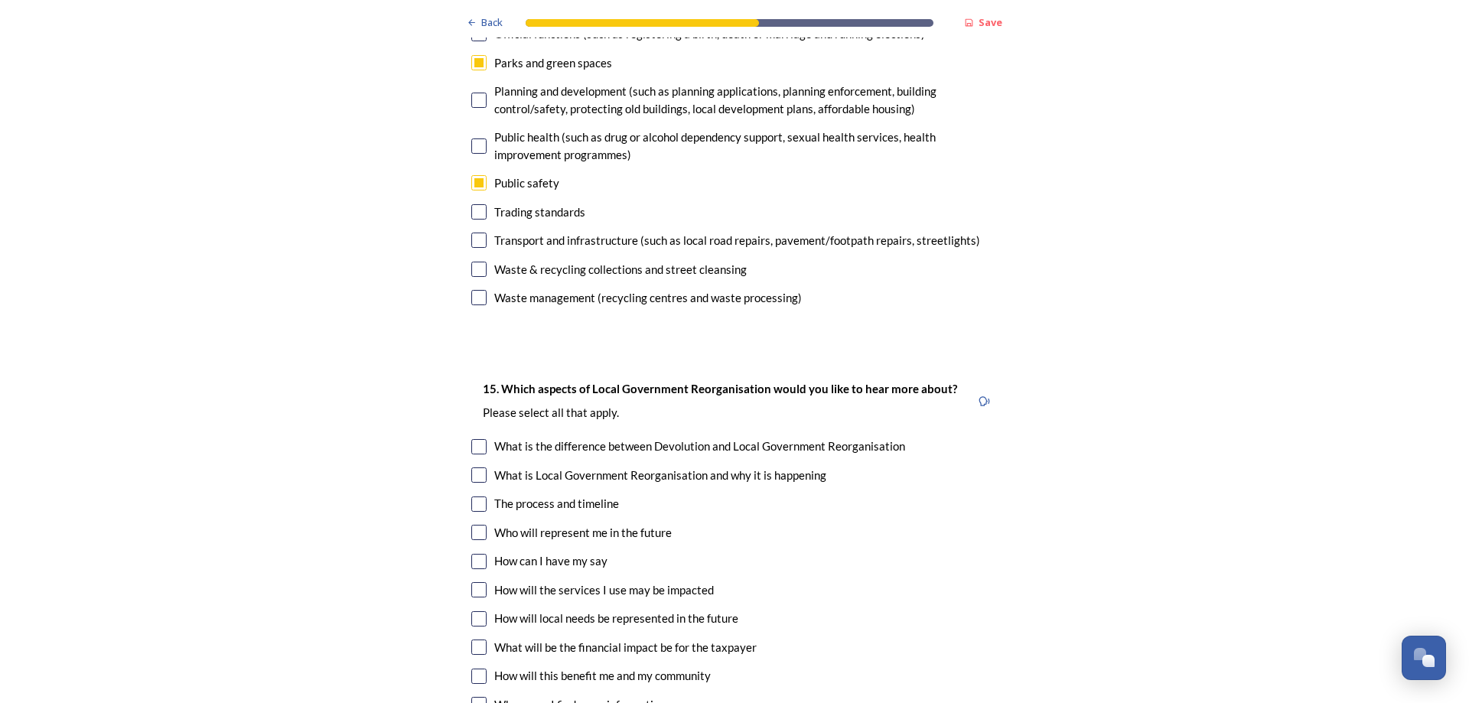
click at [471, 439] on input "checkbox" at bounding box center [478, 446] width 15 height 15
checkbox input "true"
click at [472, 415] on div "15. Which aspects of Local Government Reorganisation would you like to hear mor…" at bounding box center [734, 548] width 551 height 369
click at [474, 468] on input "checkbox" at bounding box center [478, 475] width 15 height 15
checkbox input "true"
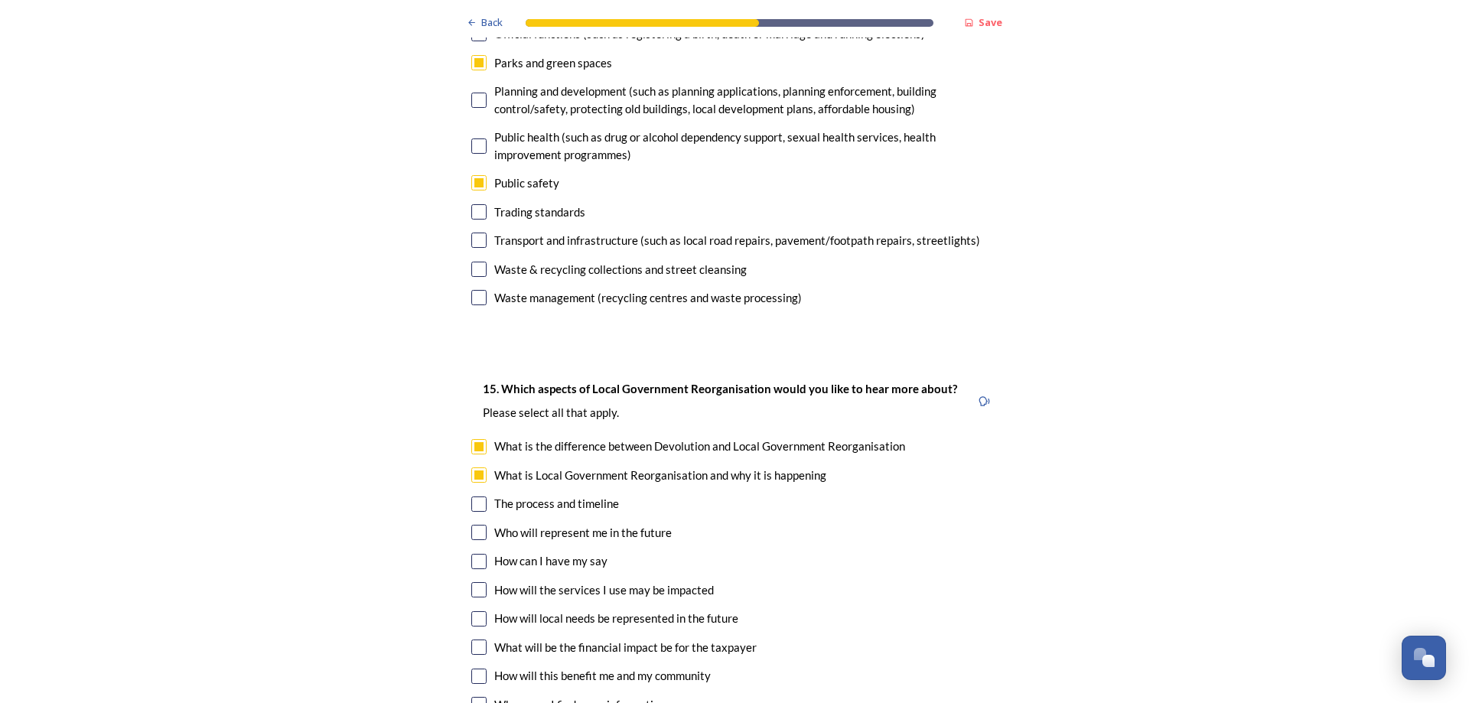
click at [471, 497] on input "checkbox" at bounding box center [478, 504] width 15 height 15
checkbox input "true"
click at [471, 477] on div "15. Which aspects of Local Government Reorganisation would you like to hear mor…" at bounding box center [734, 548] width 551 height 369
click at [472, 525] on input "checkbox" at bounding box center [478, 532] width 15 height 15
checkbox input "true"
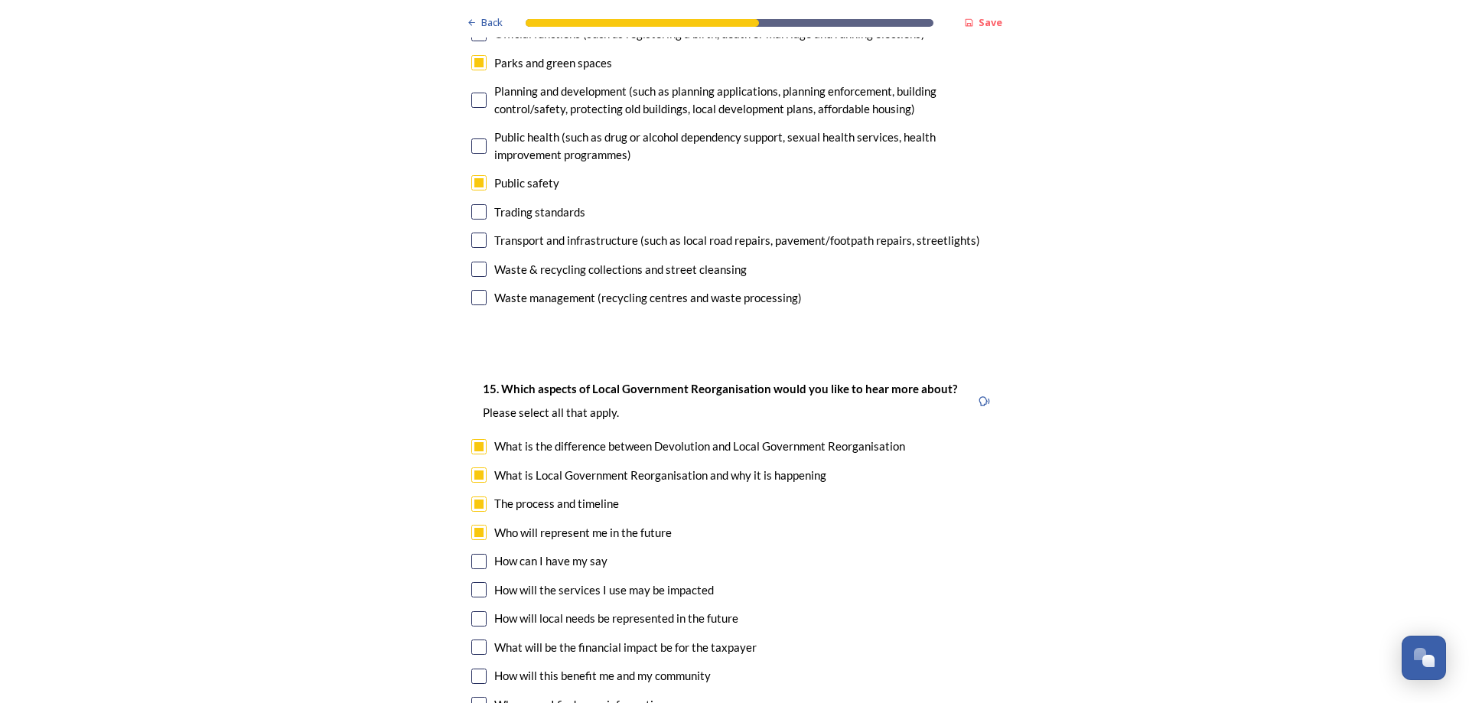
click at [474, 554] on input "checkbox" at bounding box center [478, 561] width 15 height 15
checkbox input "true"
click at [474, 582] on input "checkbox" at bounding box center [478, 589] width 15 height 15
checkbox input "true"
click at [470, 592] on div "15. Which aspects of Local Government Reorganisation would you like to hear mor…" at bounding box center [734, 548] width 551 height 369
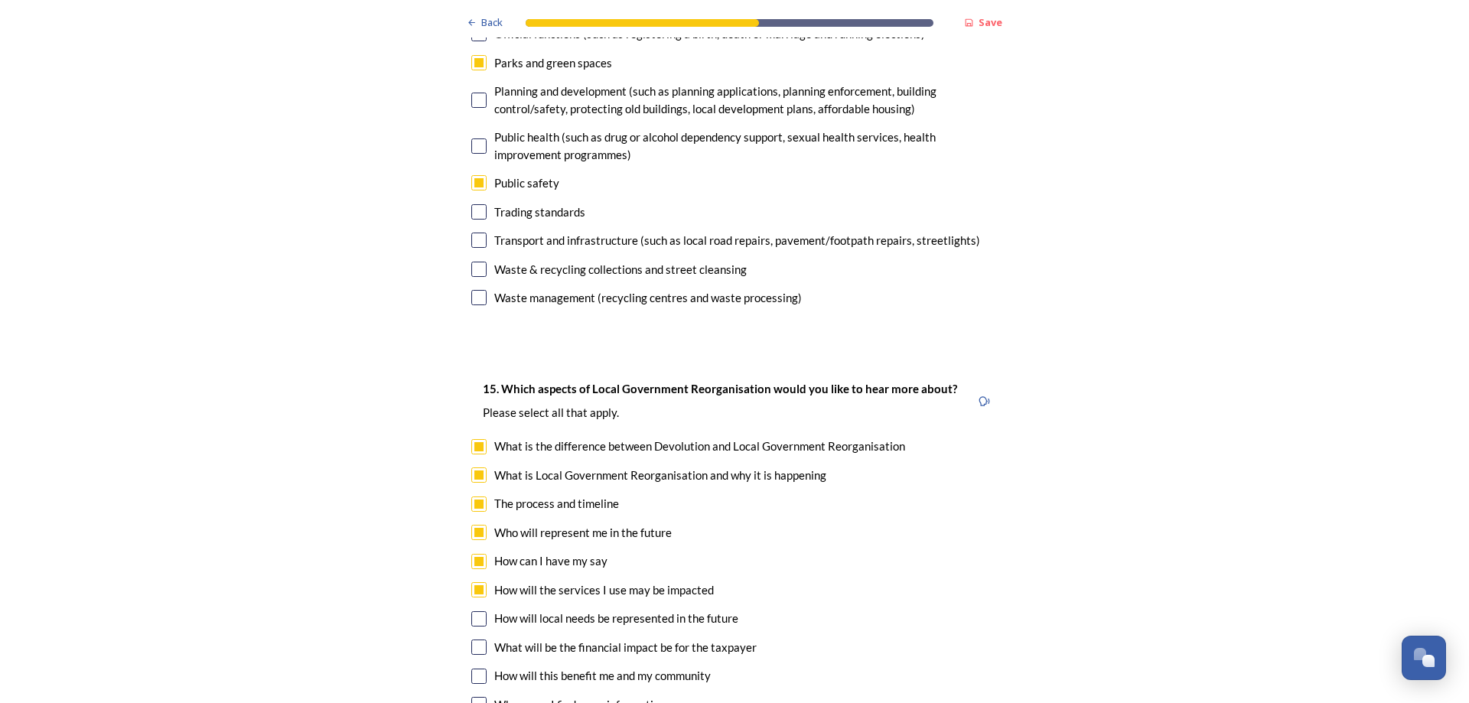
click at [475, 611] on input "checkbox" at bounding box center [478, 618] width 15 height 15
checkbox input "true"
drag, startPoint x: 490, startPoint y: 595, endPoint x: 484, endPoint y: 605, distance: 12.0
click at [494, 639] on div "What will be the financial impact be for the taxpayer" at bounding box center [625, 648] width 262 height 18
checkbox input "true"
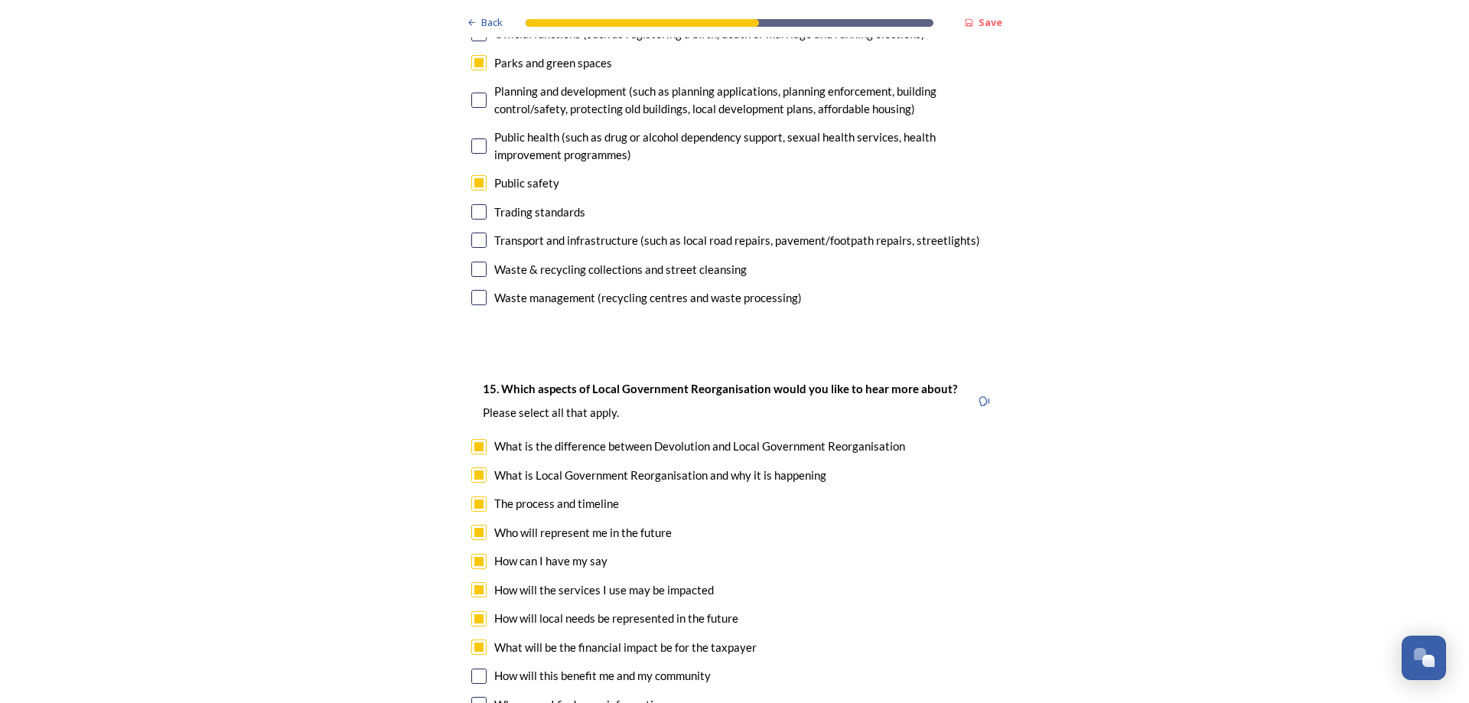
click at [479, 612] on div "15. Which aspects of Local Government Reorganisation would you like to hear mor…" at bounding box center [734, 548] width 551 height 369
click at [478, 669] on input "checkbox" at bounding box center [478, 676] width 15 height 15
checkbox input "true"
click at [478, 697] on input "checkbox" at bounding box center [478, 704] width 15 height 15
checkbox input "true"
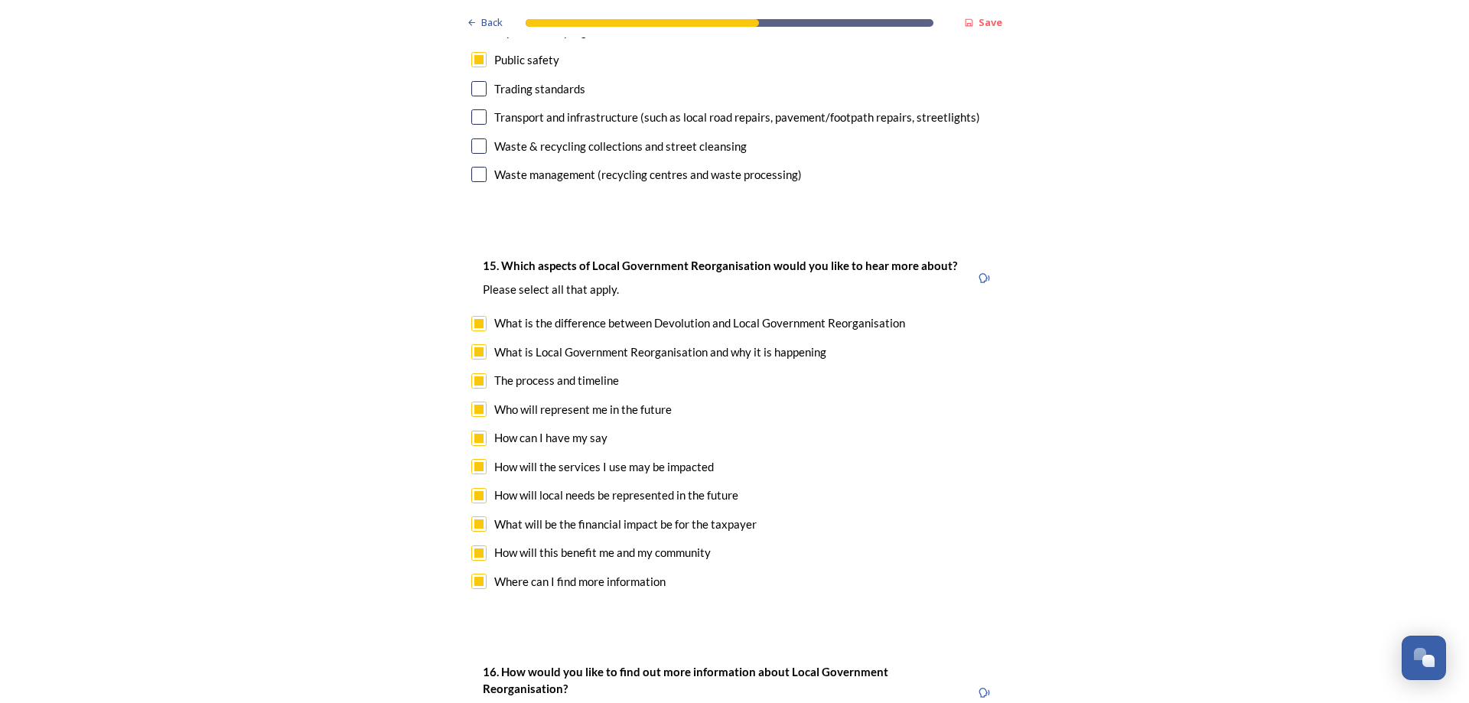
scroll to position [4208, 0]
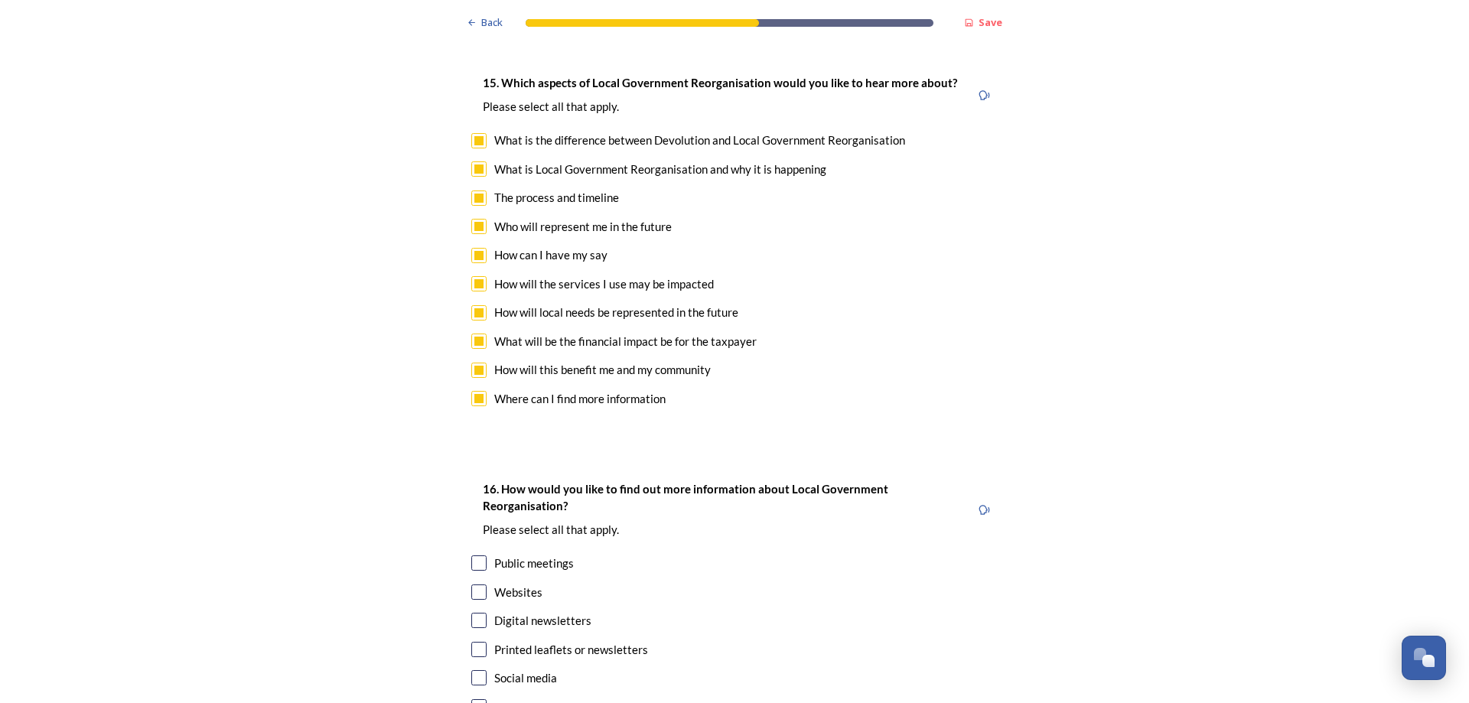
click at [472, 613] on input "checkbox" at bounding box center [478, 620] width 15 height 15
checkbox input "false"
click at [477, 585] on input "checkbox" at bounding box center [478, 592] width 15 height 15
checkbox input "true"
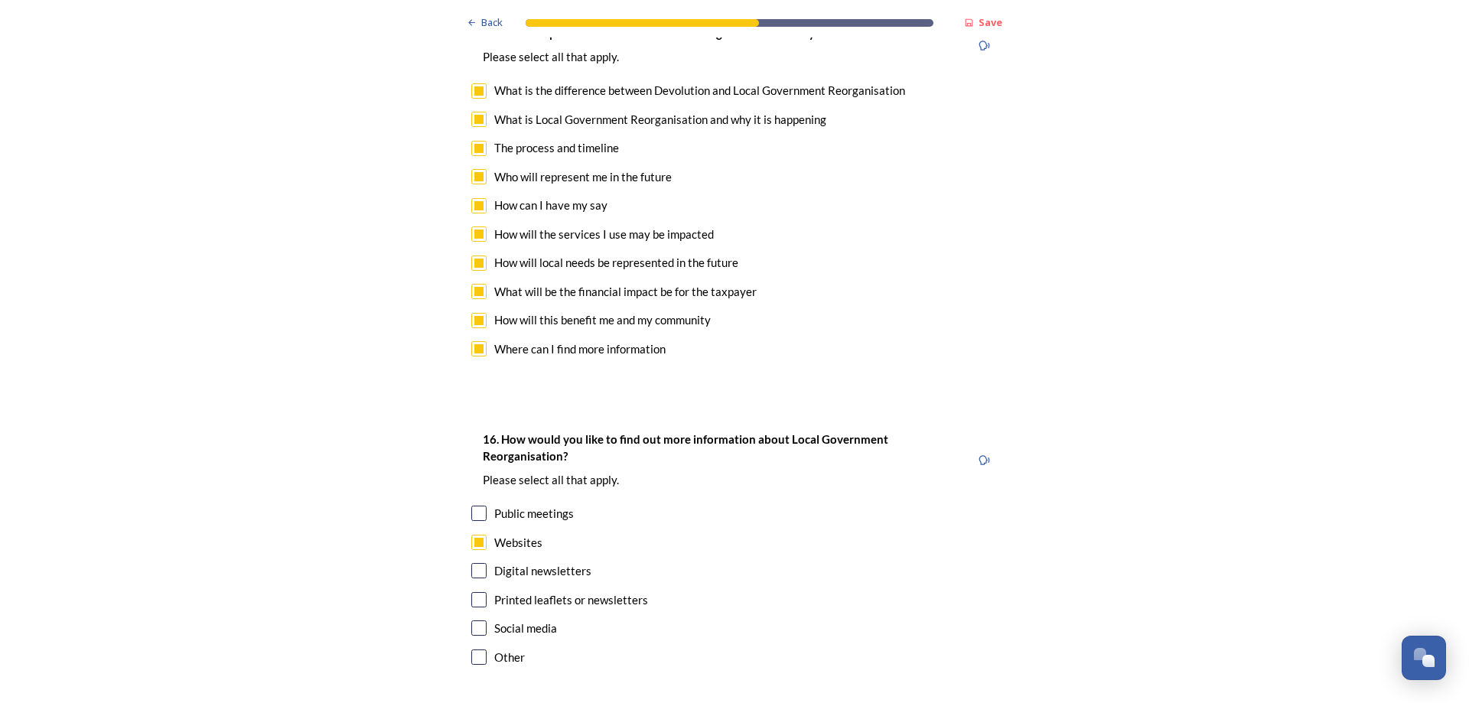
scroll to position [4285, 0]
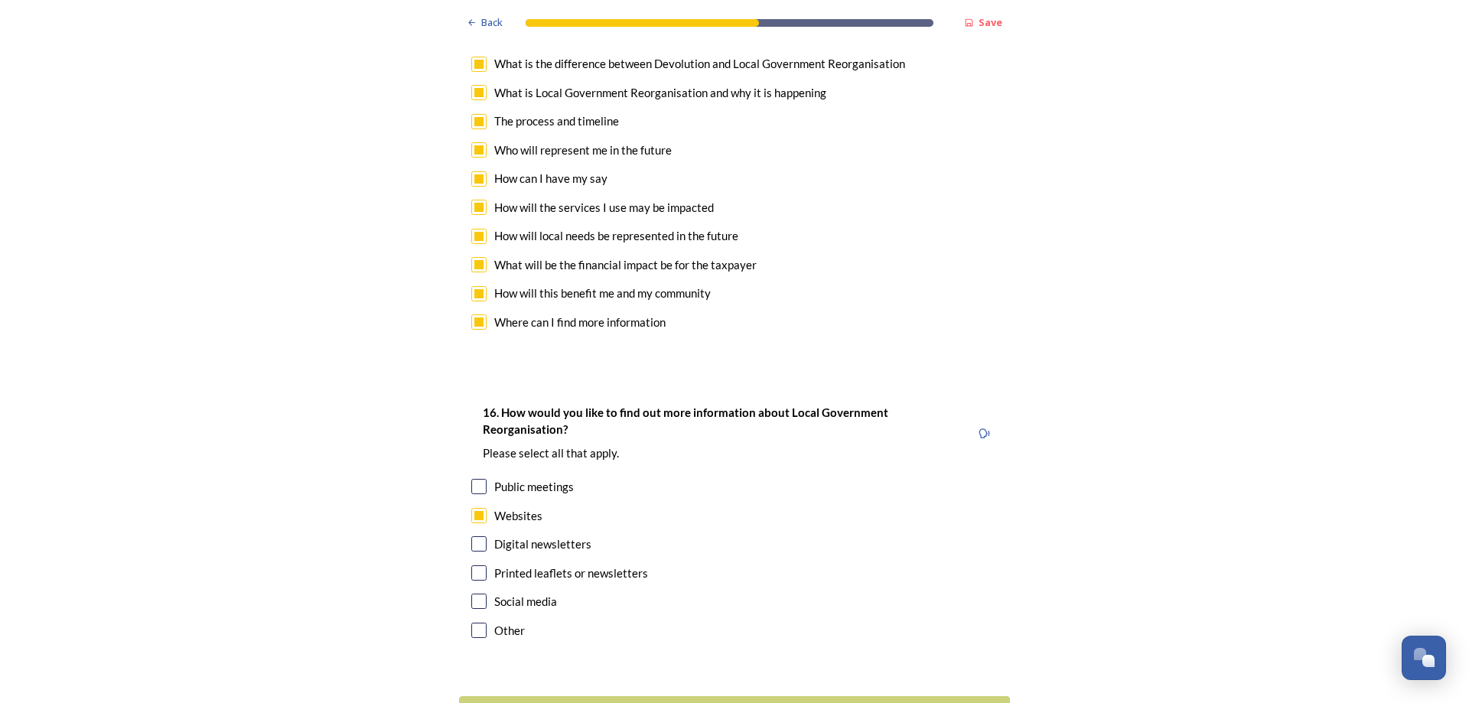
click at [483, 565] on div "Printed leaflets or newsletters" at bounding box center [734, 574] width 526 height 18
click at [481, 565] on div "Printed leaflets or newsletters" at bounding box center [734, 574] width 526 height 18
checkbox input "true"
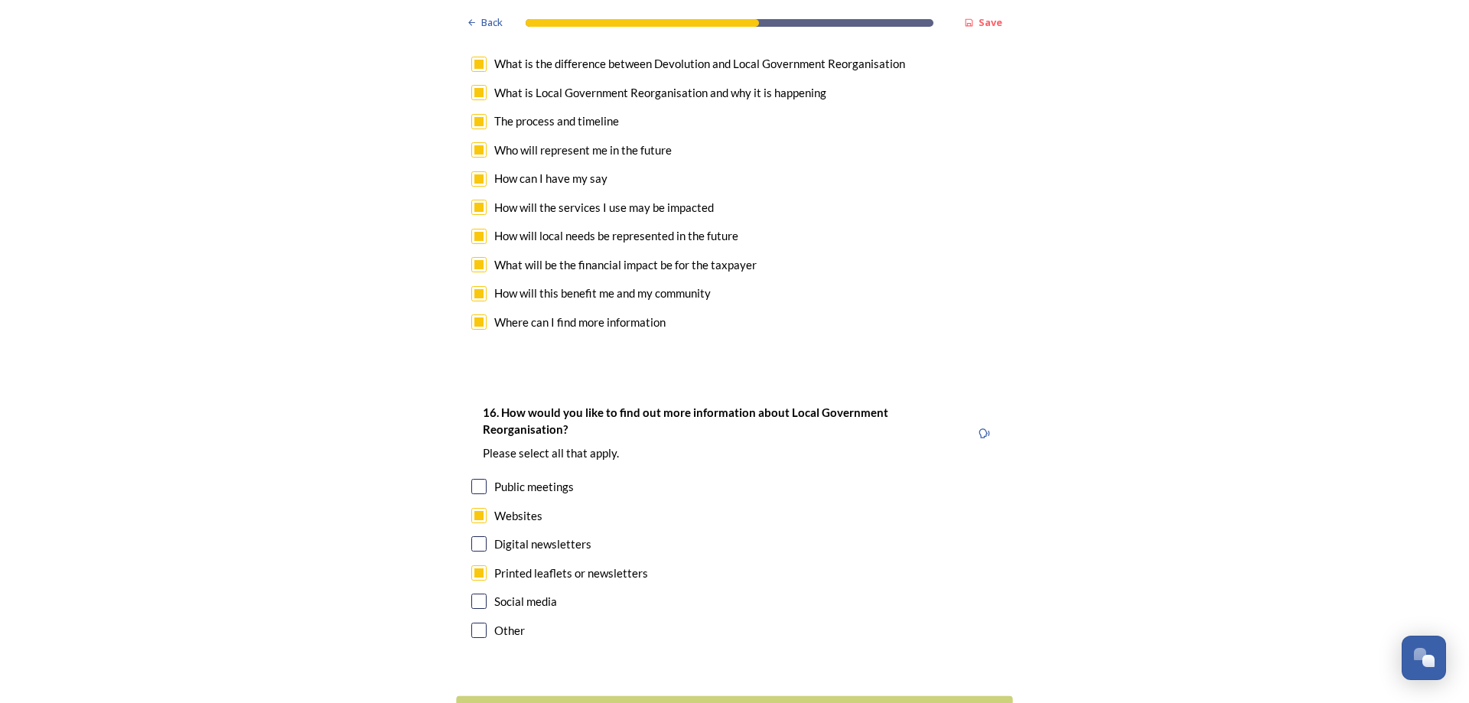
click at [528, 696] on button "Continue" at bounding box center [734, 714] width 556 height 37
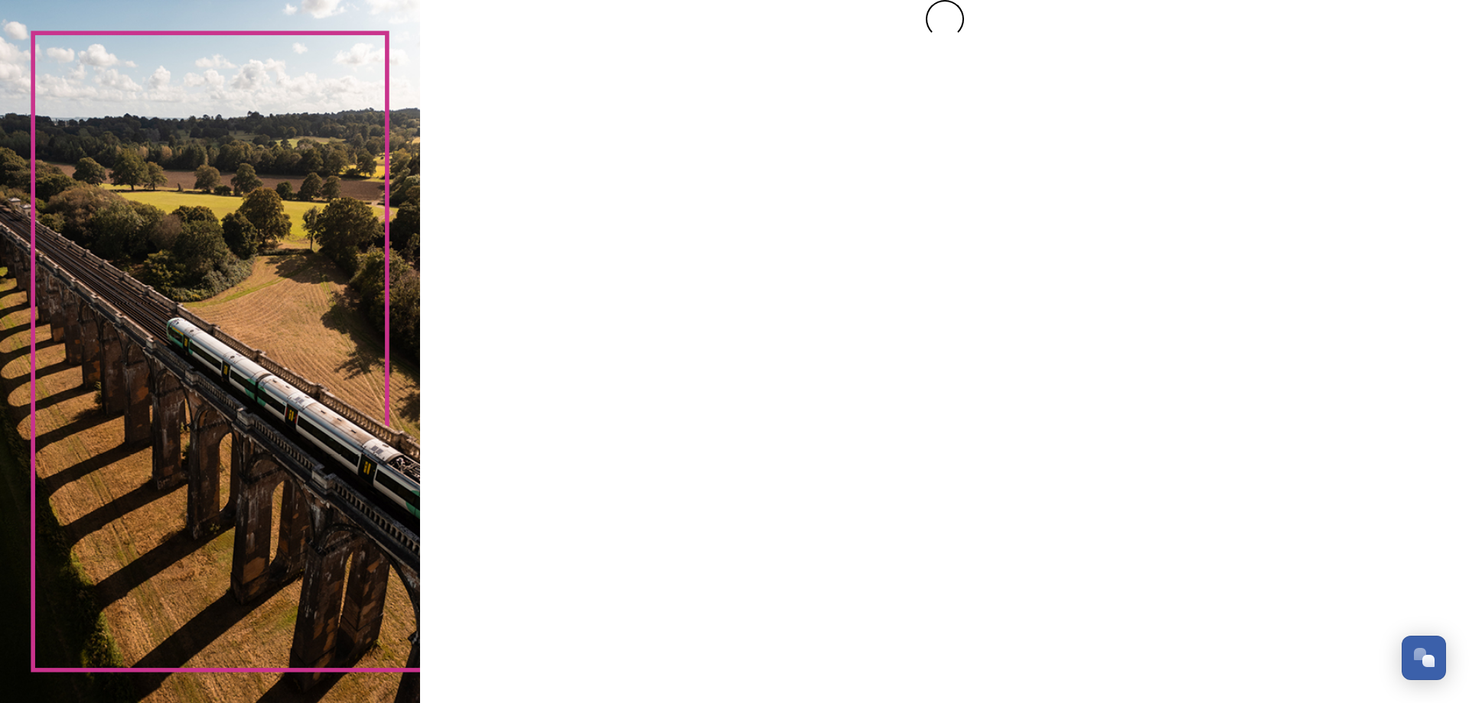
scroll to position [0, 0]
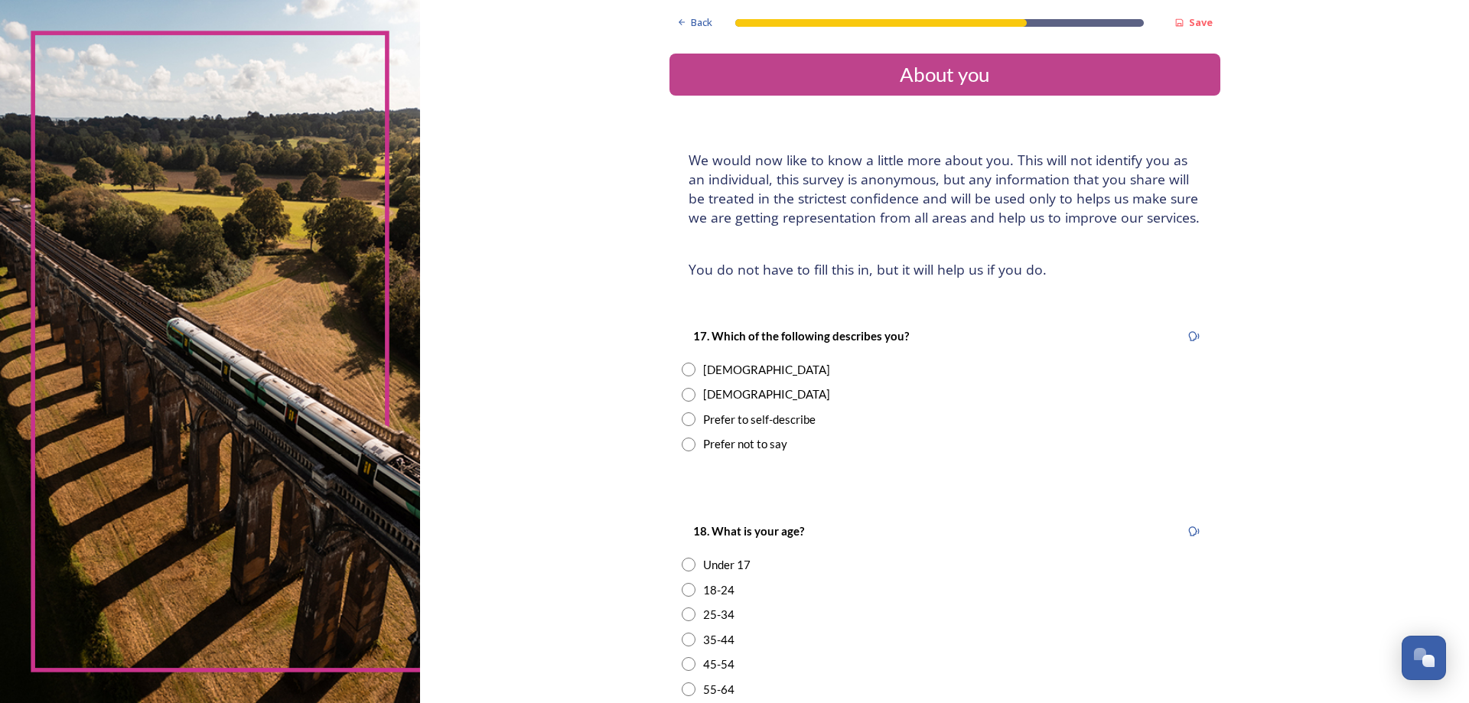
click at [683, 390] on input "radio" at bounding box center [689, 395] width 14 height 14
radio input "true"
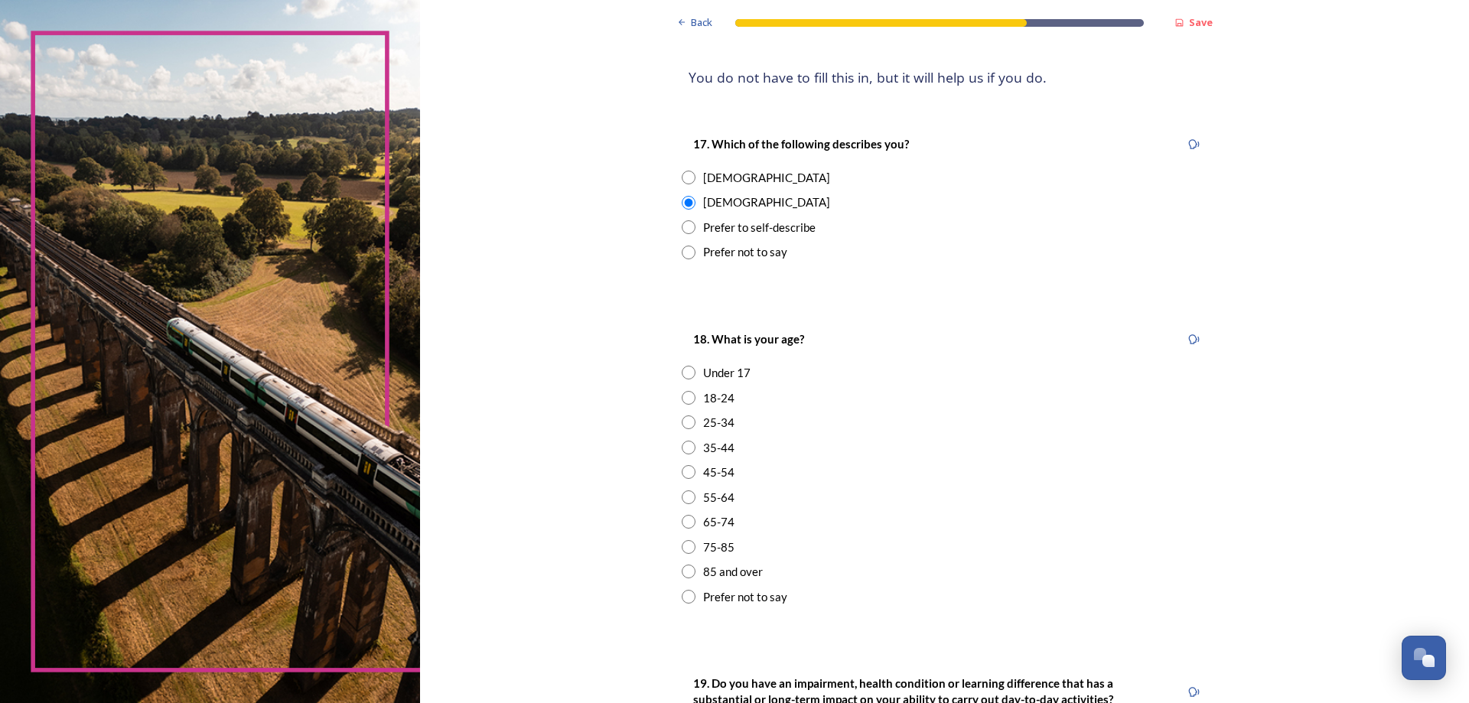
scroll to position [230, 0]
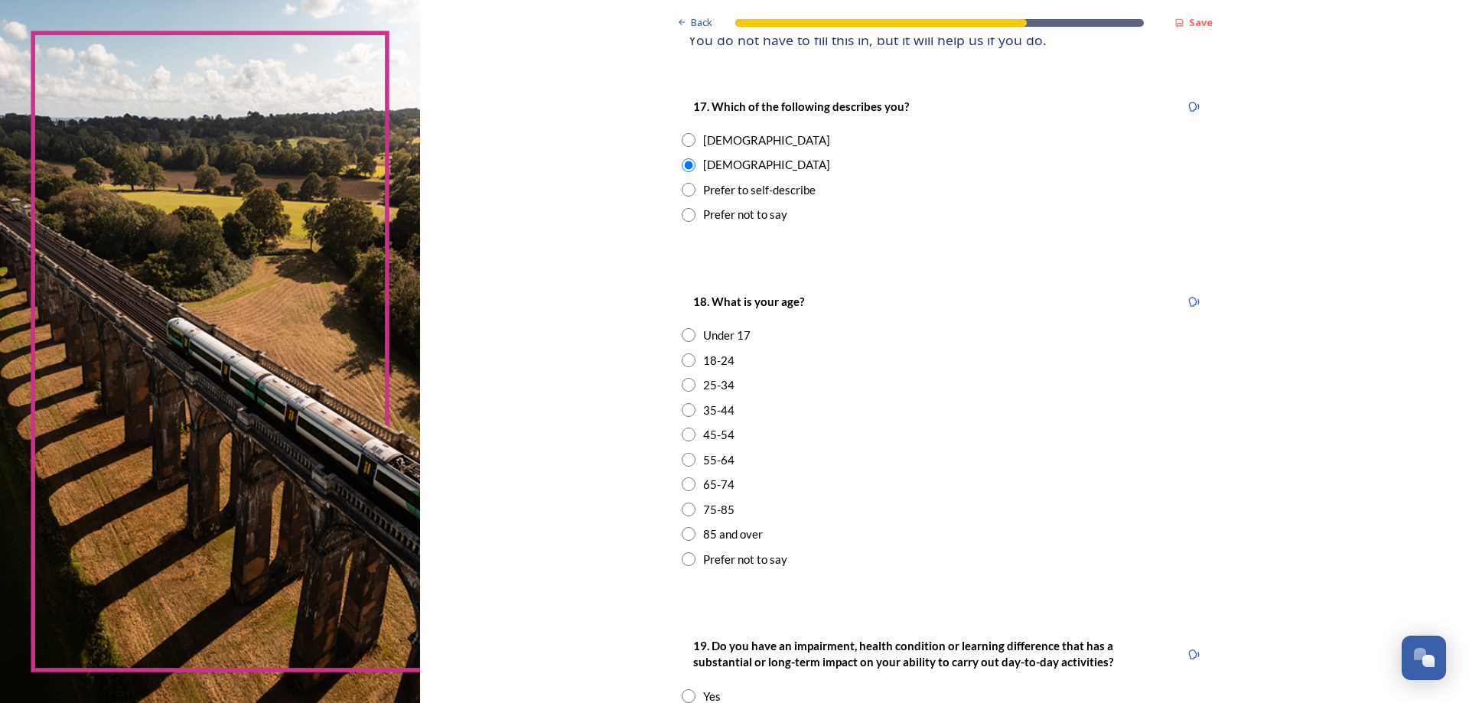
click at [685, 414] on input "radio" at bounding box center [689, 410] width 14 height 14
radio input "true"
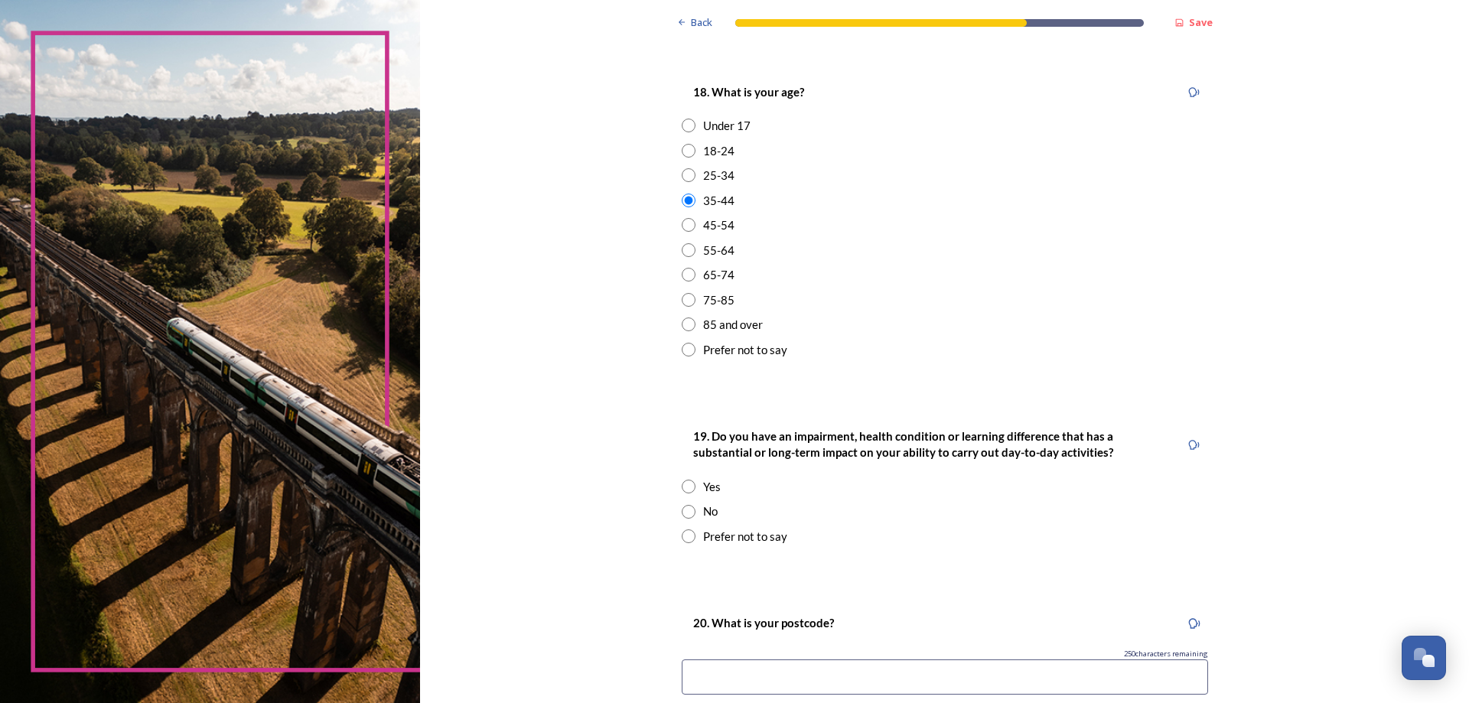
scroll to position [459, 0]
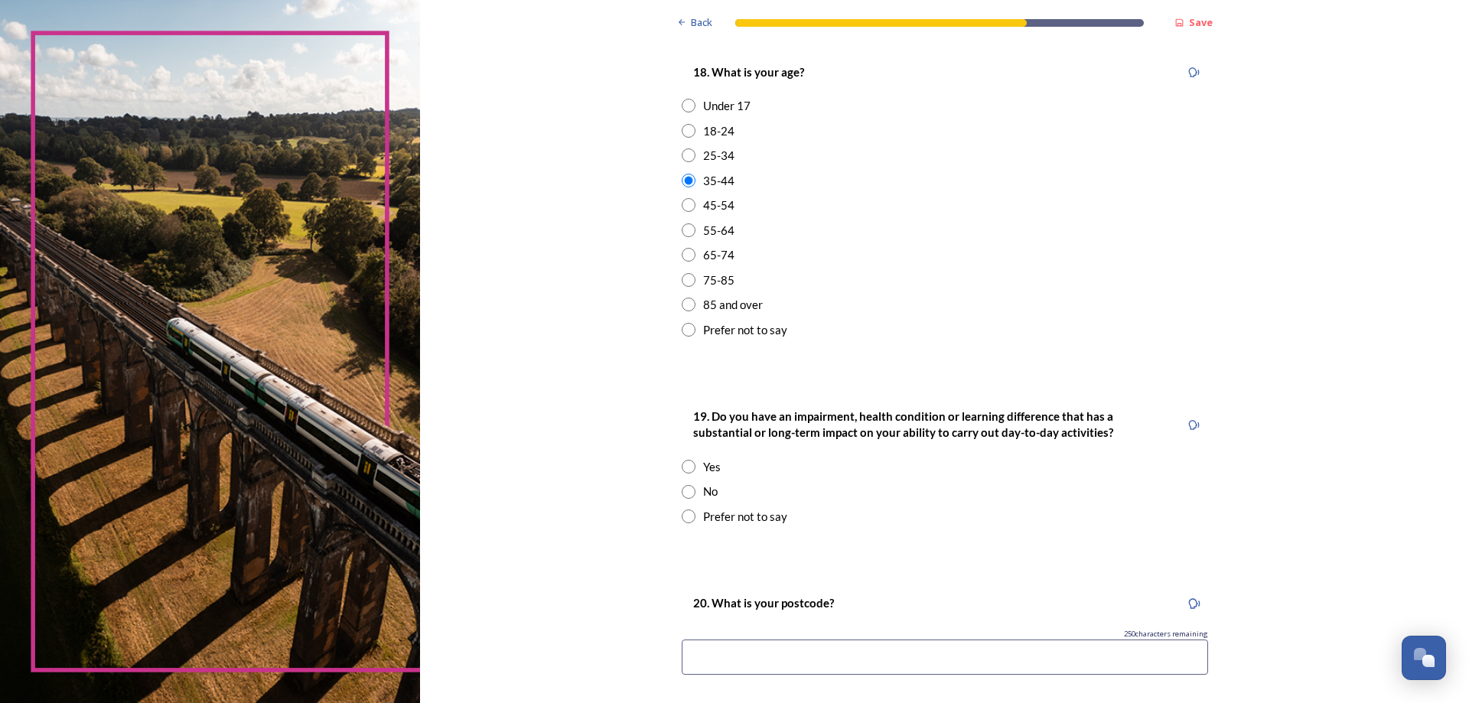
click at [682, 497] on div "No" at bounding box center [945, 492] width 526 height 18
radio input "true"
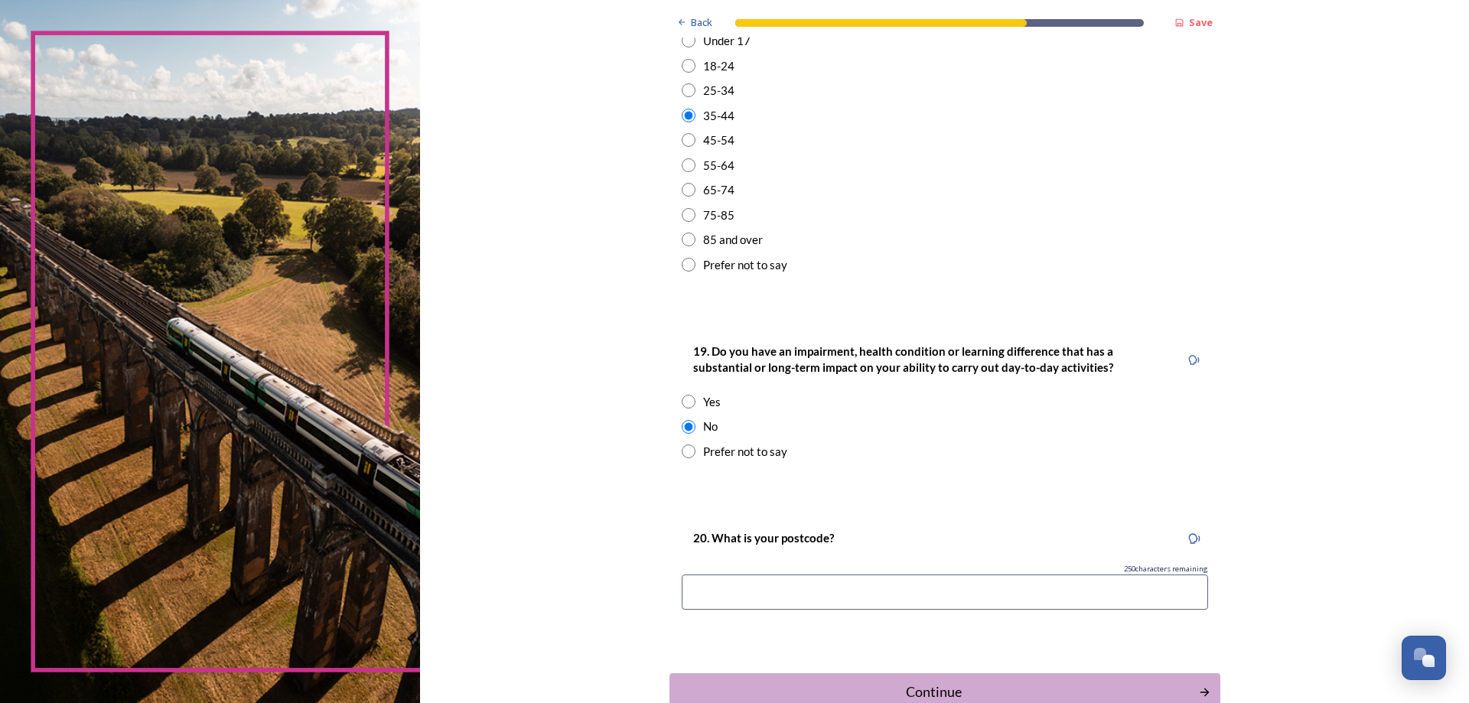
scroll to position [621, 0]
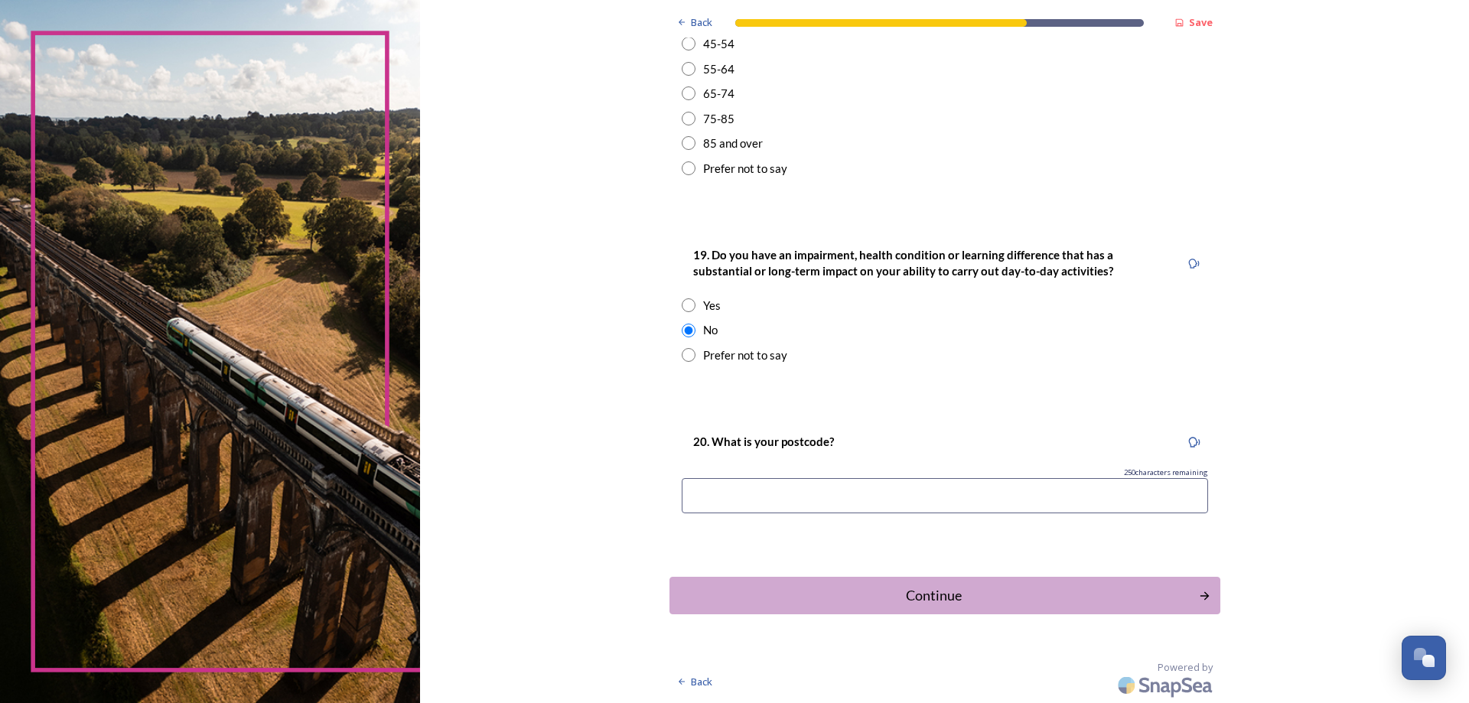
click at [810, 490] on input at bounding box center [945, 495] width 526 height 35
type input "bn43"
click at [897, 591] on div "Continue" at bounding box center [934, 595] width 518 height 21
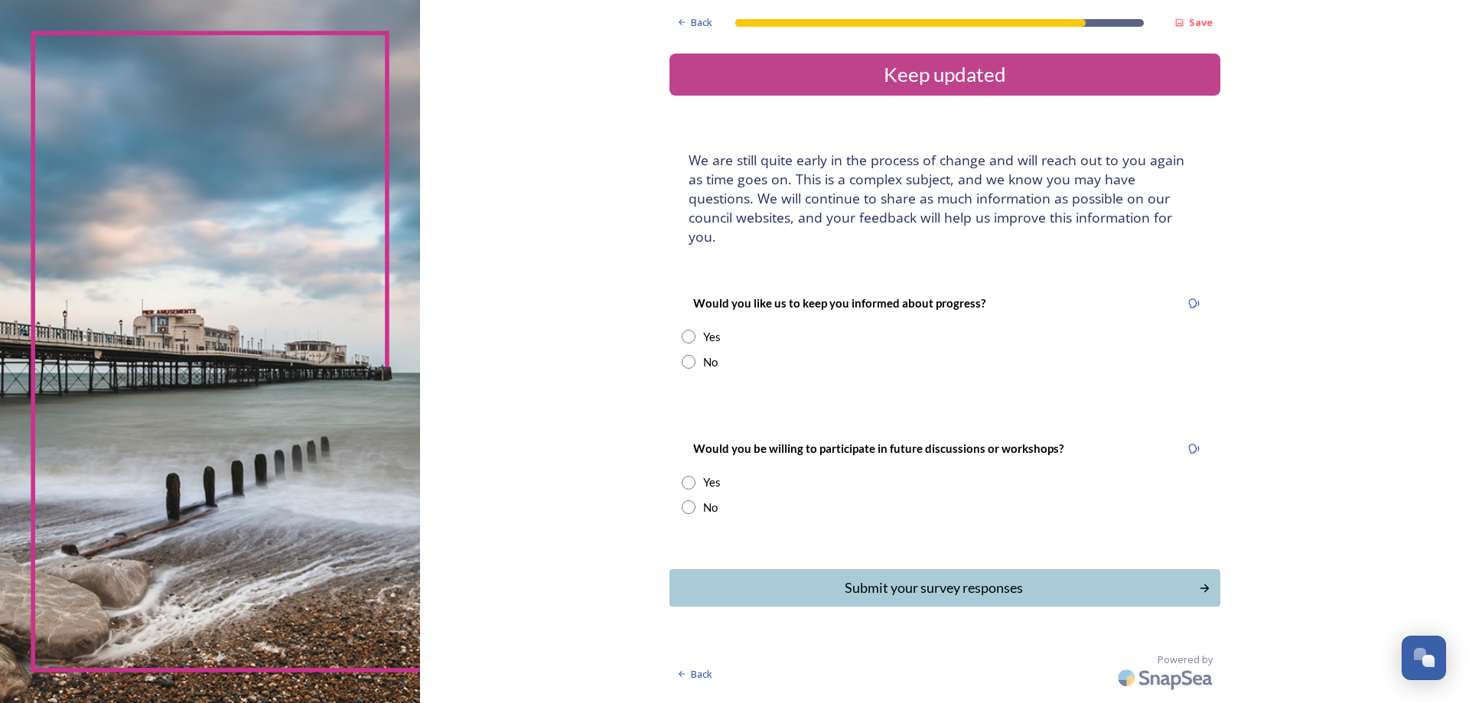
click at [693, 355] on input "radio" at bounding box center [689, 362] width 14 height 14
radio input "true"
click at [683, 500] on input "radio" at bounding box center [689, 507] width 14 height 14
radio input "true"
click at [692, 476] on input "radio" at bounding box center [689, 483] width 14 height 14
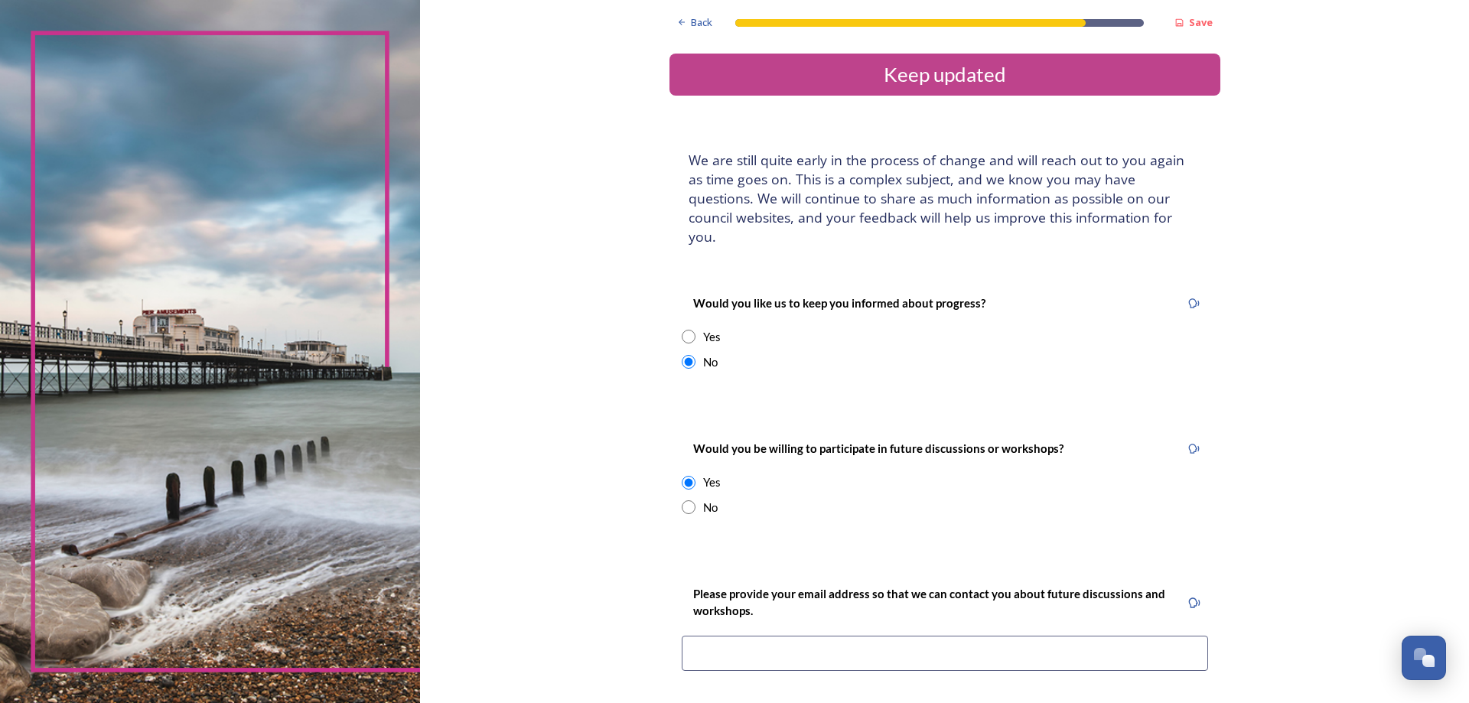
click at [683, 499] on div "No" at bounding box center [945, 508] width 526 height 18
radio input "false"
radio input "true"
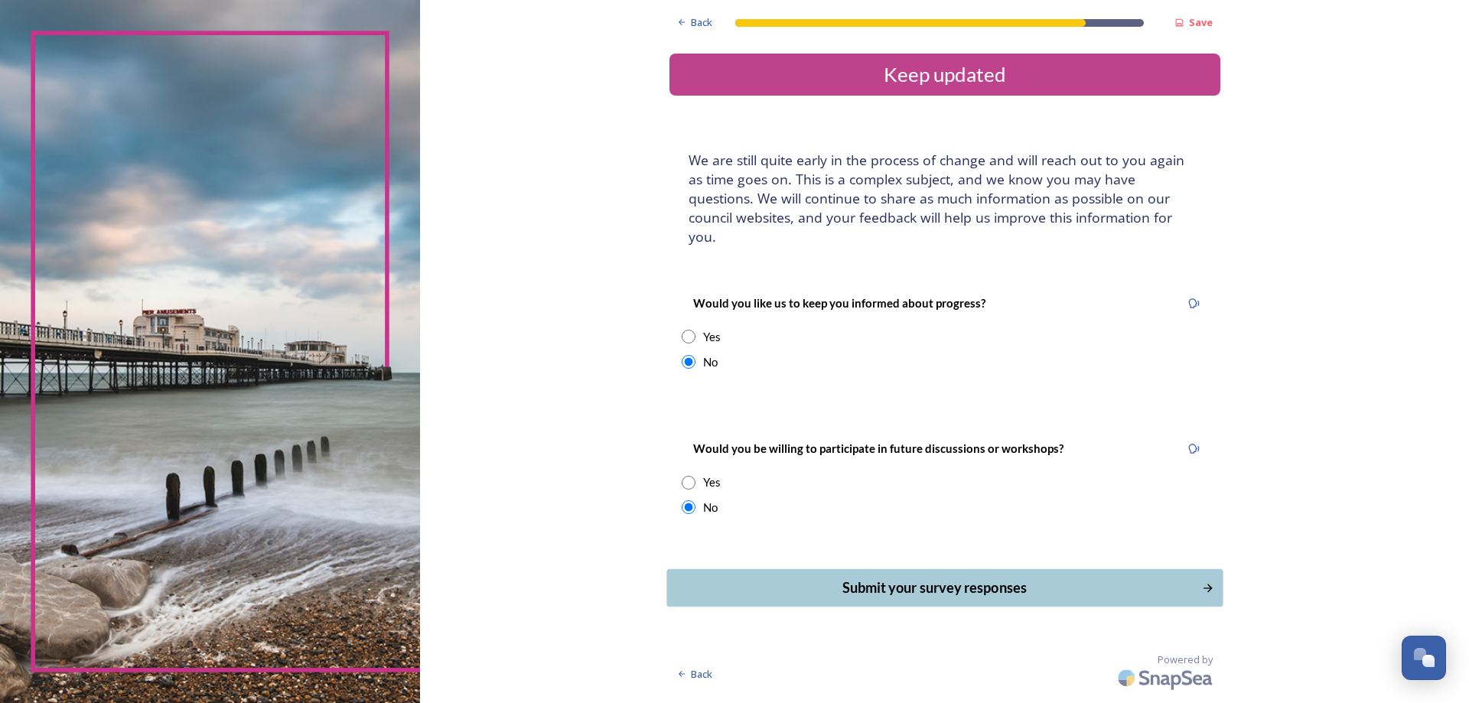
click at [850, 578] on div "Submit your survey responses" at bounding box center [934, 588] width 518 height 21
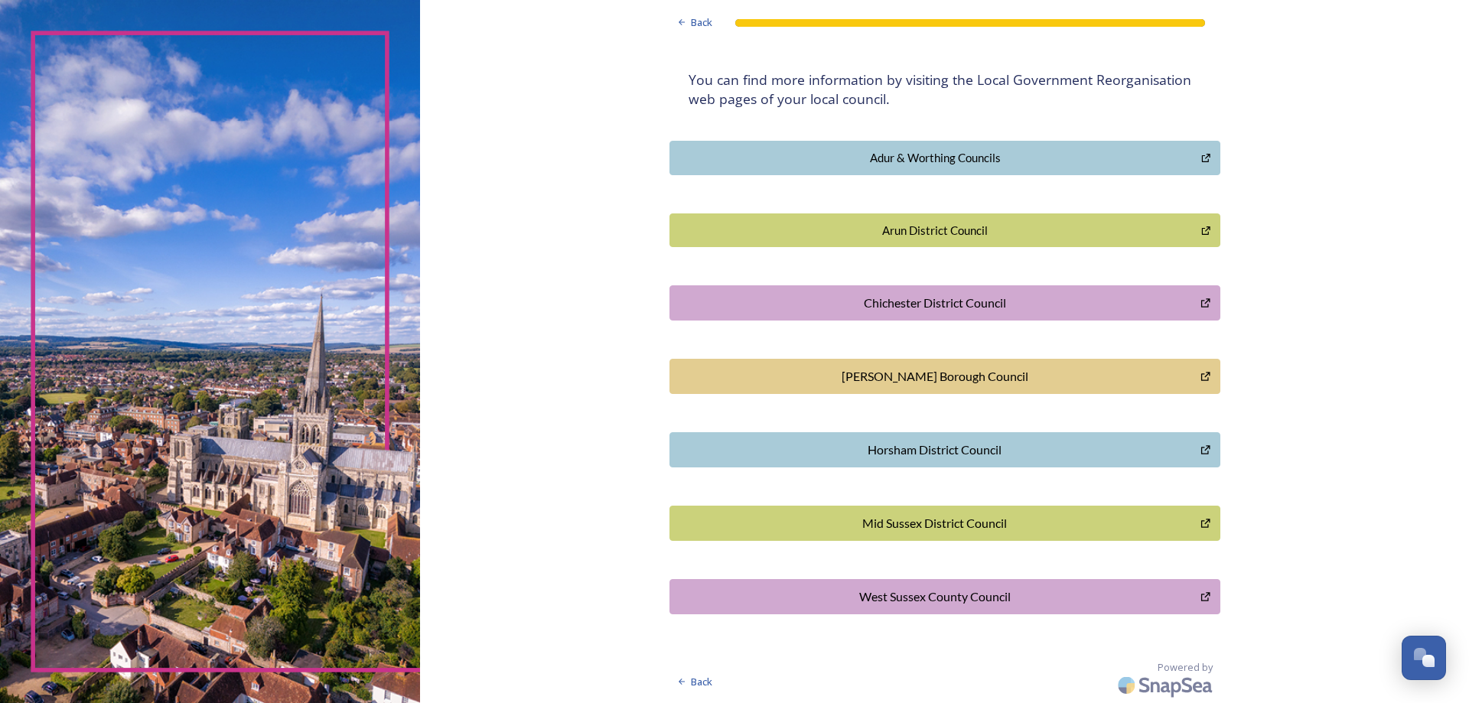
scroll to position [206, 0]
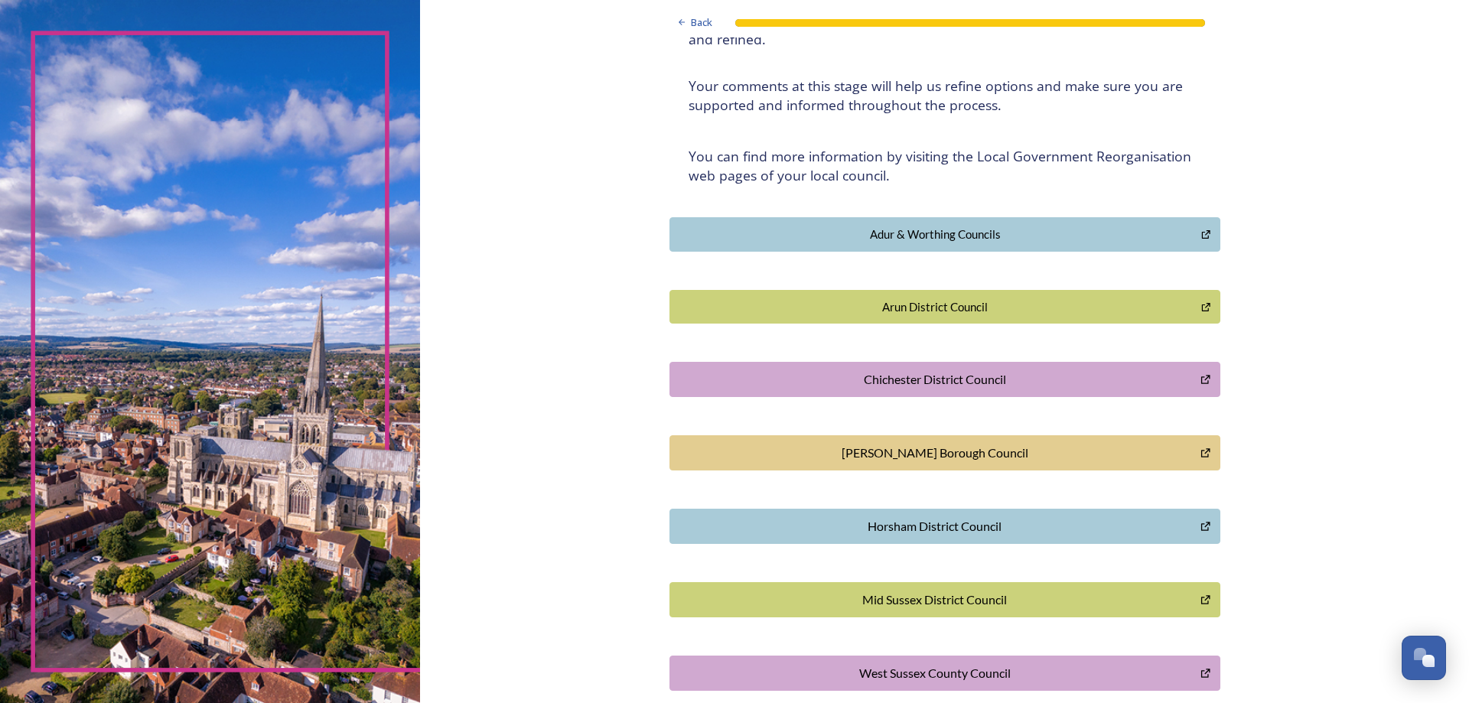
click at [741, 240] on div "Adur & Worthing Councils" at bounding box center [936, 235] width 516 height 18
